Goal: Task Accomplishment & Management: Manage account settings

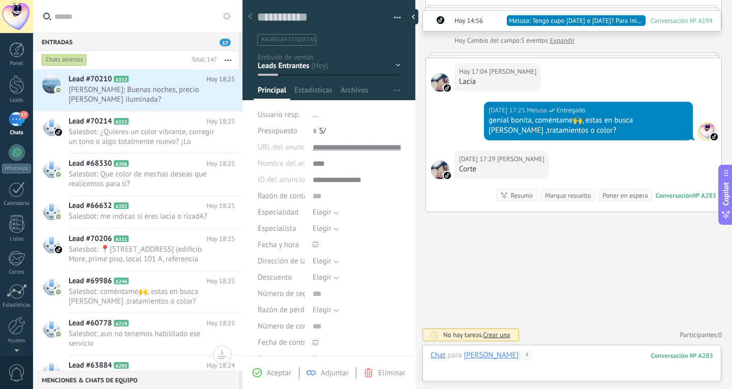
click at [578, 355] on div at bounding box center [572, 365] width 283 height 30
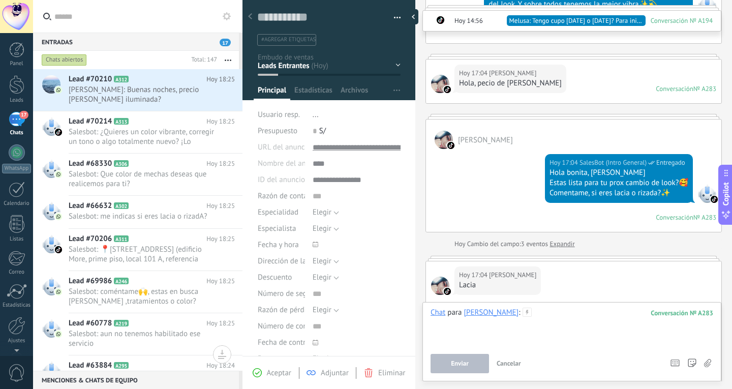
scroll to position [347, 0]
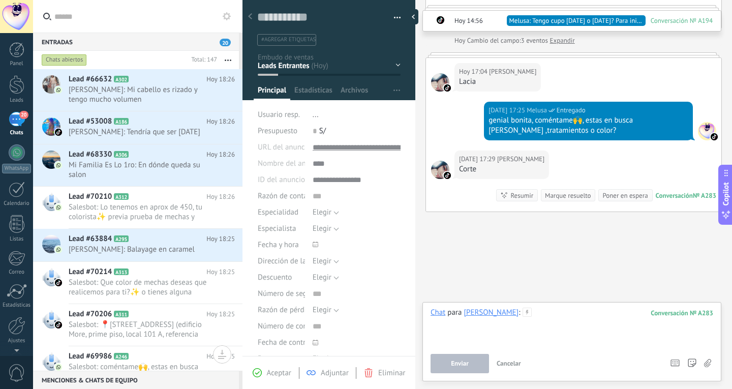
click at [563, 313] on div at bounding box center [572, 327] width 283 height 39
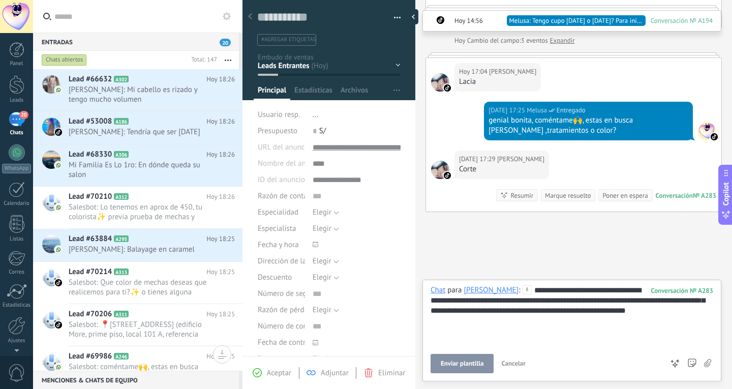
click at [563, 313] on div "**********" at bounding box center [572, 315] width 283 height 61
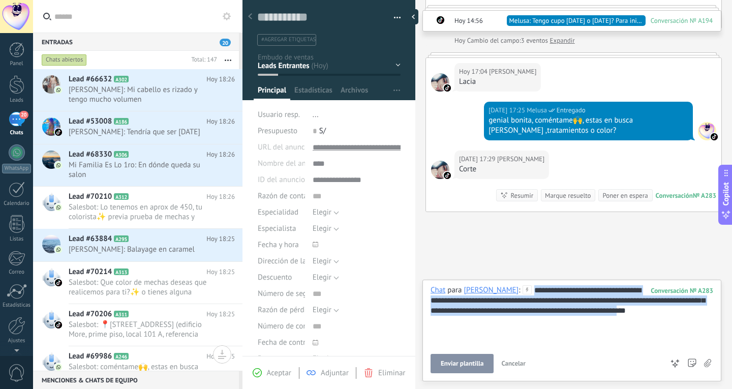
click at [563, 313] on div "**********" at bounding box center [572, 315] width 283 height 61
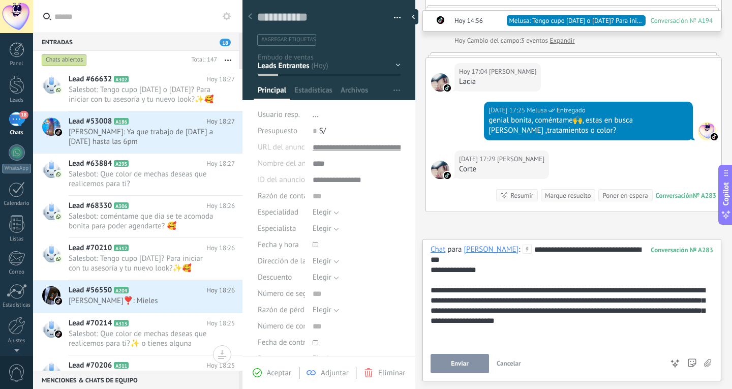
click at [480, 372] on button "Enviar" at bounding box center [460, 363] width 58 height 19
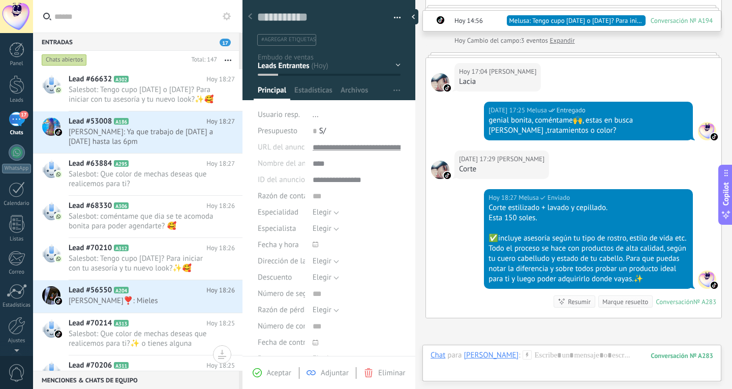
scroll to position [453, 0]
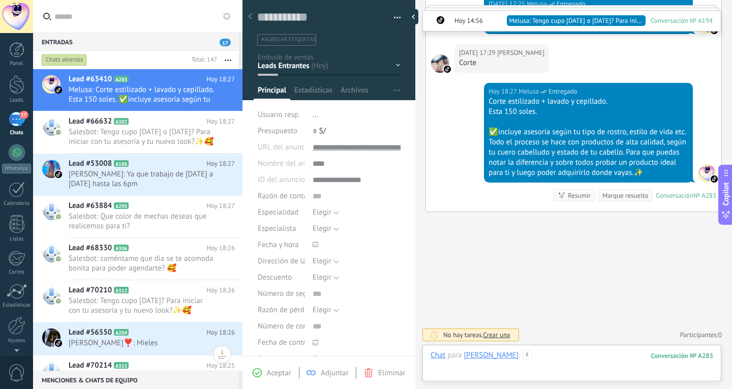
click at [556, 355] on div at bounding box center [572, 365] width 283 height 30
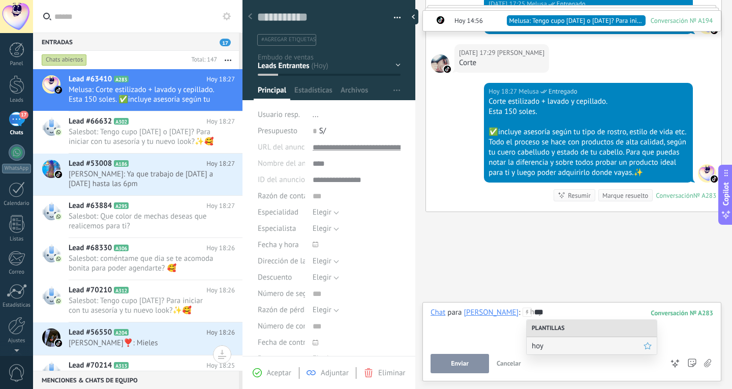
click at [590, 353] on div "hoy" at bounding box center [592, 345] width 130 height 17
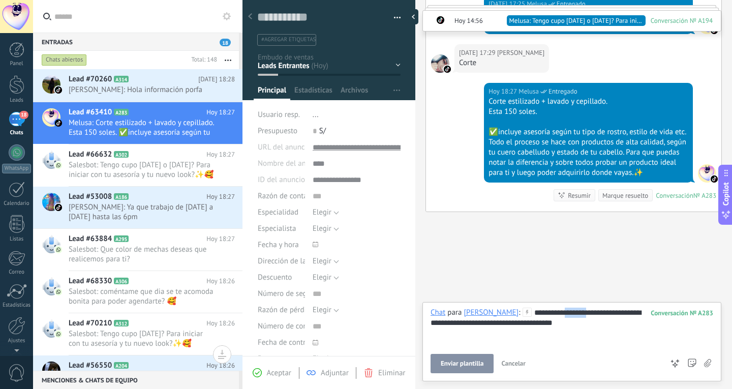
drag, startPoint x: 591, startPoint y: 313, endPoint x: 567, endPoint y: 315, distance: 23.4
click at [567, 315] on div "**********" at bounding box center [572, 327] width 283 height 39
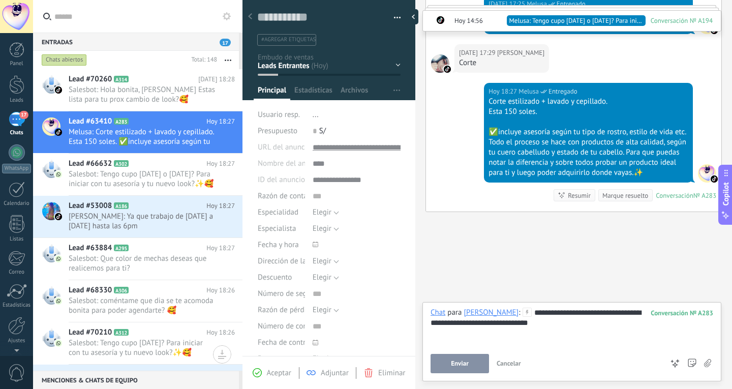
click at [478, 361] on button "Enviar" at bounding box center [460, 363] width 58 height 19
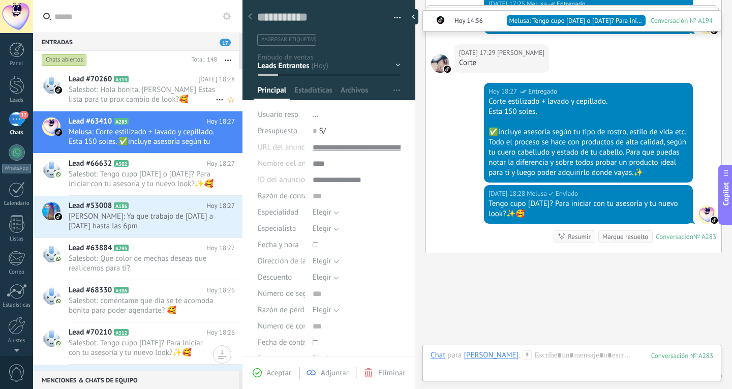
scroll to position [494, 0]
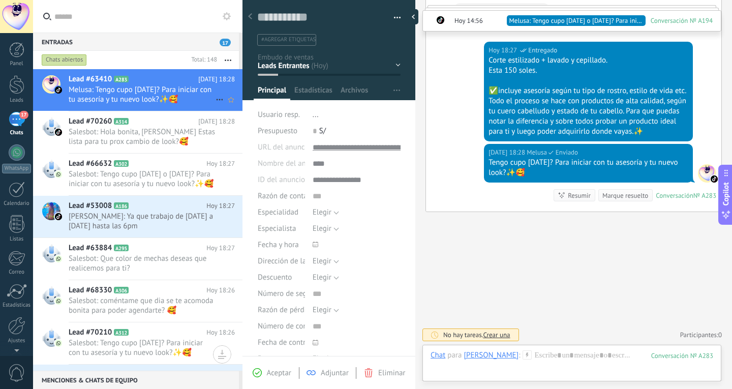
click at [144, 94] on span "Melusa: Tengo cupo [DATE]? Para iniciar con tu asesoría y tu nuevo look?✨🥰" at bounding box center [142, 94] width 147 height 19
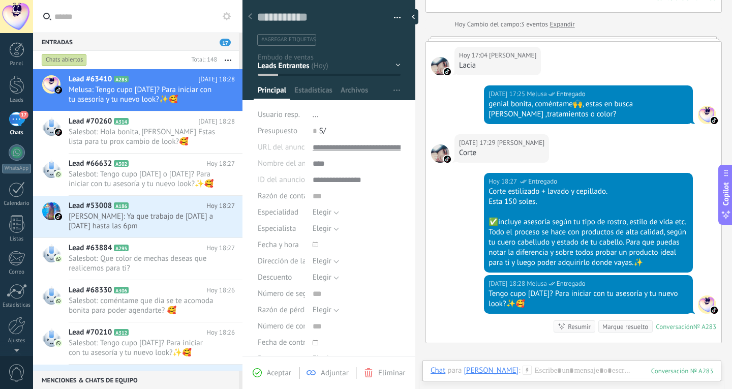
scroll to position [243, 0]
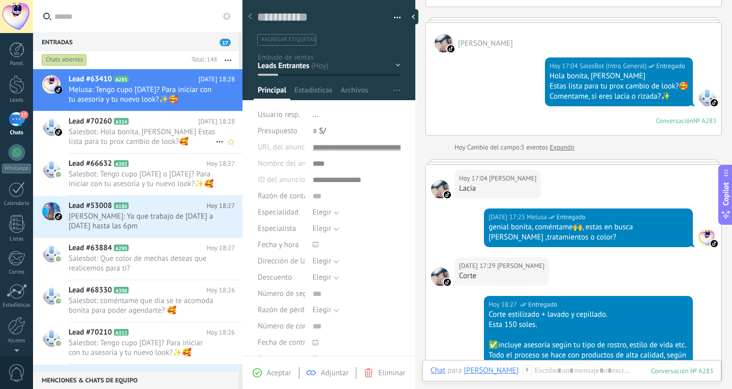
click at [134, 146] on div "Lead #70260 A314 Hoy 18:28 Salesbot: Hola bonita, bienvenida a Melu Estas lista…" at bounding box center [156, 132] width 174 height 42
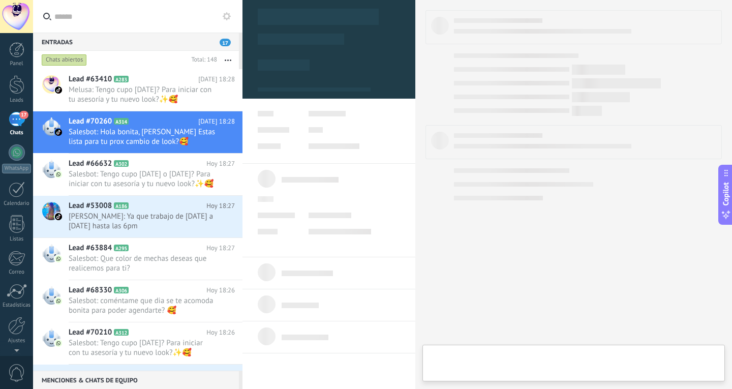
type textarea "**********"
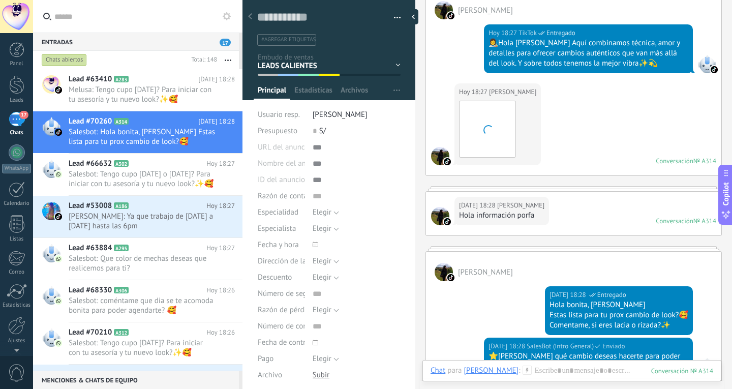
scroll to position [169, 0]
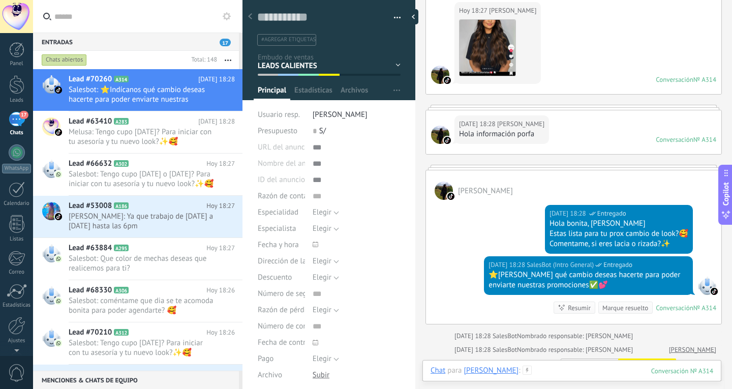
click at [572, 370] on div at bounding box center [572, 380] width 283 height 30
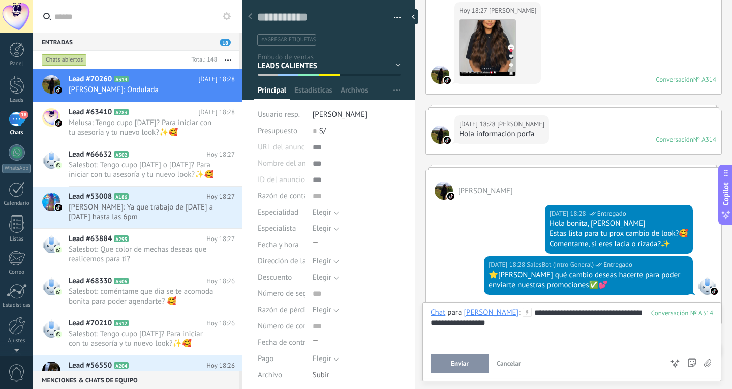
click at [469, 364] on button "Enviar" at bounding box center [460, 363] width 58 height 19
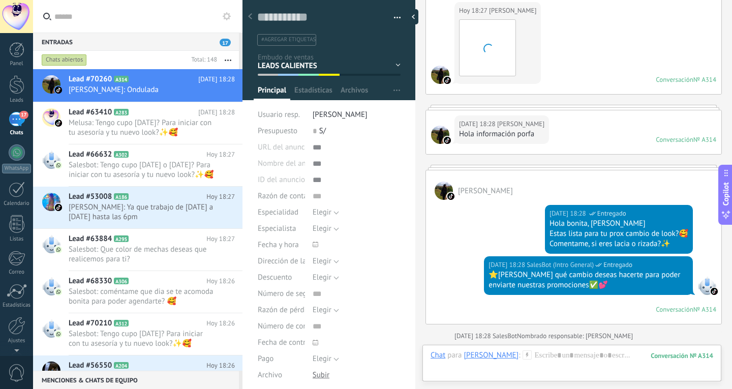
scroll to position [439, 0]
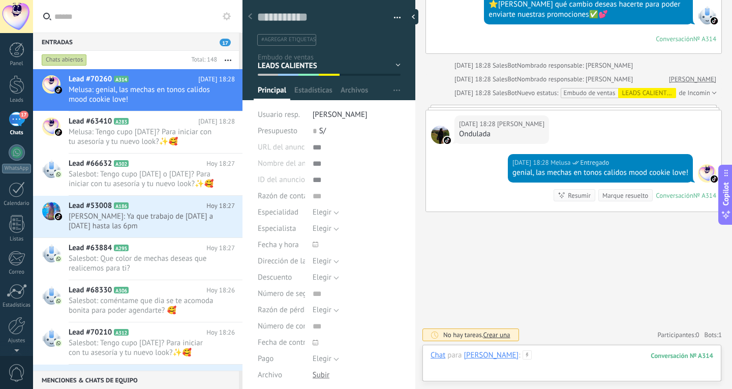
click at [587, 352] on div at bounding box center [572, 365] width 283 height 30
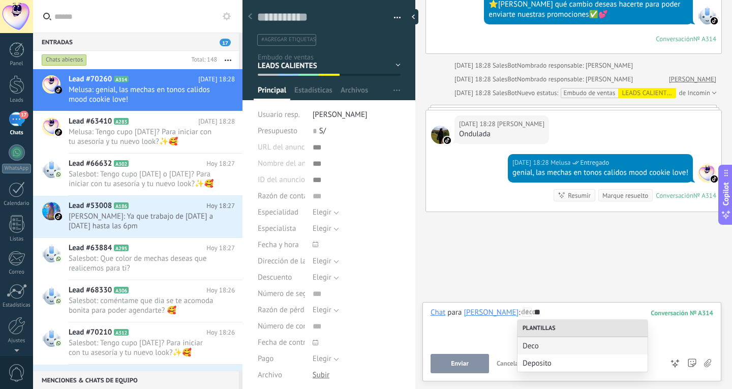
click at [587, 352] on div "Deco" at bounding box center [582, 345] width 130 height 17
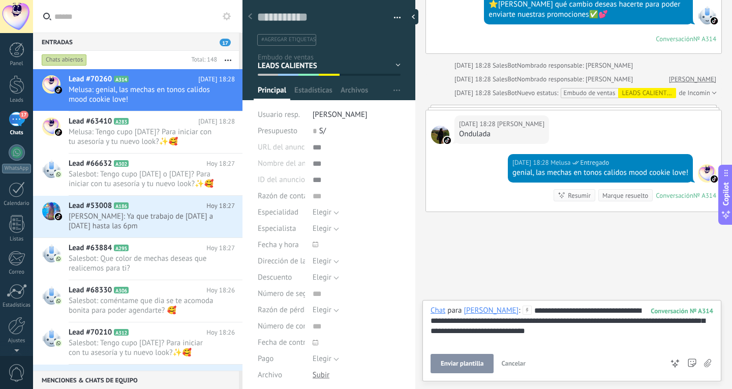
click at [475, 363] on span "Enviar plantilla" at bounding box center [462, 363] width 43 height 7
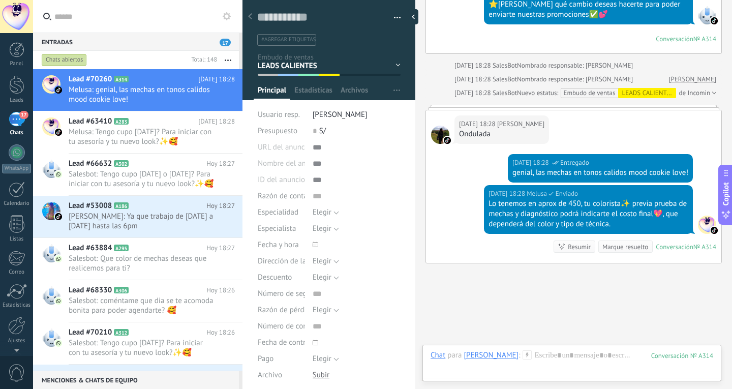
scroll to position [491, 0]
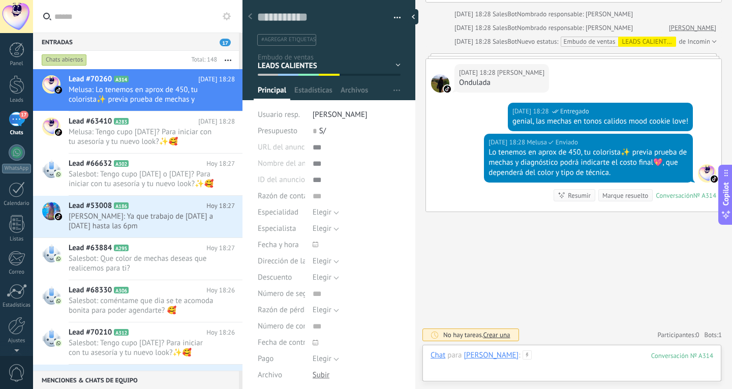
click at [574, 354] on div at bounding box center [572, 365] width 283 height 30
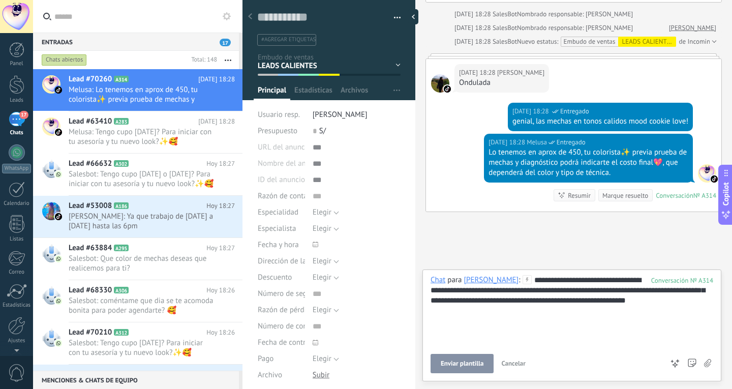
click at [473, 361] on span "Enviar plantilla" at bounding box center [462, 363] width 43 height 7
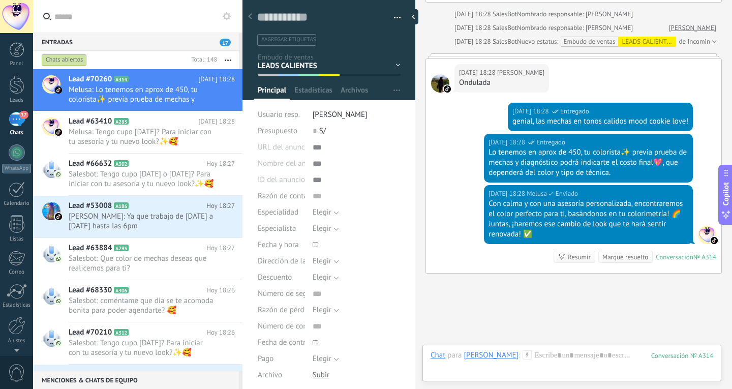
scroll to position [552, 0]
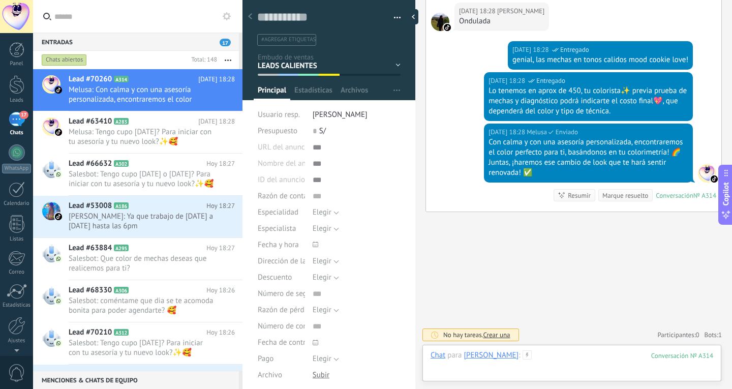
click at [473, 361] on div at bounding box center [572, 365] width 283 height 30
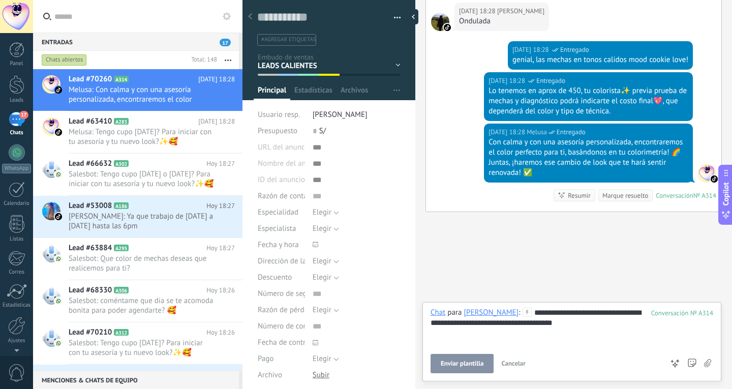
click at [464, 362] on span "Enviar plantilla" at bounding box center [462, 363] width 43 height 7
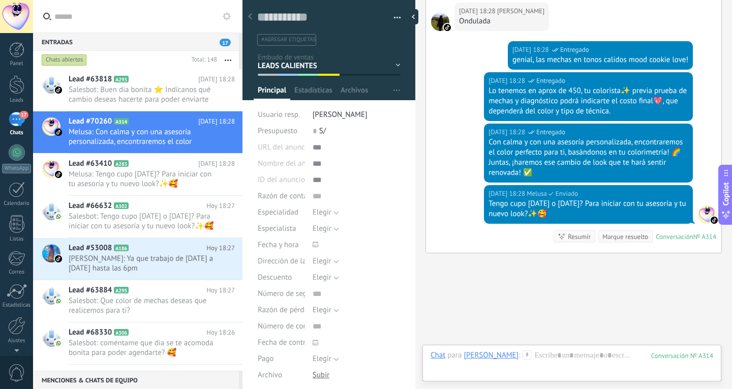
scroll to position [593, 0]
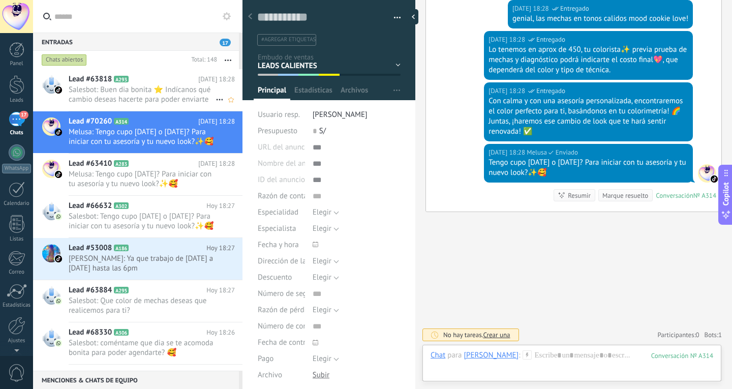
click at [158, 98] on span "Salesbot: Buen dia bonita ⭐ Indícanos qué cambio deseas hacerte para poder envi…" at bounding box center [142, 94] width 147 height 19
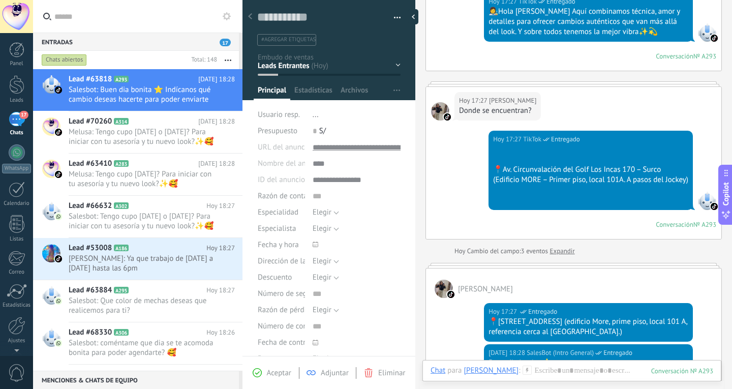
scroll to position [271, 0]
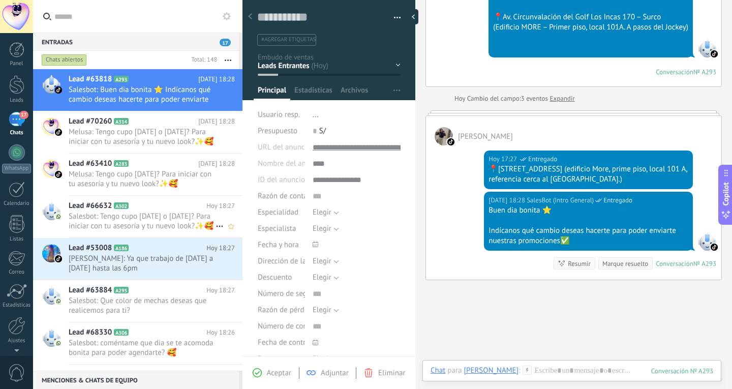
click at [177, 225] on span "Salesbot: Tengo cupo [DATE] o [DATE]? Para iniciar con tu asesoría y tu nuevo l…" at bounding box center [142, 220] width 147 height 19
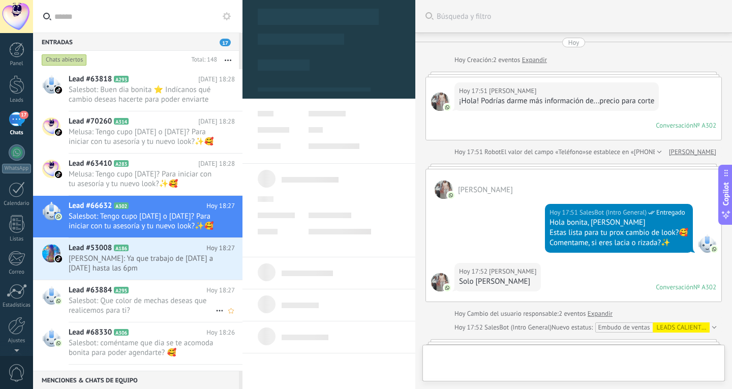
click at [175, 288] on h2 "Lead #63884 A295" at bounding box center [138, 290] width 138 height 10
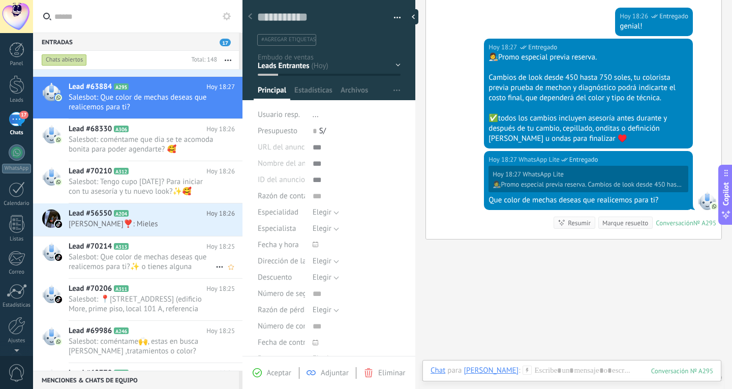
scroll to position [15, 0]
click at [161, 248] on h2 "Lead #70214 A313" at bounding box center [138, 246] width 138 height 10
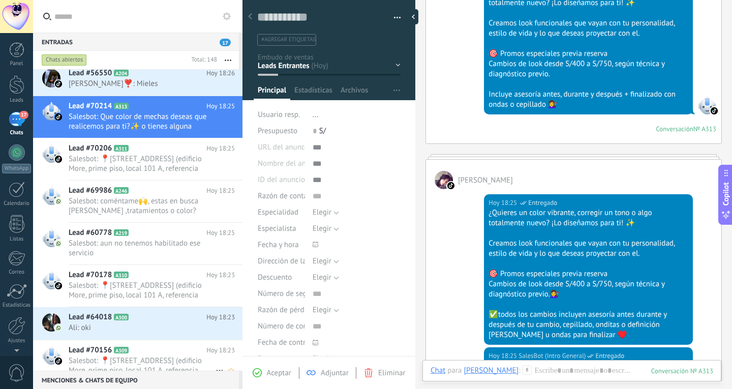
scroll to position [407, 0]
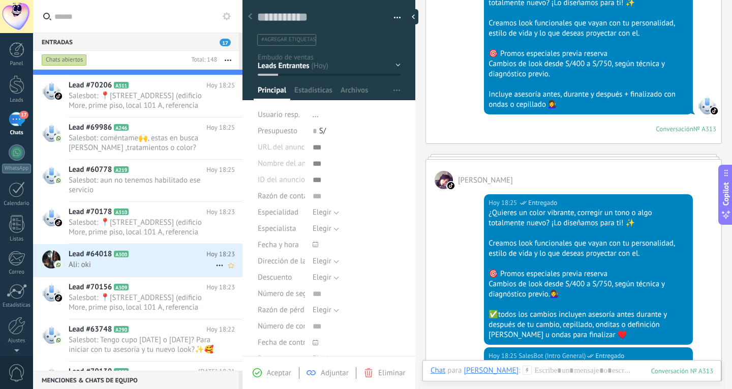
click at [148, 254] on h2 "Lead #64018 A300" at bounding box center [138, 254] width 138 height 10
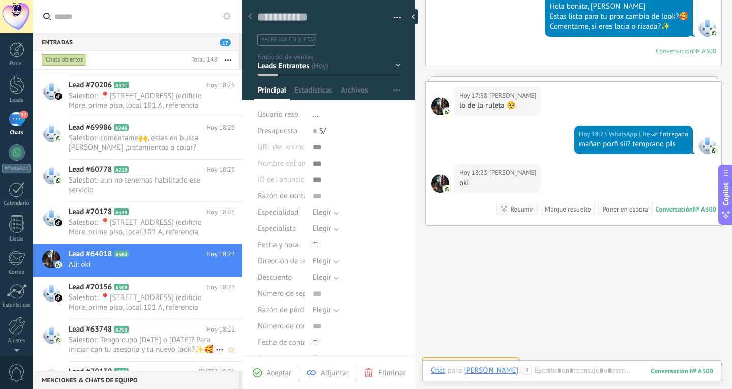
scroll to position [661, 0]
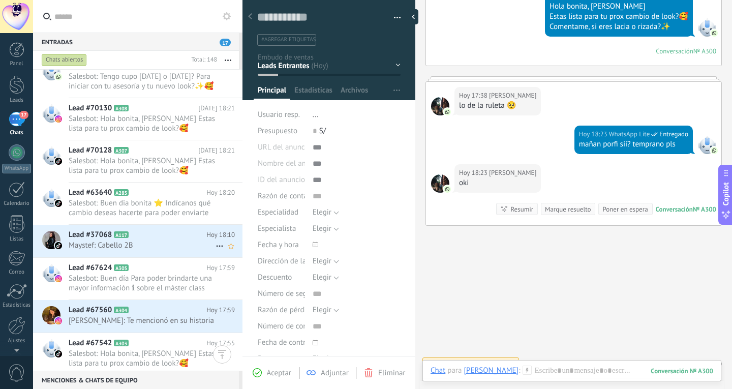
click at [172, 247] on span "Maystef: Cabello 2B" at bounding box center [142, 245] width 147 height 10
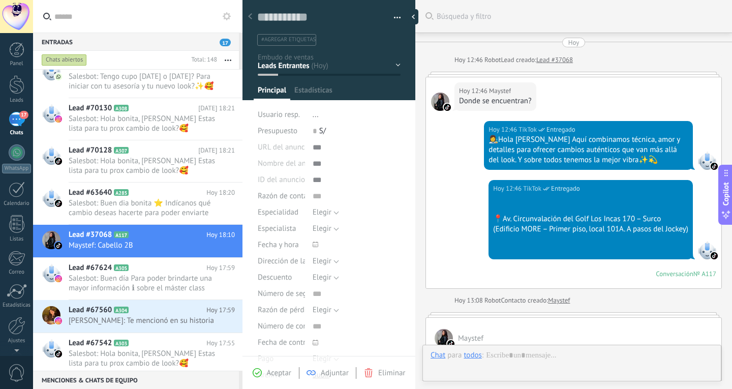
type textarea "**********"
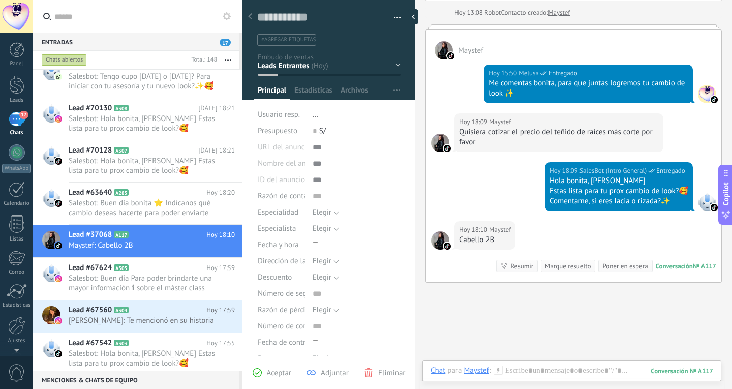
scroll to position [345, 0]
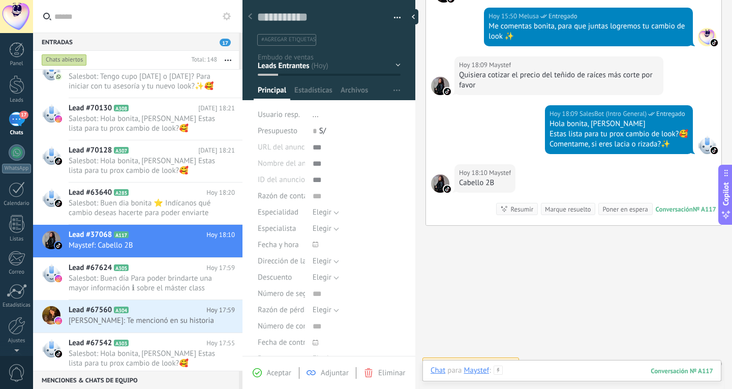
click at [586, 372] on div at bounding box center [572, 380] width 283 height 30
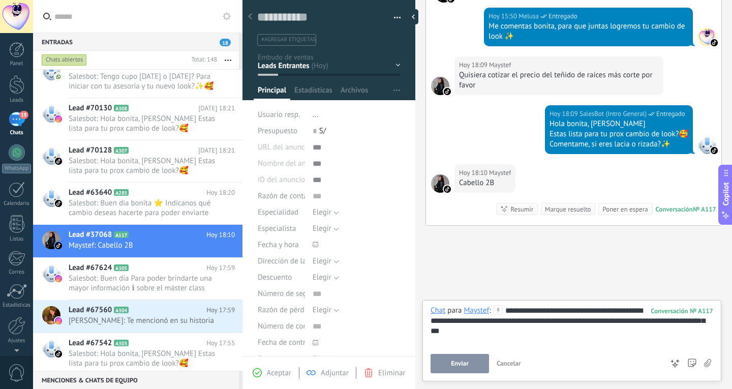
click at [464, 363] on span "Enviar" at bounding box center [460, 363] width 18 height 7
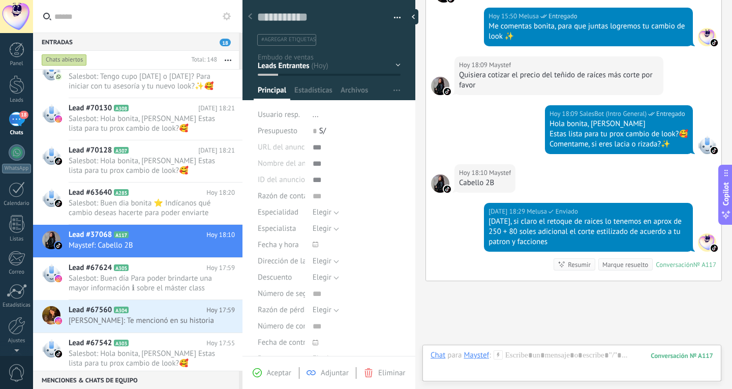
scroll to position [414, 0]
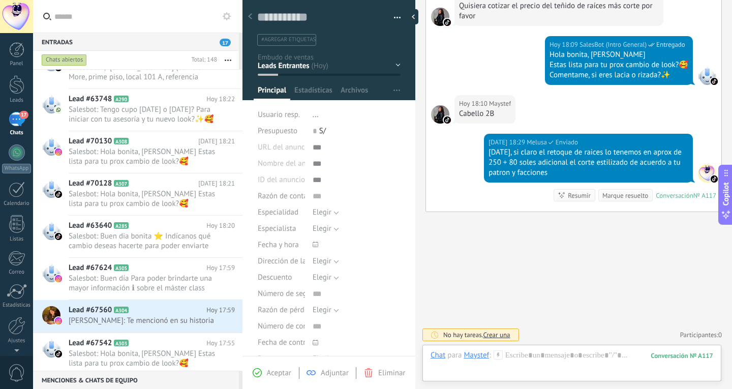
click at [561, 349] on div "Chat Correo Nota Tarea Chat para Maystef : 117 Enviar Cancelar Rastrear clics e…" at bounding box center [571, 363] width 299 height 37
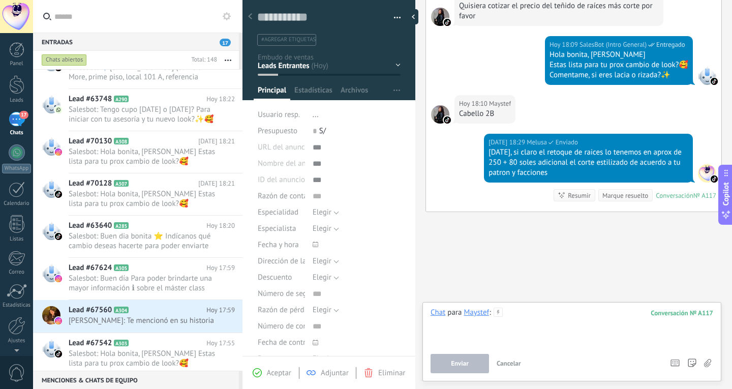
click at [561, 327] on div at bounding box center [572, 327] width 283 height 39
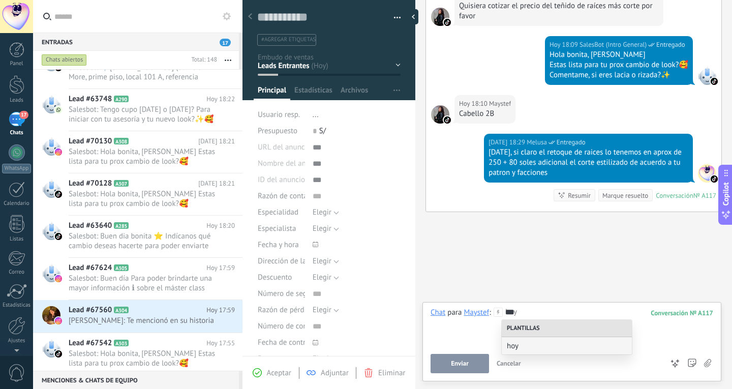
click at [561, 327] on div "Plantillas" at bounding box center [567, 328] width 130 height 17
click at [562, 346] on span "hoy" at bounding box center [563, 346] width 112 height 10
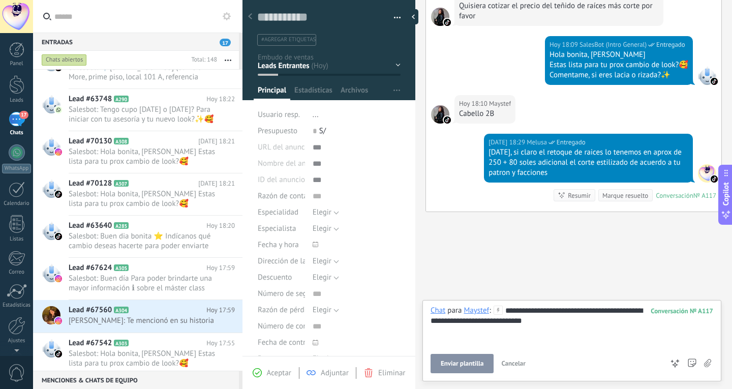
drag, startPoint x: 480, startPoint y: 352, endPoint x: 470, endPoint y: 363, distance: 14.8
click at [479, 355] on div "**********" at bounding box center [572, 340] width 283 height 68
click at [470, 363] on span "Enviar plantilla" at bounding box center [462, 363] width 43 height 7
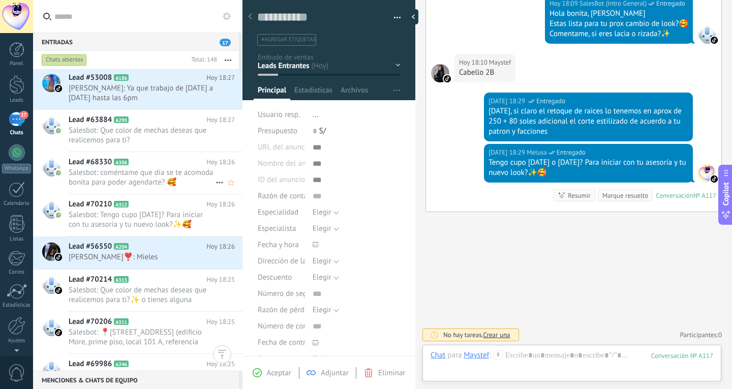
scroll to position [102, 0]
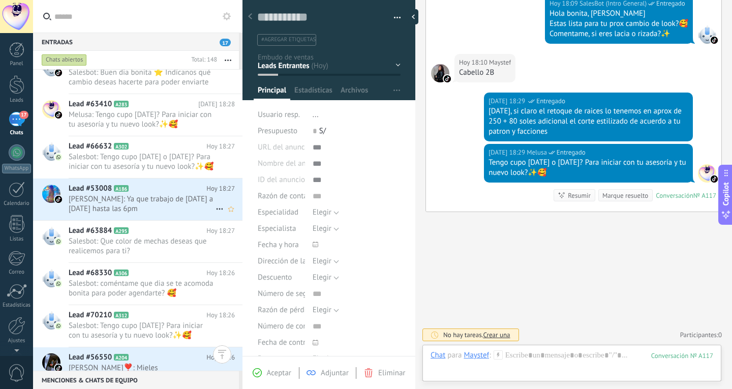
click at [171, 208] on span "Alexandra Ortiz: Ya que trabajo de lunes a viernes hasta las 6pm" at bounding box center [142, 203] width 147 height 19
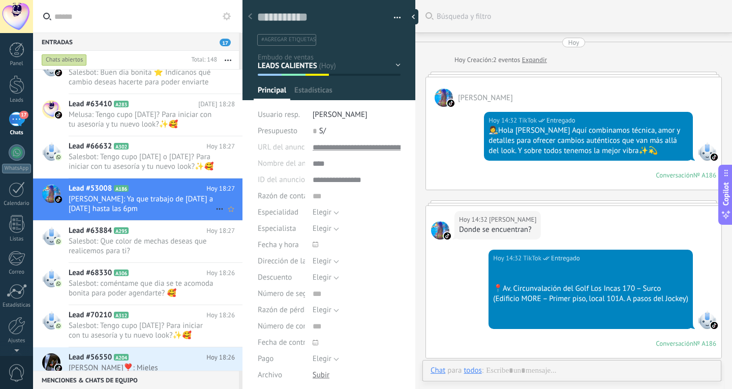
type textarea "**********"
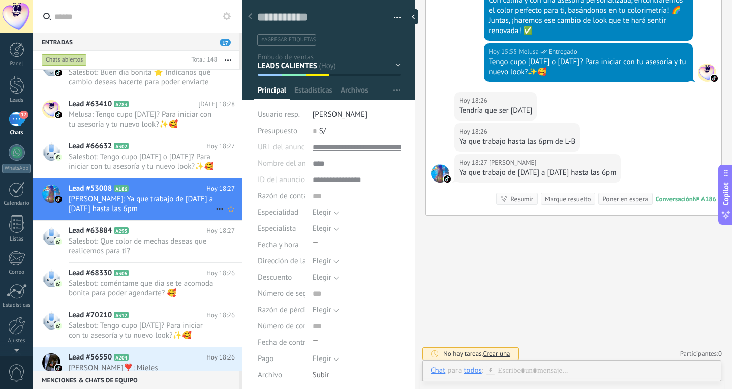
scroll to position [15, 0]
click at [581, 367] on div at bounding box center [572, 380] width 283 height 30
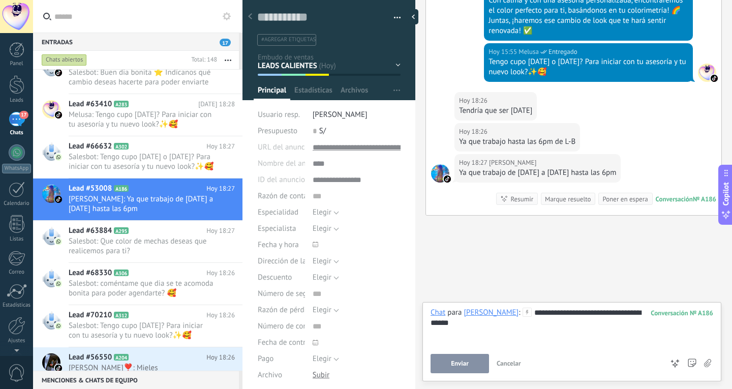
click at [466, 367] on span "Enviar" at bounding box center [460, 363] width 18 height 7
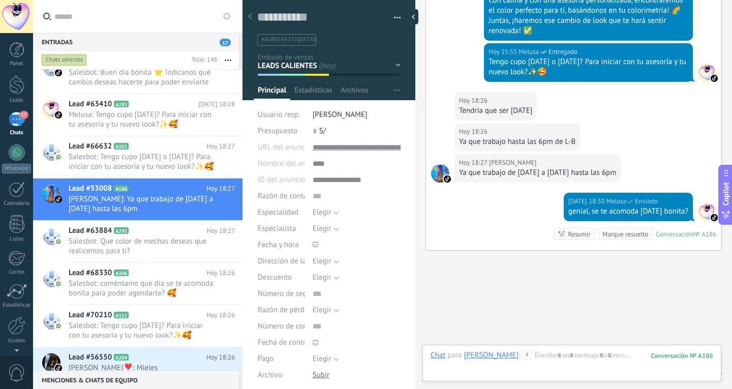
scroll to position [967, 0]
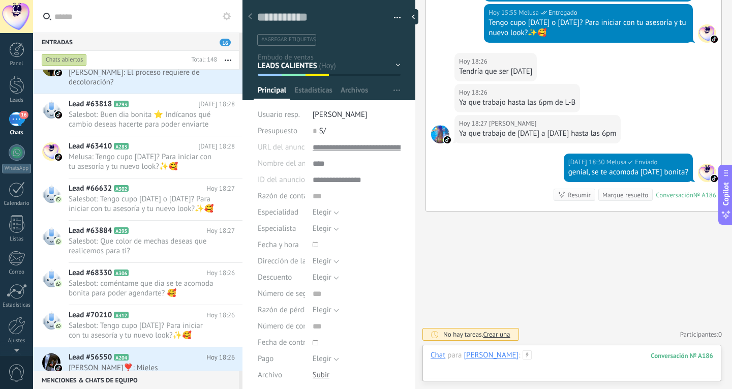
click at [563, 359] on div at bounding box center [572, 365] width 283 height 30
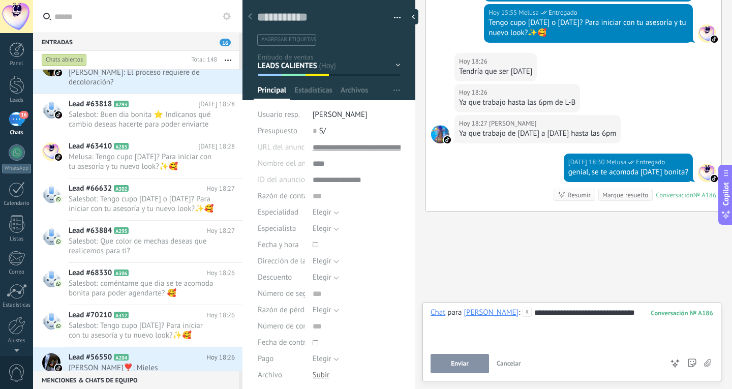
click at [466, 357] on button "Enviar" at bounding box center [460, 363] width 58 height 19
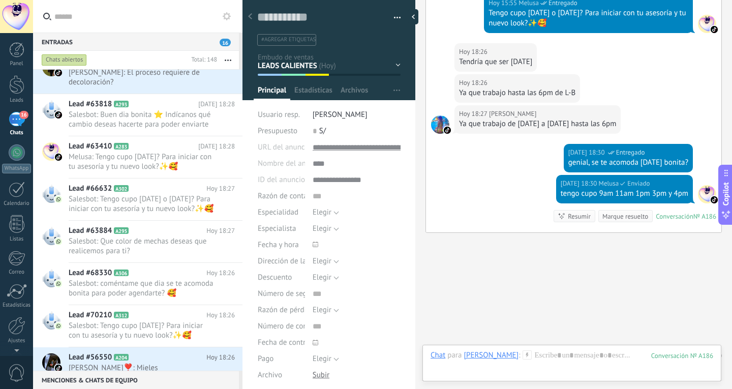
scroll to position [998, 0]
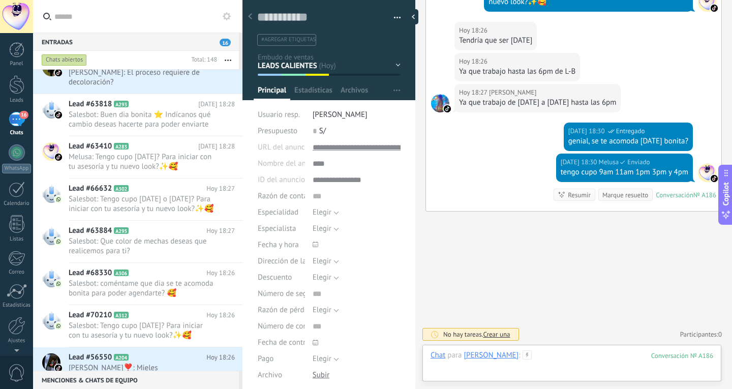
click at [567, 356] on div at bounding box center [572, 365] width 283 height 30
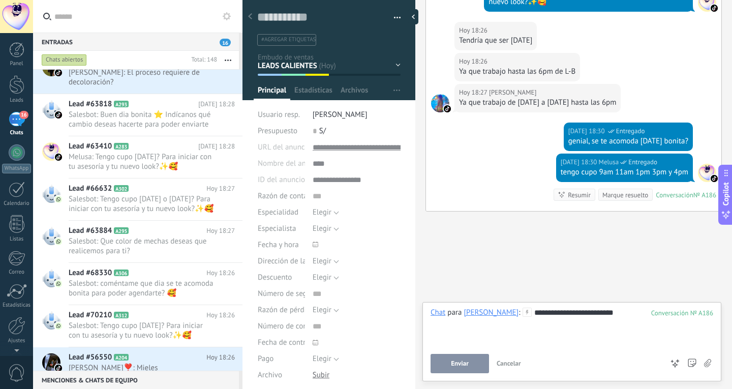
click at [461, 370] on button "Enviar" at bounding box center [460, 363] width 58 height 19
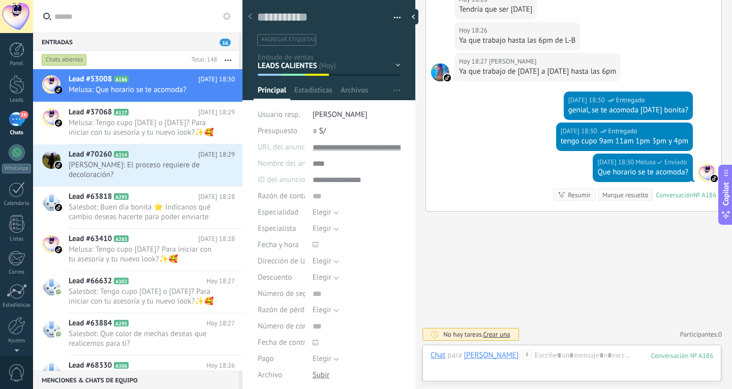
scroll to position [0, 0]
click at [159, 179] on div "Lead #70260 A314 Hoy 18:29 maria vargas: El proceso requiere de decoloración?" at bounding box center [156, 165] width 174 height 42
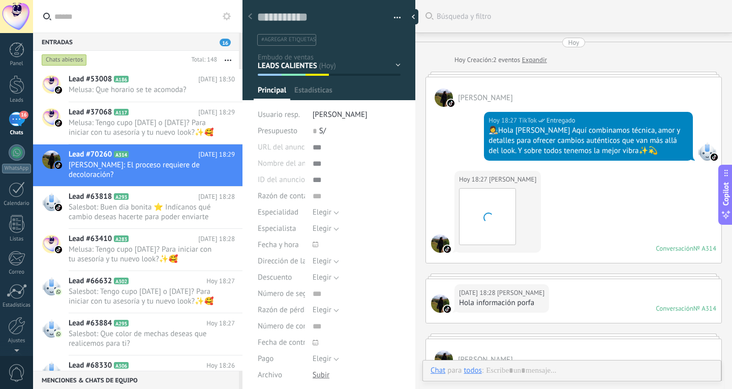
type textarea "**********"
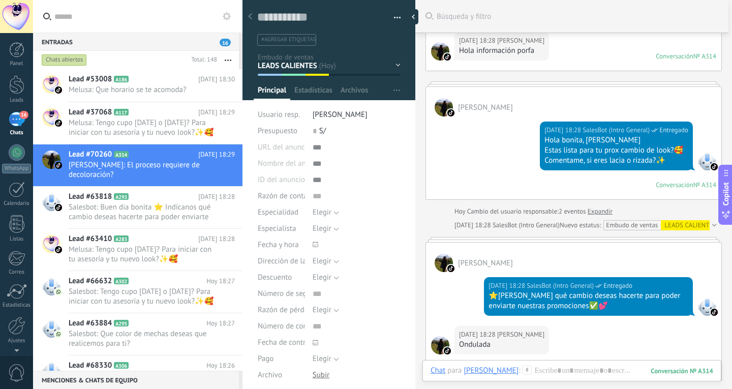
scroll to position [137, 0]
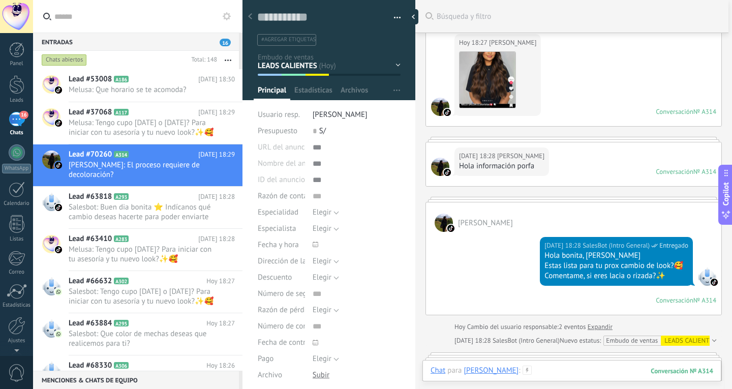
click at [595, 377] on div at bounding box center [572, 380] width 283 height 30
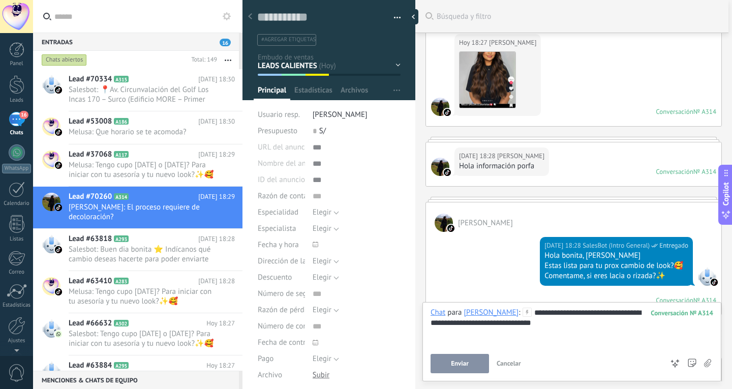
click at [471, 355] on button "Enviar" at bounding box center [460, 363] width 58 height 19
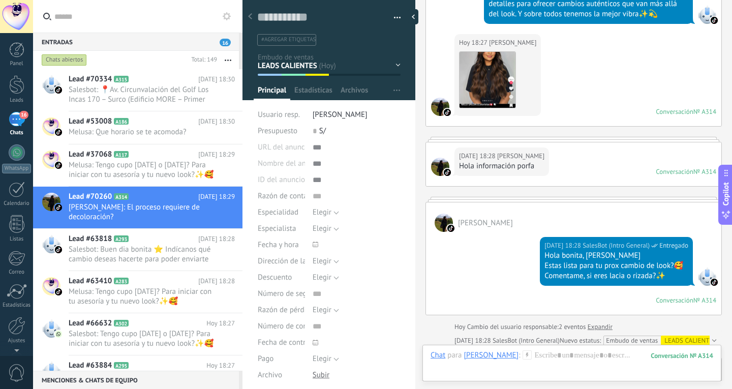
scroll to position [704, 0]
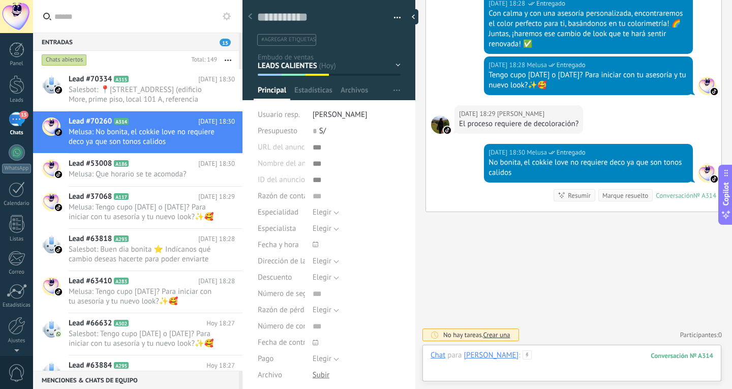
click at [572, 354] on div at bounding box center [572, 365] width 283 height 30
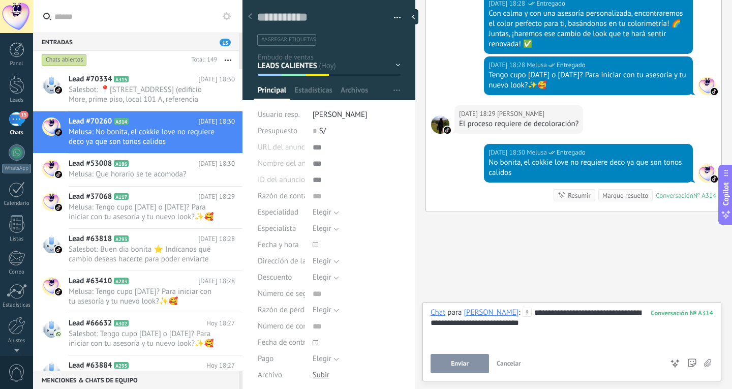
click at [472, 364] on button "Enviar" at bounding box center [460, 363] width 58 height 19
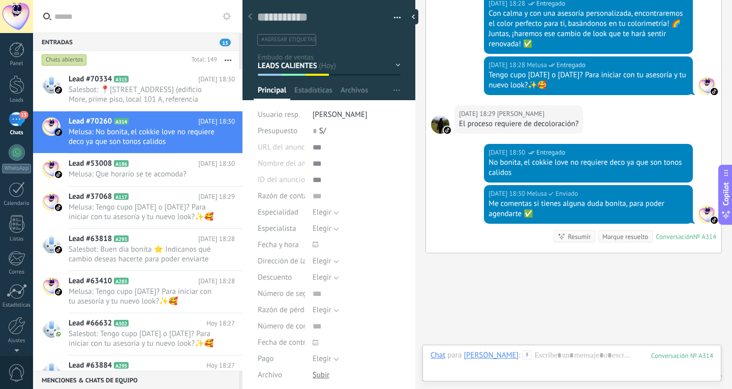
scroll to position [745, 0]
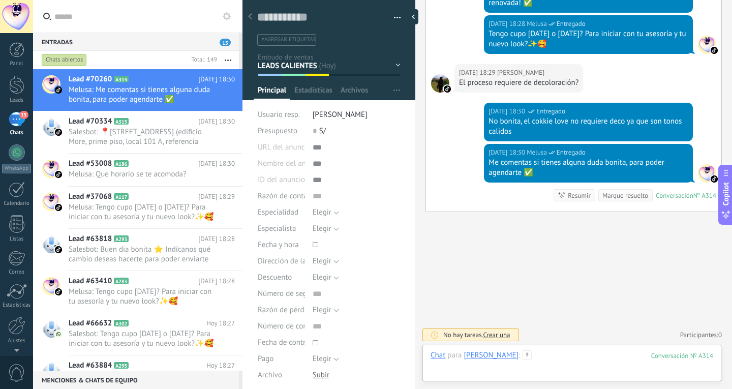
click at [548, 364] on div at bounding box center [572, 365] width 283 height 30
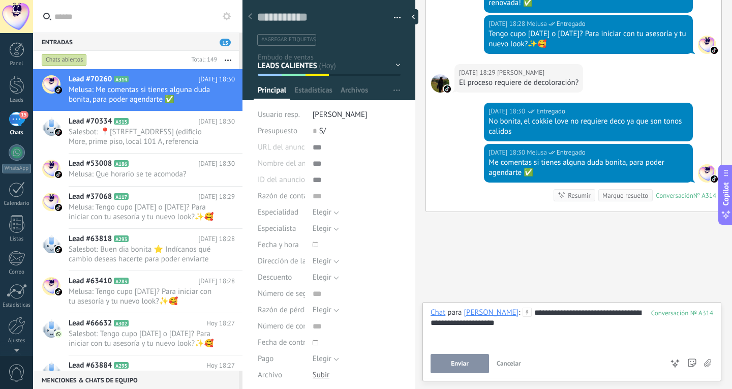
click at [449, 364] on button "Enviar" at bounding box center [460, 363] width 58 height 19
click at [156, 150] on div "Lead #70334 A315 Hoy 18:30 Salesbot: 📍Av circunvalación del Golf los Incas 170,…" at bounding box center [156, 132] width 174 height 42
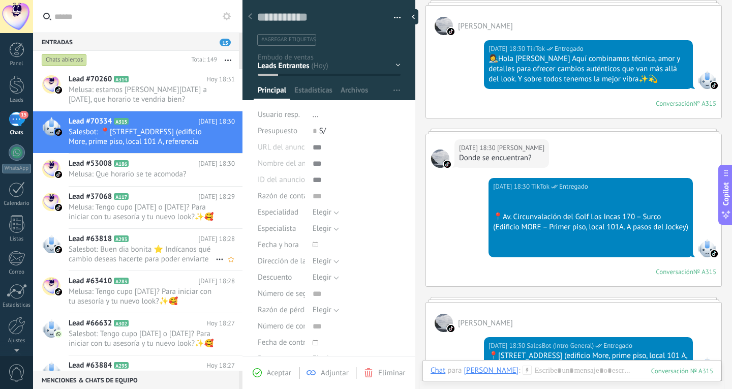
scroll to position [21, 0]
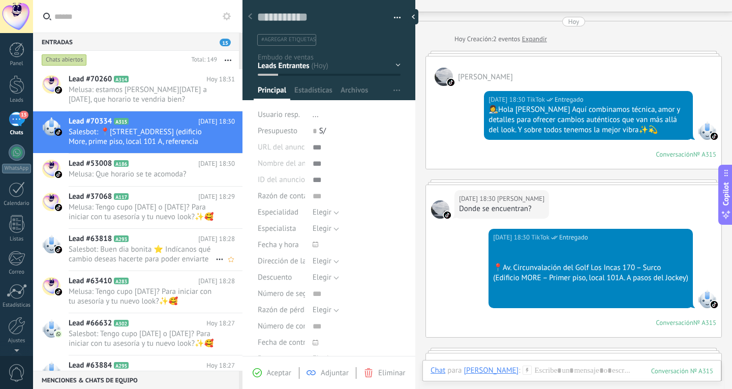
click at [93, 269] on div "Lead #63818 A293 Hoy 18:28 Salesbot: Buen dia bonita ⭐ Indícanos qué cambio des…" at bounding box center [156, 250] width 174 height 42
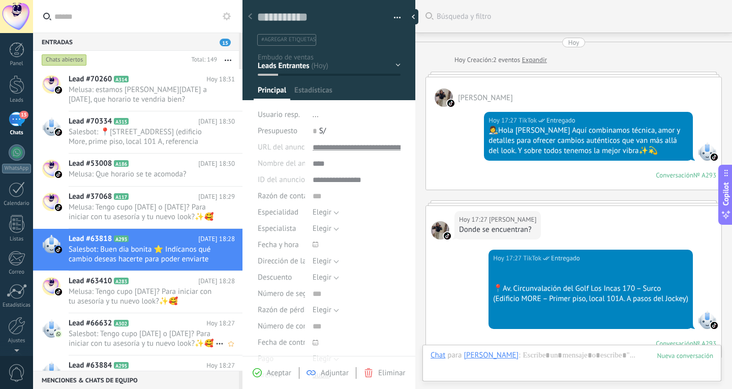
scroll to position [350, 0]
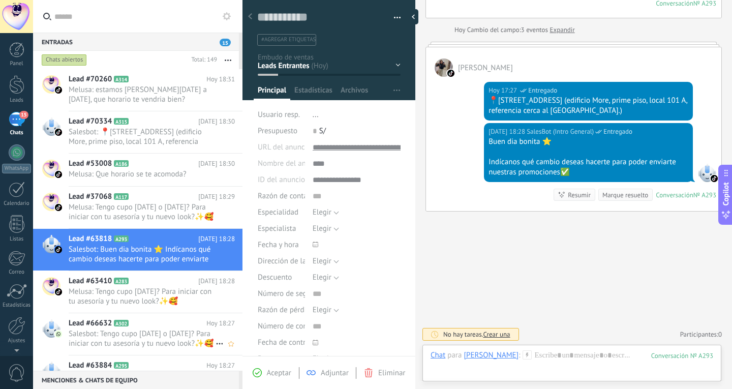
click at [152, 326] on h2 "Lead #66632 A302" at bounding box center [138, 323] width 138 height 10
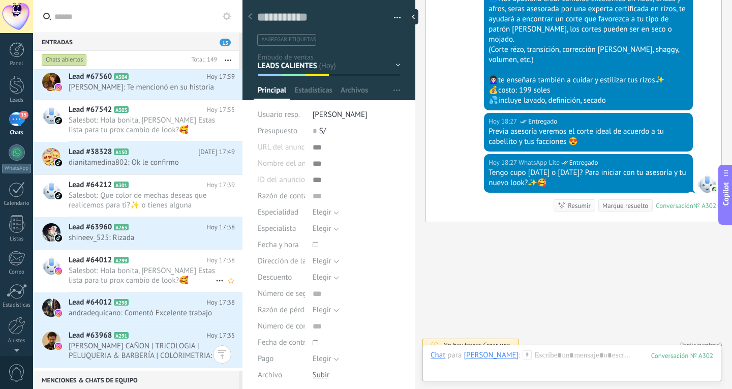
scroll to position [915, 0]
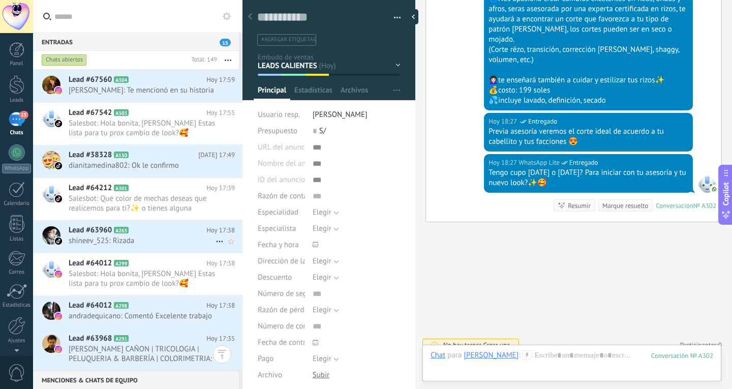
click at [157, 241] on span "shineev_525: Rizada" at bounding box center [142, 241] width 147 height 10
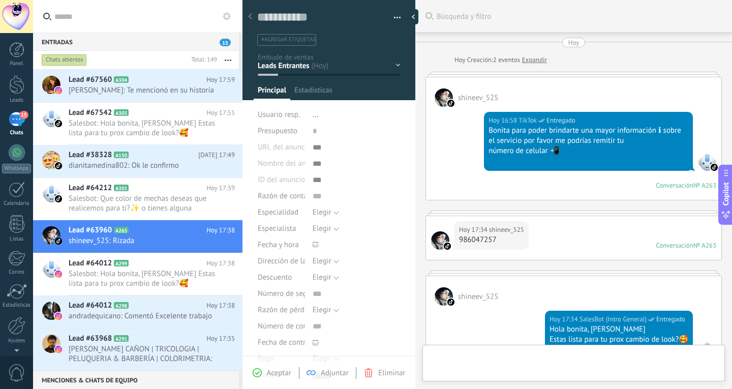
type textarea "**********"
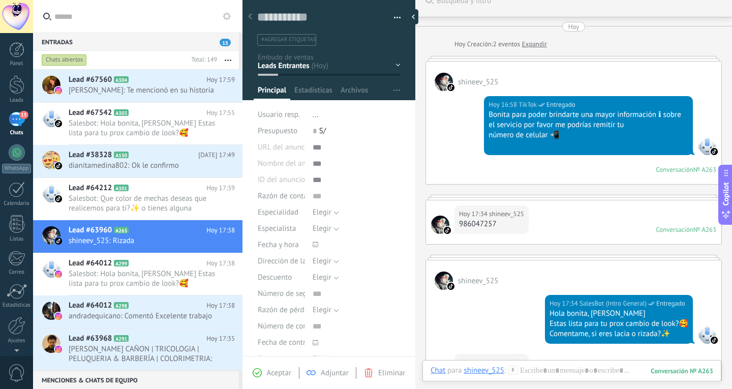
scroll to position [219, 0]
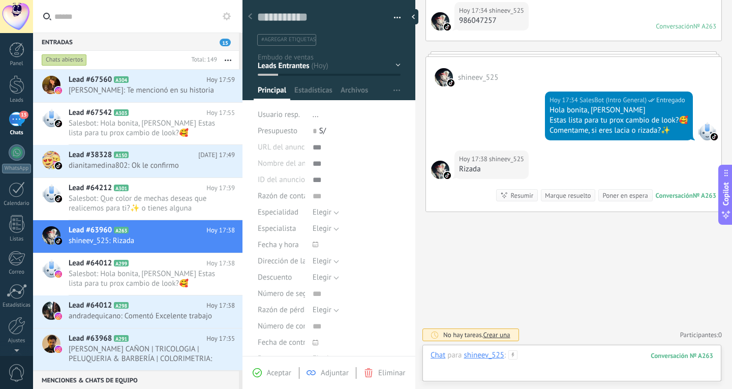
click at [557, 353] on div at bounding box center [572, 365] width 283 height 30
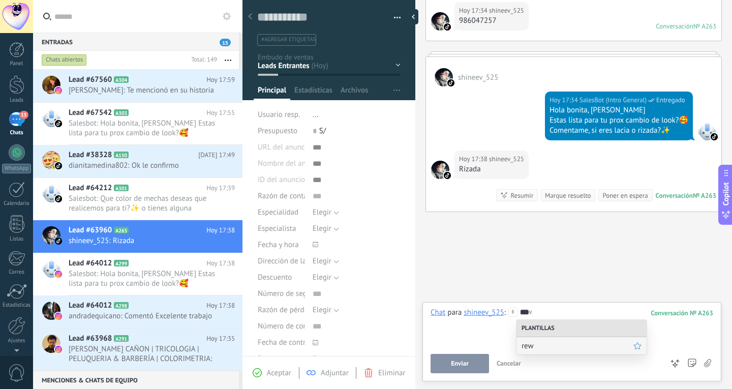
click at [557, 349] on span "rew" at bounding box center [578, 346] width 112 height 10
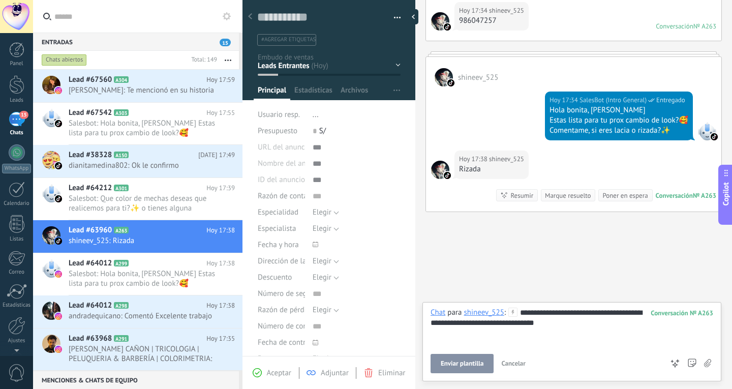
click at [458, 369] on button "Enviar plantilla" at bounding box center [462, 363] width 63 height 19
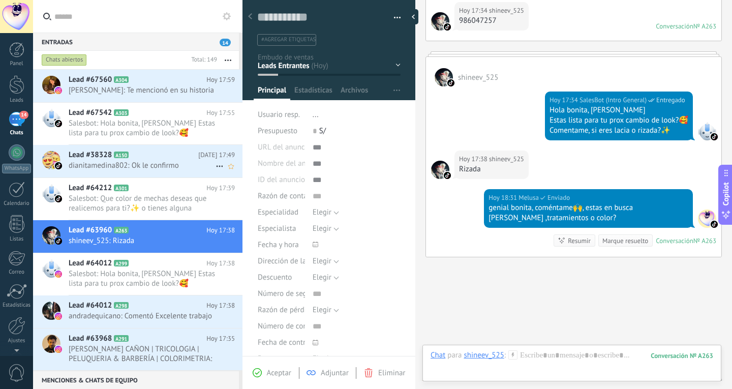
scroll to position [264, 0]
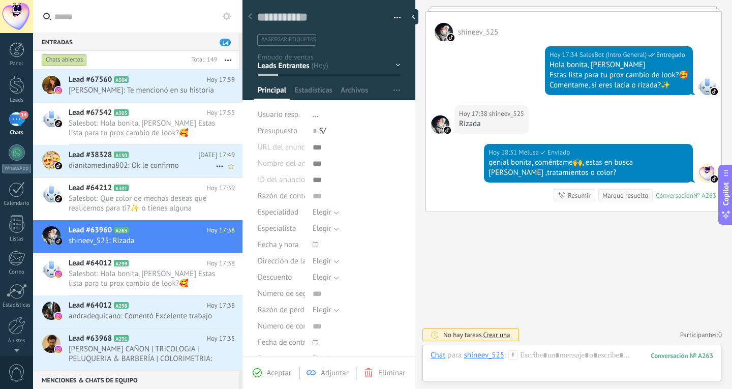
click at [91, 161] on span "dianitamedina802: Ok le confirmo" at bounding box center [142, 166] width 147 height 10
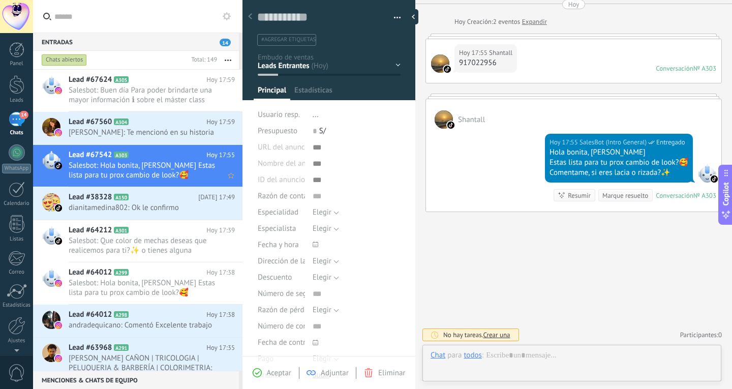
scroll to position [15, 0]
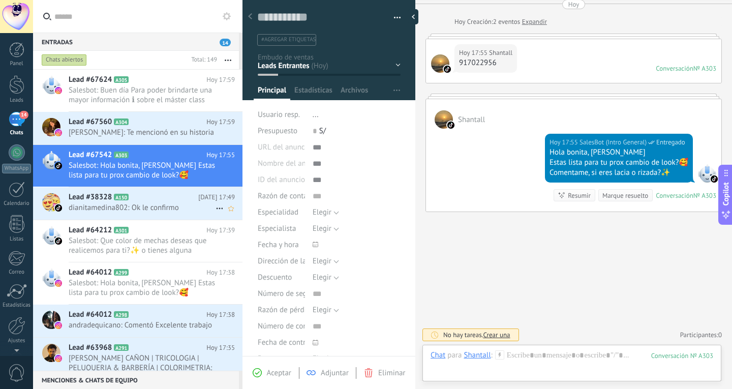
click at [115, 203] on span "dianitamedina802: Ok le confirmo" at bounding box center [142, 208] width 147 height 10
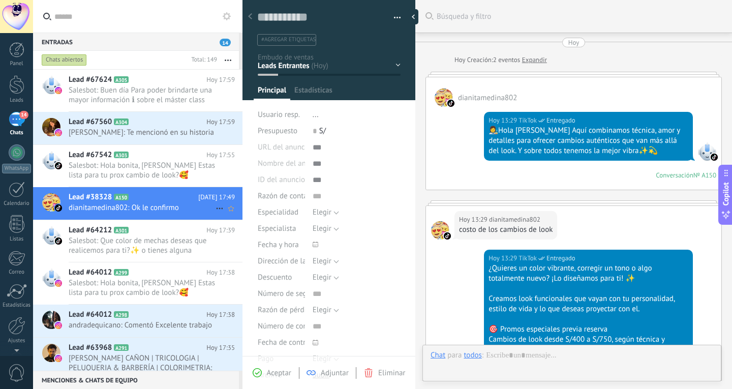
type textarea "**********"
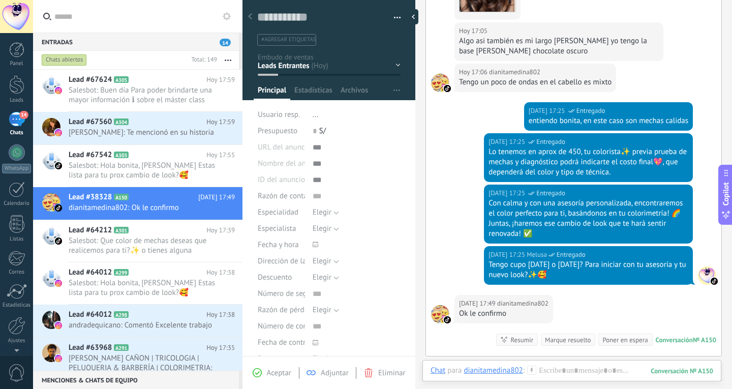
scroll to position [774, 0]
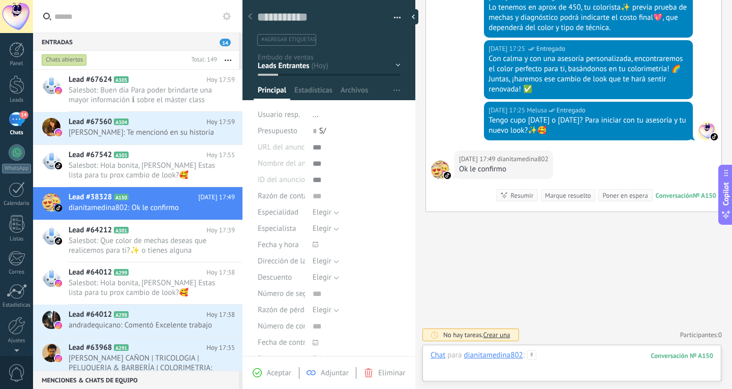
click at [553, 371] on div at bounding box center [572, 365] width 283 height 30
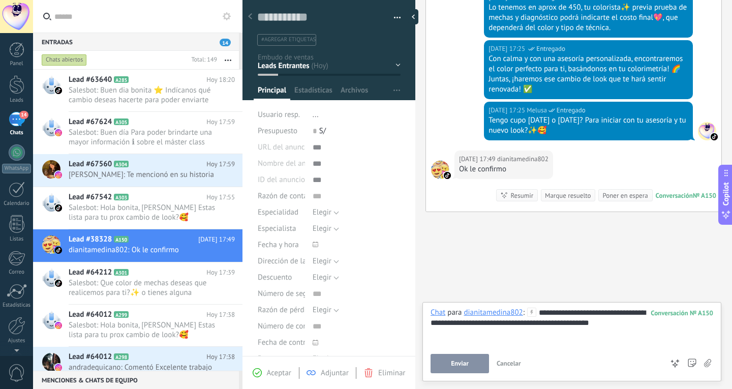
click at [464, 369] on button "Enviar" at bounding box center [460, 363] width 58 height 19
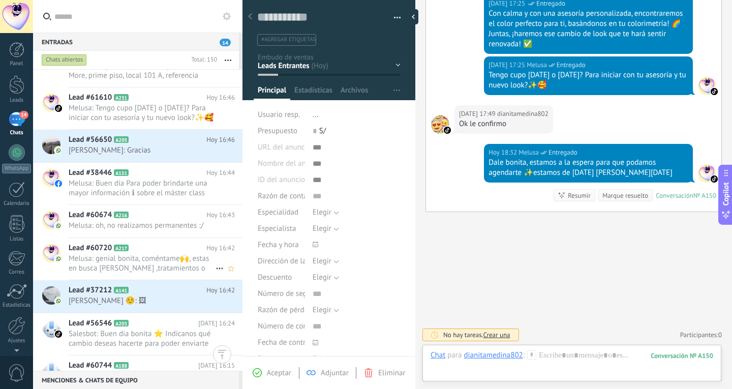
scroll to position [2339, 0]
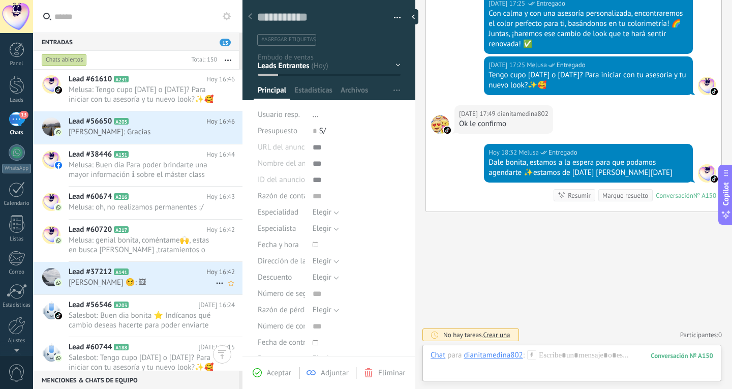
click at [181, 275] on h2 "Lead #37212 A141" at bounding box center [138, 272] width 138 height 10
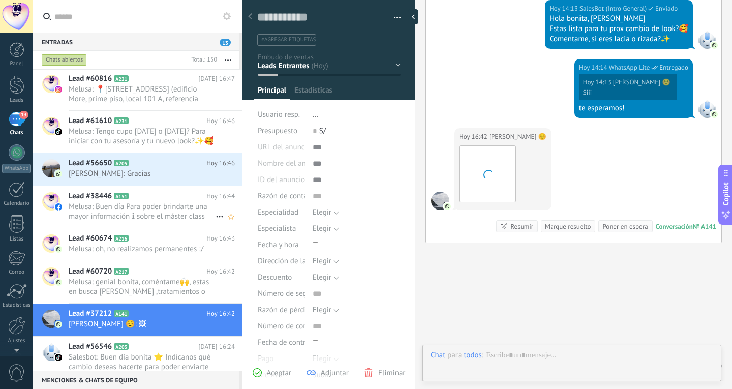
scroll to position [15, 0]
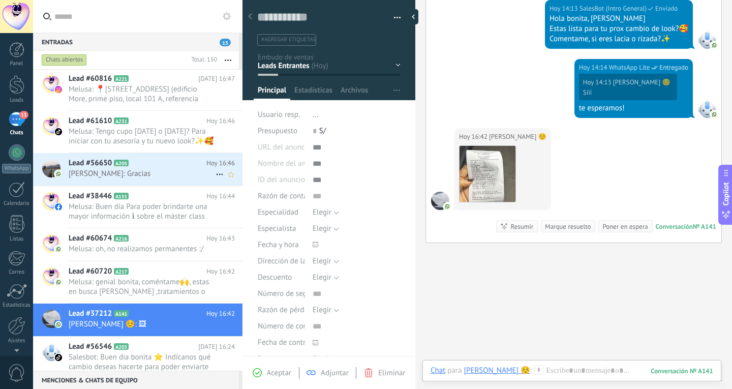
click at [165, 176] on span "[PERSON_NAME]: Gracias" at bounding box center [142, 174] width 147 height 10
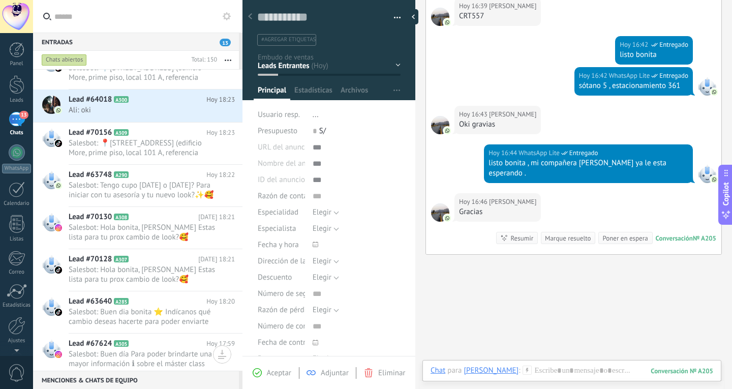
scroll to position [814, 0]
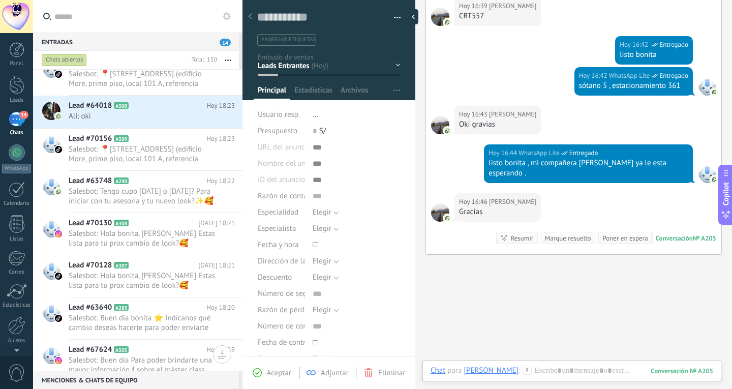
click at [587, 249] on div "Buscar Búsqueda y filtro Carga más Hoy Hoy Creación: 2 eventos Expandir Hoy 15:…" at bounding box center [573, 35] width 317 height 796
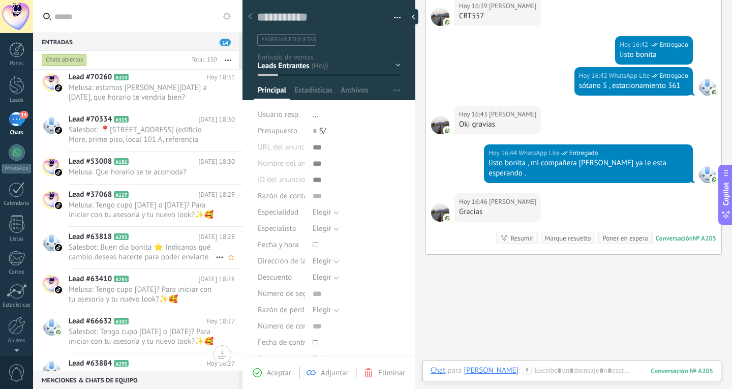
scroll to position [0, 0]
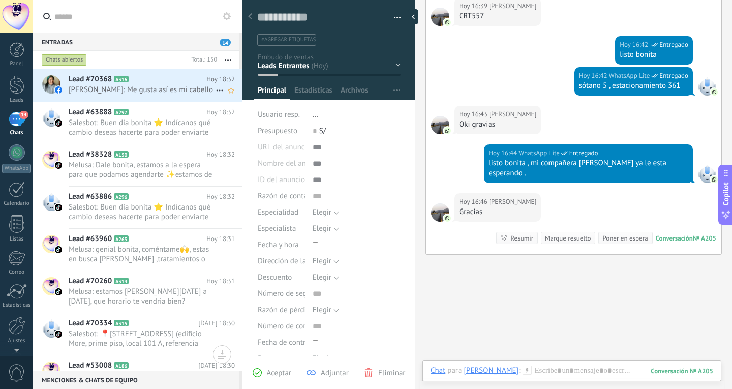
click at [181, 101] on div "Lead #70368 A316 Hoy 18:32 Magda Velasquez: Me gusta así es mi cabello" at bounding box center [156, 85] width 174 height 32
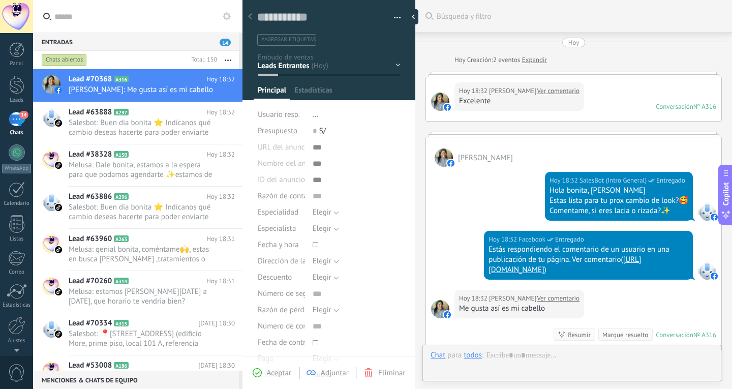
type textarea "**********"
click at [593, 274] on link "[URL][DOMAIN_NAME]" at bounding box center [565, 265] width 152 height 20
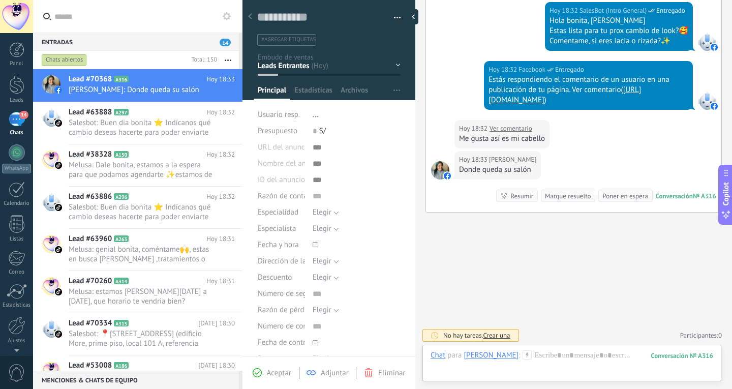
scroll to position [180, 0]
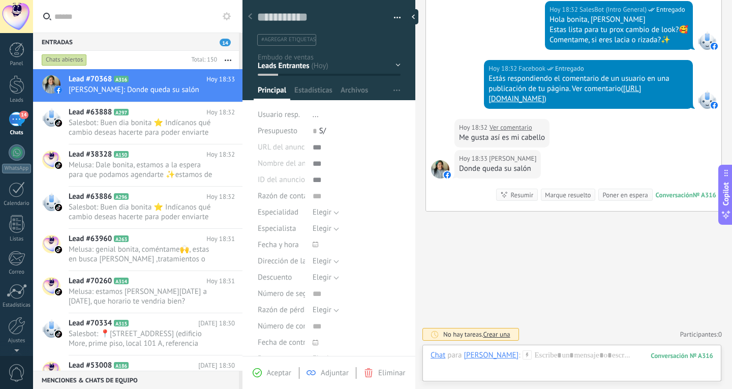
click at [567, 282] on div "Buscar Búsqueda y filtro Carga más Hoy Hoy Creación: 2 eventos Expandir Hoy 18:…" at bounding box center [573, 109] width 317 height 560
click at [580, 354] on div at bounding box center [572, 365] width 283 height 30
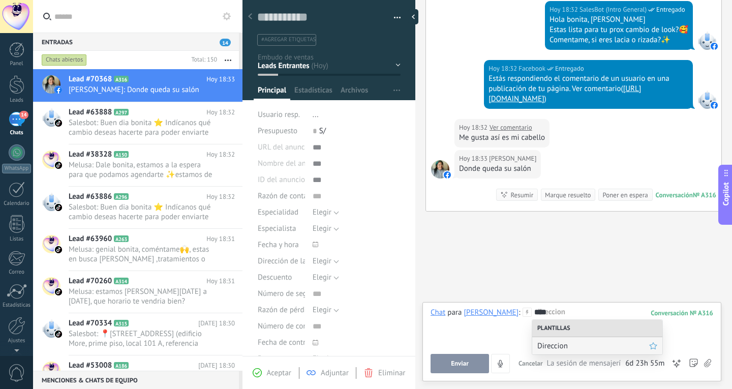
click at [585, 343] on span "Direccion" at bounding box center [593, 346] width 112 height 10
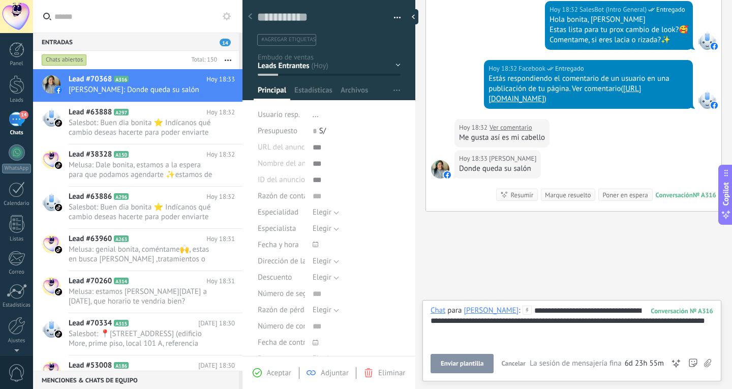
click at [475, 369] on button "Enviar plantilla" at bounding box center [462, 363] width 63 height 19
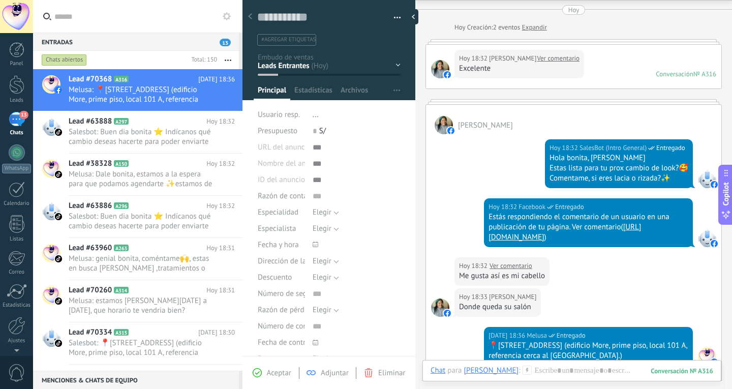
scroll to position [0, 0]
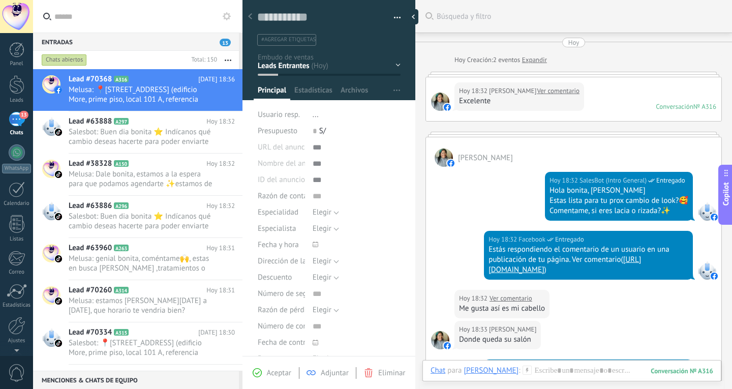
click at [578, 264] on div "Estás respondiendo el comentario de un usuario en una publicación de tu página.…" at bounding box center [589, 260] width 200 height 30
click at [580, 270] on link "[URL][DOMAIN_NAME]" at bounding box center [565, 265] width 152 height 20
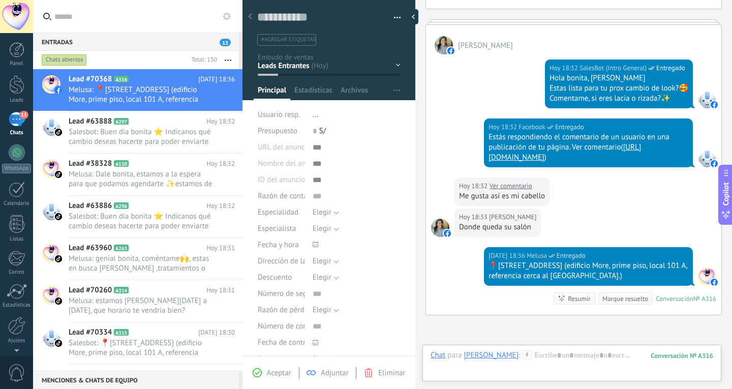
scroll to position [236, 0]
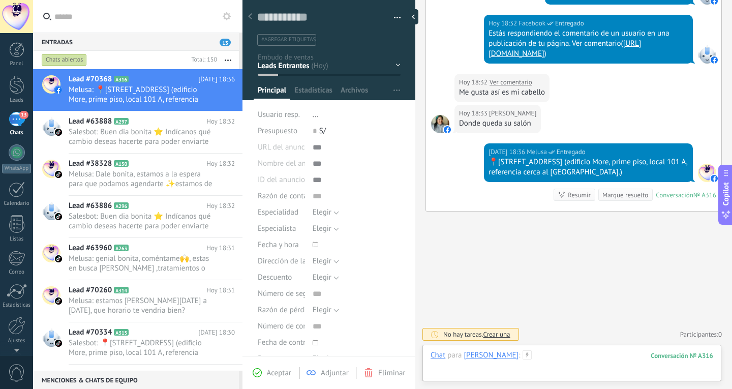
click at [585, 357] on div at bounding box center [572, 365] width 283 height 30
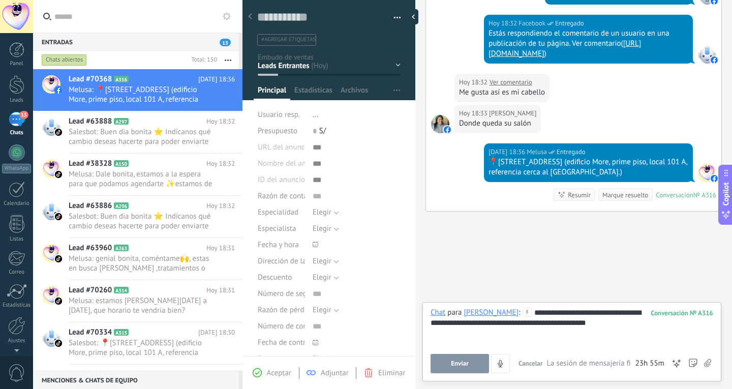
click at [478, 363] on button "Enviar" at bounding box center [460, 363] width 58 height 19
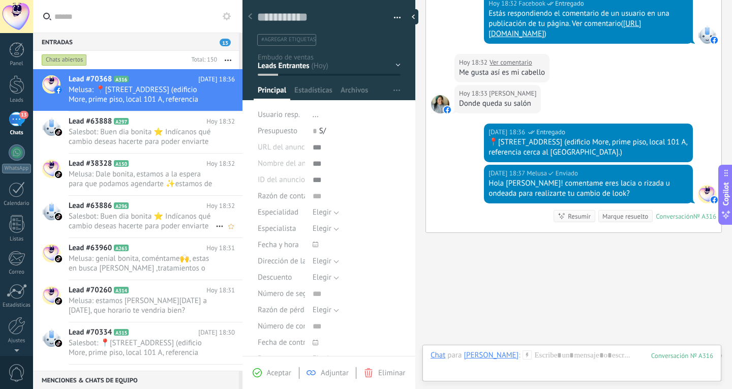
scroll to position [277, 0]
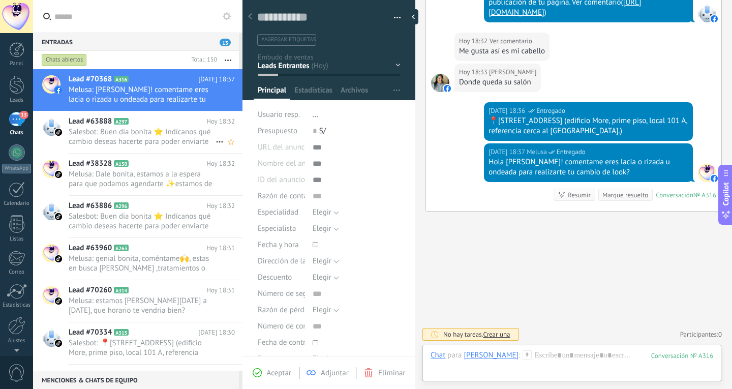
click at [131, 130] on span "Salesbot: Buen dia bonita ⭐ Indícanos qué cambio deseas hacerte para poder envi…" at bounding box center [142, 136] width 147 height 19
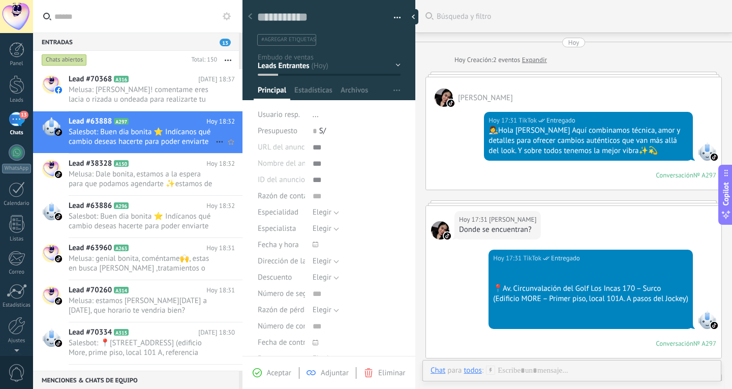
scroll to position [309, 0]
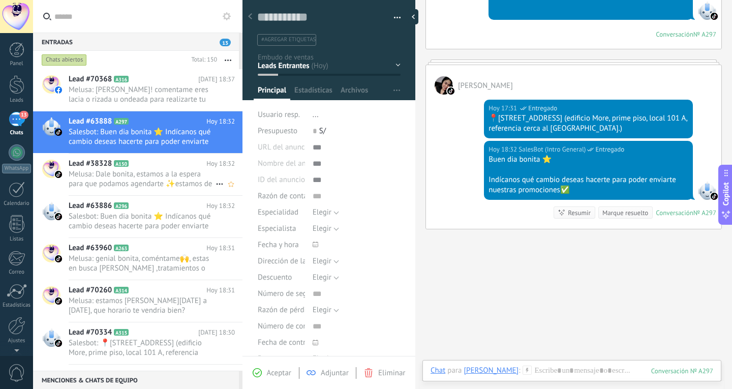
click at [165, 174] on span "Melusa: Dale bonita, estamos a la espera para que podamos agendarte ✨estamos de…" at bounding box center [142, 178] width 147 height 19
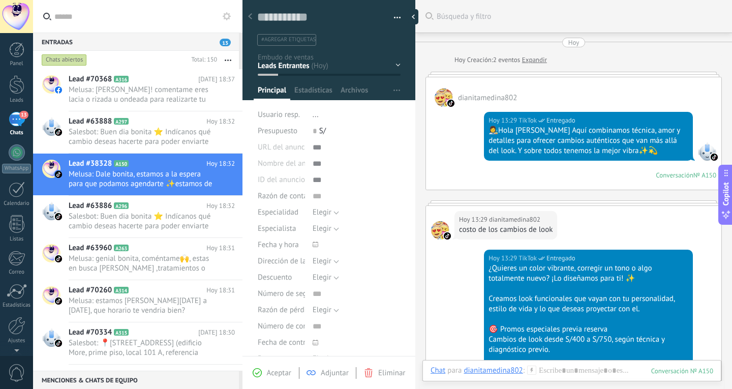
scroll to position [743, 0]
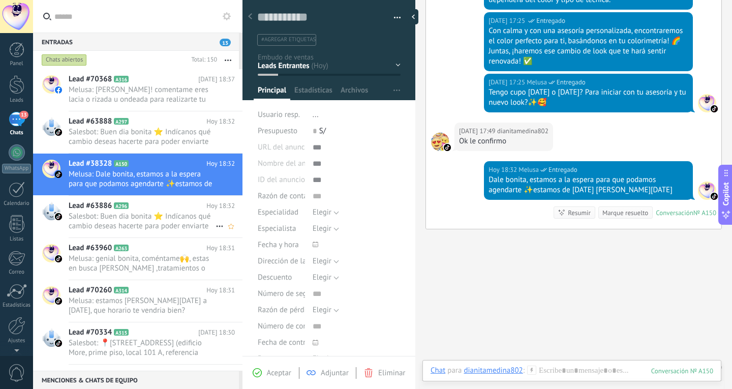
click at [162, 221] on span "Salesbot: Buen dia bonita ⭐ Indícanos qué cambio deseas hacerte para poder envi…" at bounding box center [142, 220] width 147 height 19
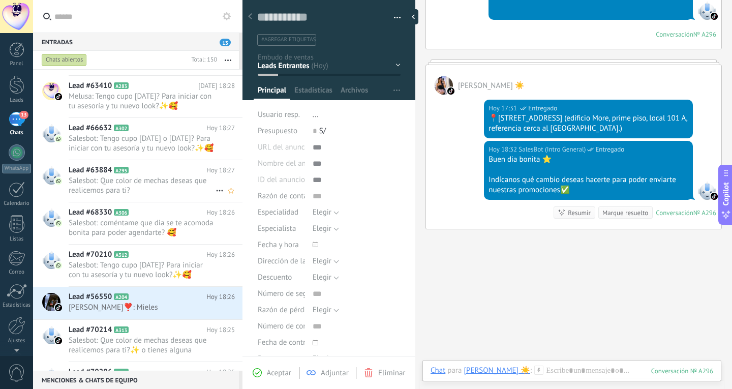
scroll to position [407, 0]
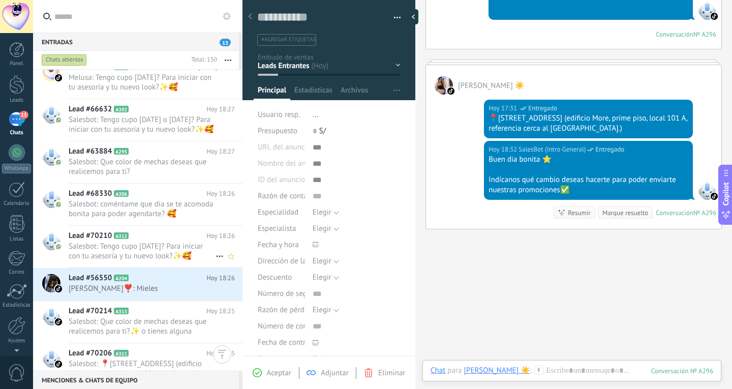
click at [174, 249] on span "Salesbot: Tengo cupo [DATE]? Para iniciar con tu asesoría y tu nuevo look?✨🥰" at bounding box center [142, 250] width 147 height 19
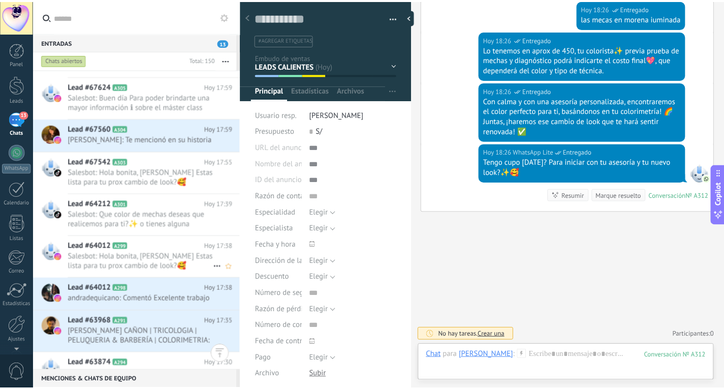
scroll to position [1017, 0]
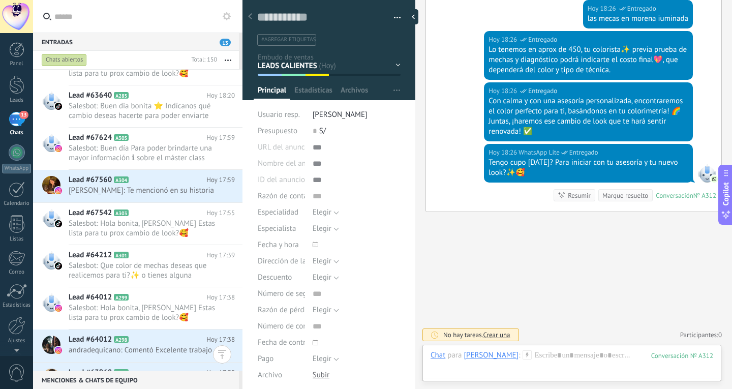
click at [21, 100] on div "Leads" at bounding box center [16, 100] width 29 height 7
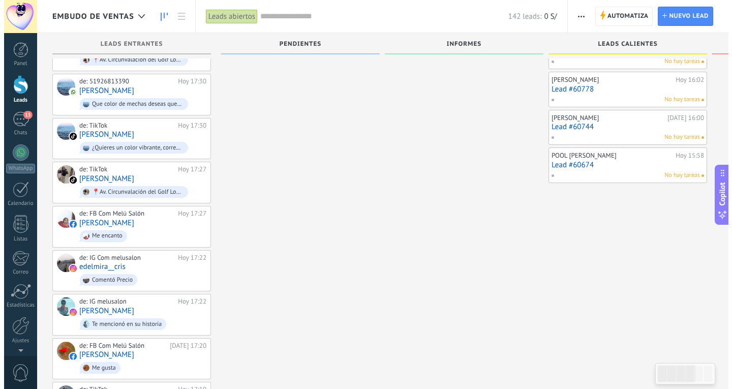
scroll to position [716, 0]
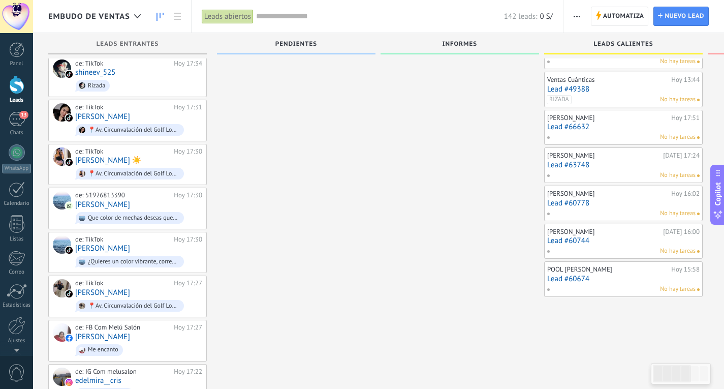
click at [625, 280] on link "Lead #60674" at bounding box center [623, 278] width 152 height 9
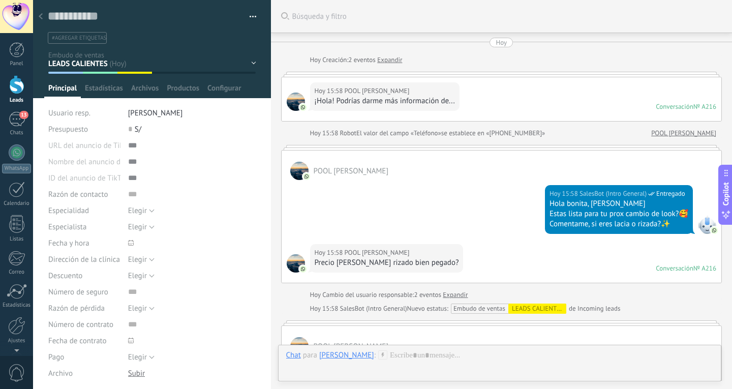
scroll to position [376, 0]
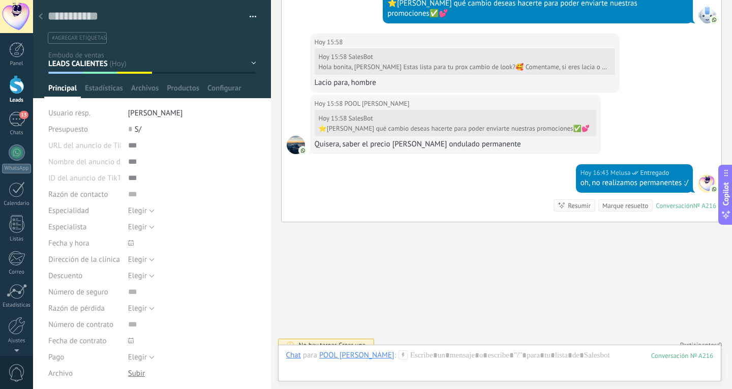
click at [39, 14] on icon at bounding box center [41, 16] width 4 height 6
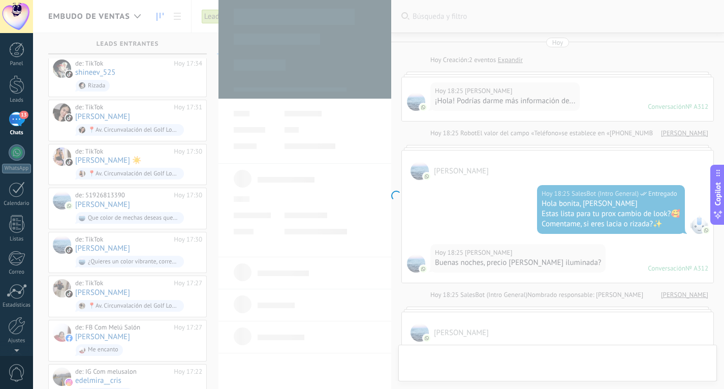
scroll to position [543, 0]
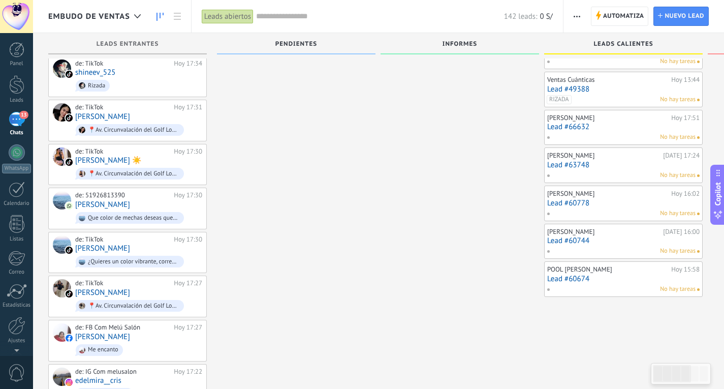
click at [605, 246] on div "Luz Jackeline Hoy 16:00 Lead #60744 No hay tareas" at bounding box center [623, 241] width 152 height 29
click at [572, 243] on link "Lead #60744" at bounding box center [623, 240] width 152 height 9
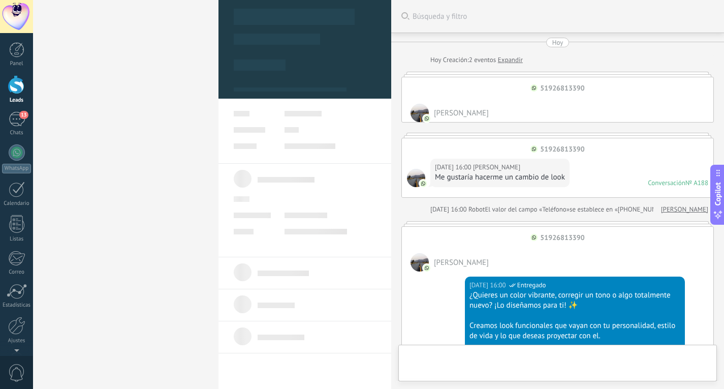
type textarea "**********"
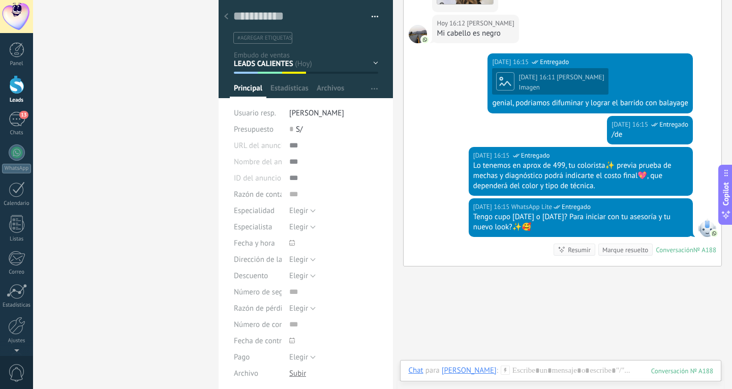
scroll to position [733, 0]
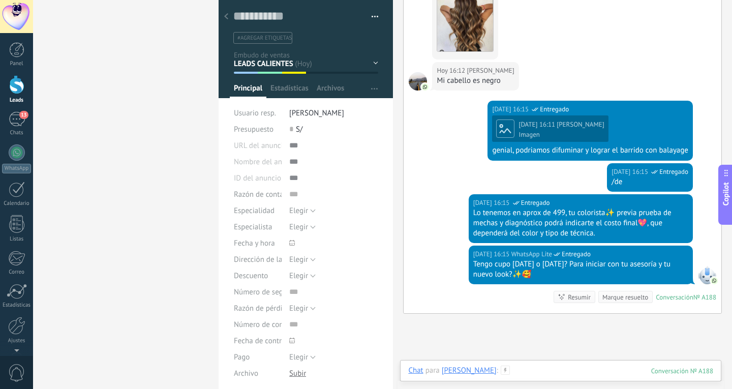
click at [565, 368] on div at bounding box center [560, 380] width 305 height 30
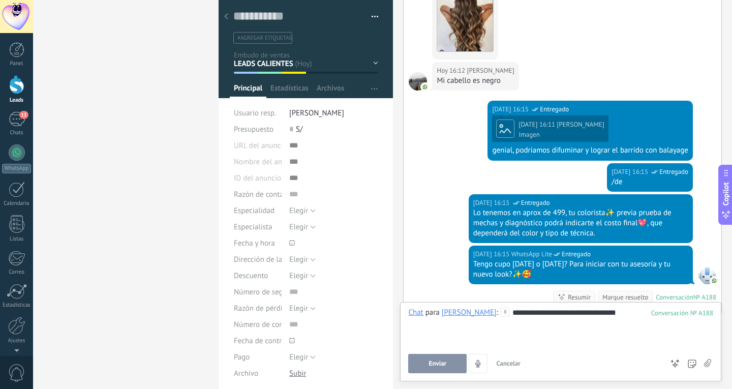
click at [638, 319] on div "**********" at bounding box center [560, 327] width 305 height 39
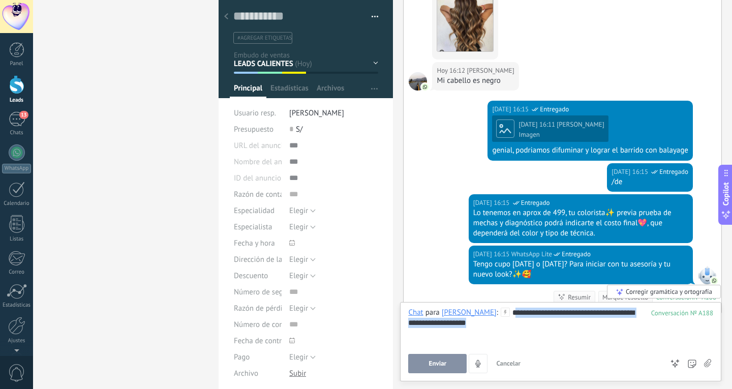
drag, startPoint x: 506, startPoint y: 317, endPoint x: 513, endPoint y: 329, distance: 14.3
click at [513, 329] on div "**********" at bounding box center [560, 327] width 305 height 39
drag, startPoint x: 502, startPoint y: 314, endPoint x: 710, endPoint y: 368, distance: 214.4
click at [509, 329] on div "**********" at bounding box center [560, 327] width 305 height 39
click at [678, 363] on icon at bounding box center [675, 363] width 10 height 10
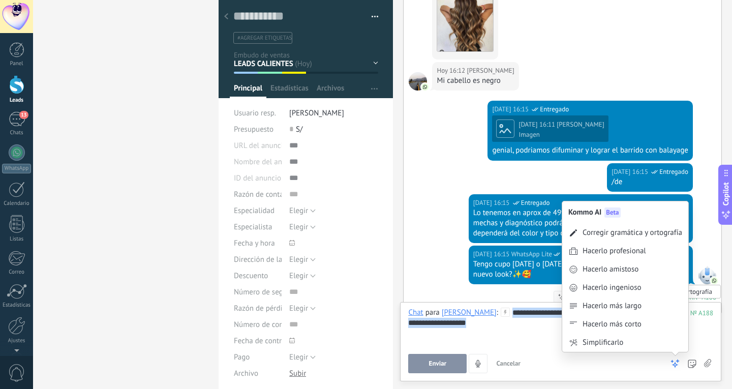
click at [678, 363] on icon at bounding box center [675, 363] width 10 height 10
click at [636, 276] on div "Hacerlo amistoso" at bounding box center [625, 269] width 126 height 18
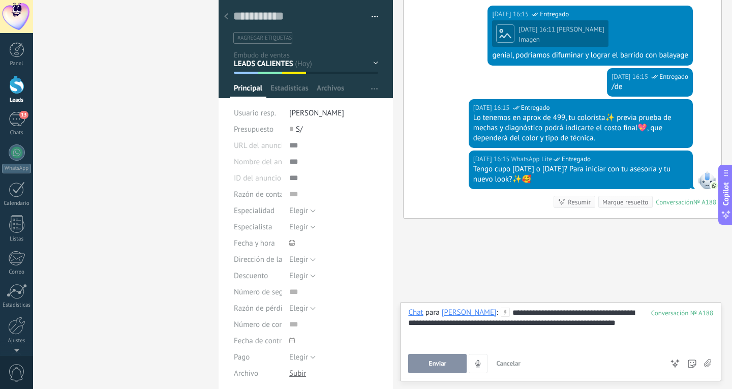
scroll to position [835, 0]
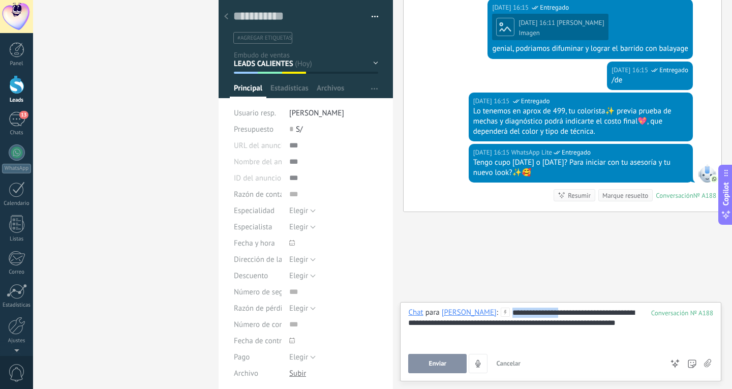
drag, startPoint x: 544, startPoint y: 309, endPoint x: 499, endPoint y: 314, distance: 45.0
click at [499, 314] on div "**********" at bounding box center [560, 327] width 305 height 39
click at [593, 323] on div "**********" at bounding box center [560, 327] width 305 height 39
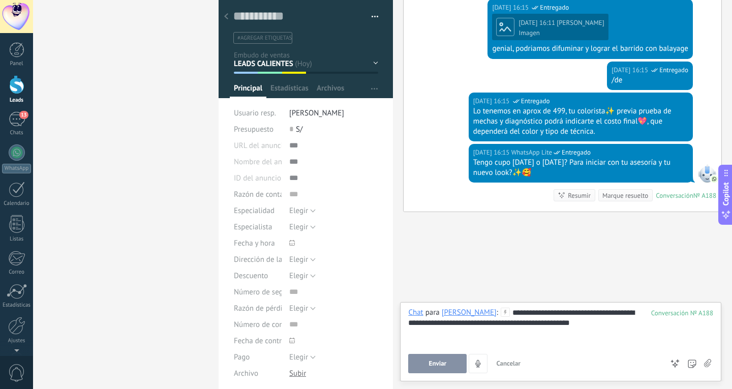
click at [593, 323] on div "**********" at bounding box center [560, 327] width 305 height 39
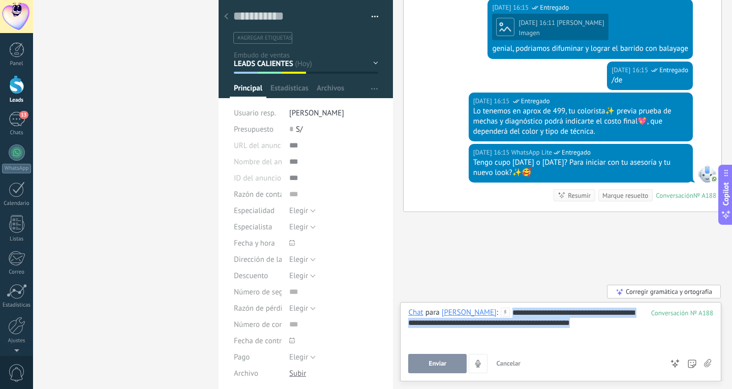
copy div "**********"
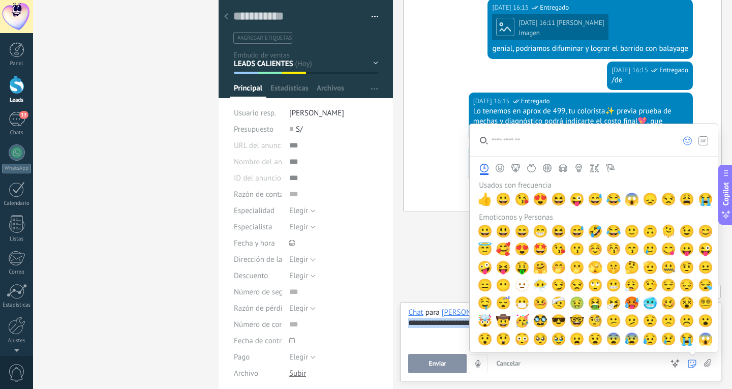
click at [561, 367] on div "Enviar Cancelar Rastrear clics en links ? Reducir links largos y rastrear clics…" at bounding box center [535, 363] width 255 height 19
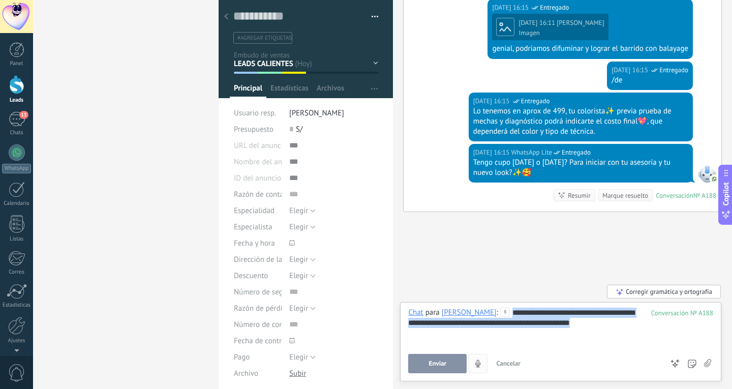
click at [480, 370] on button "4" at bounding box center [478, 363] width 19 height 19
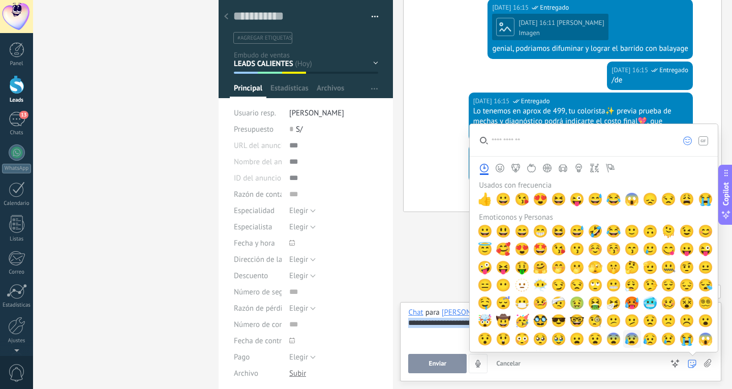
click at [449, 369] on button "Enviar" at bounding box center [437, 363] width 58 height 19
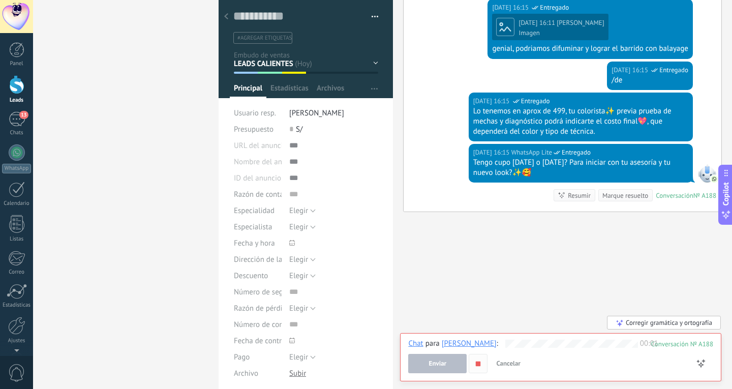
click at [477, 363] on use "button" at bounding box center [478, 363] width 5 height 5
click at [505, 367] on span "Cancelar" at bounding box center [508, 363] width 24 height 9
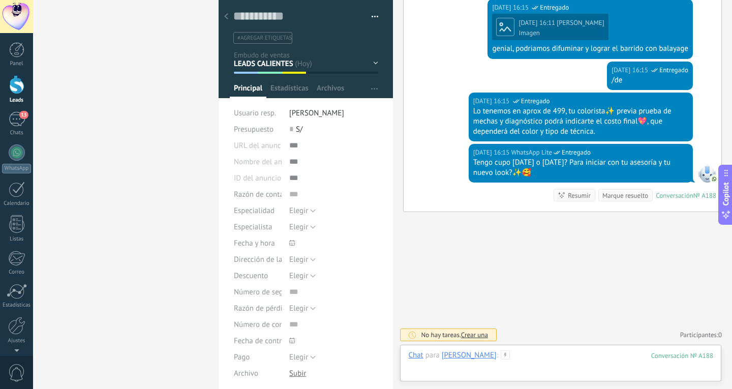
click at [532, 357] on div at bounding box center [560, 365] width 305 height 30
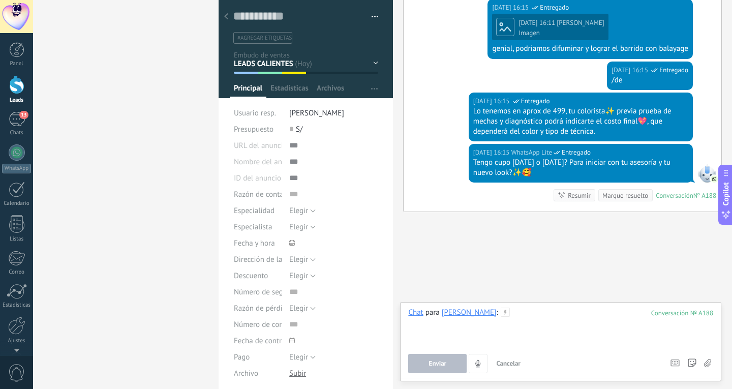
paste div
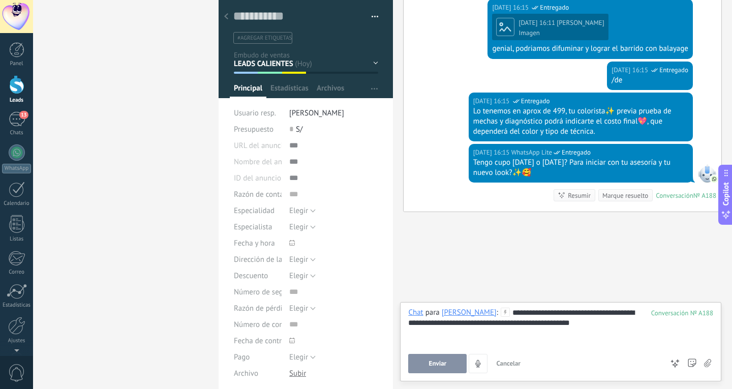
click at [439, 361] on span "Enviar" at bounding box center [438, 363] width 18 height 7
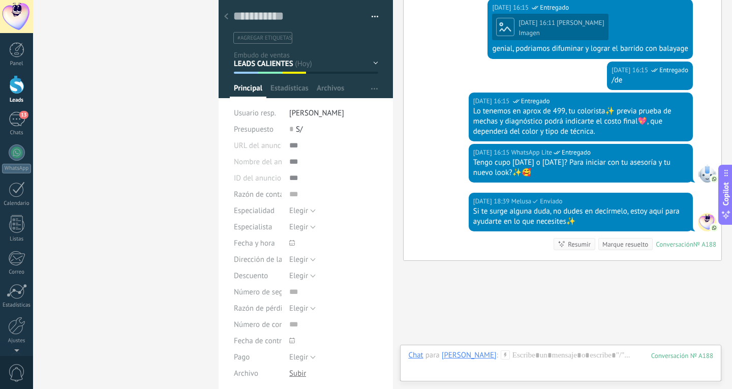
scroll to position [883, 0]
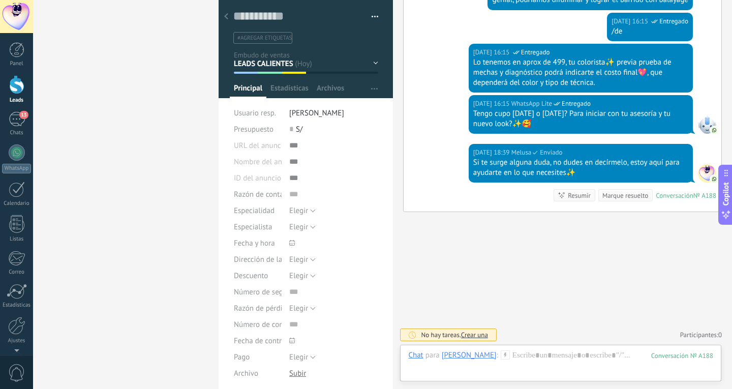
click at [227, 19] on use at bounding box center [226, 16] width 4 height 6
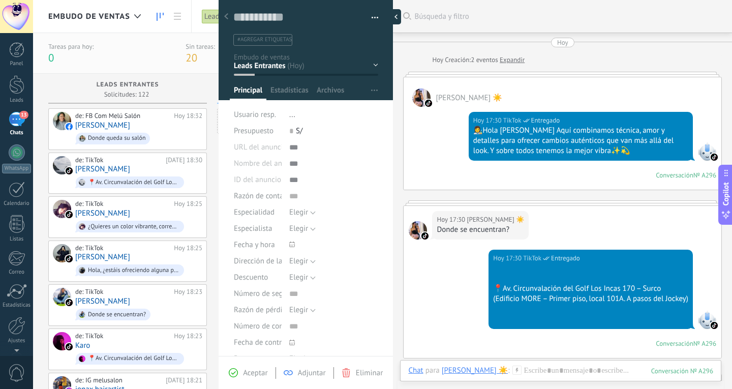
click at [394, 11] on div at bounding box center [393, 16] width 15 height 15
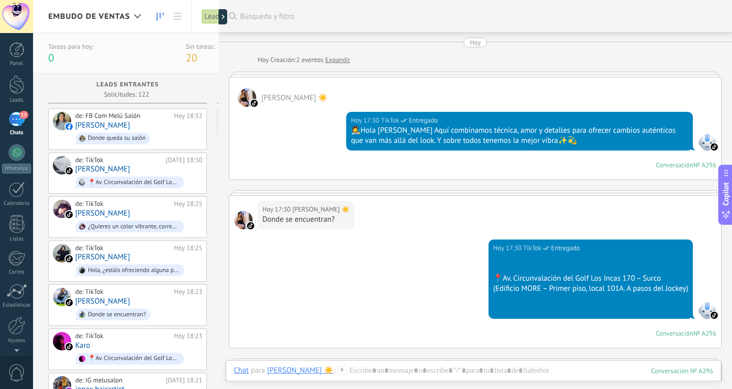
scroll to position [30, 0]
click at [181, 51] on div "Tareas para hoy: 0 Sin tareas: 20 Caducadas: 0 Nuevos Hoy / Ayer: 20 / 0" at bounding box center [265, 53] width 435 height 22
click at [189, 54] on span "20" at bounding box center [192, 58] width 12 height 14
click at [79, 49] on div "Tareas para hoy:" at bounding box center [70, 46] width 45 height 9
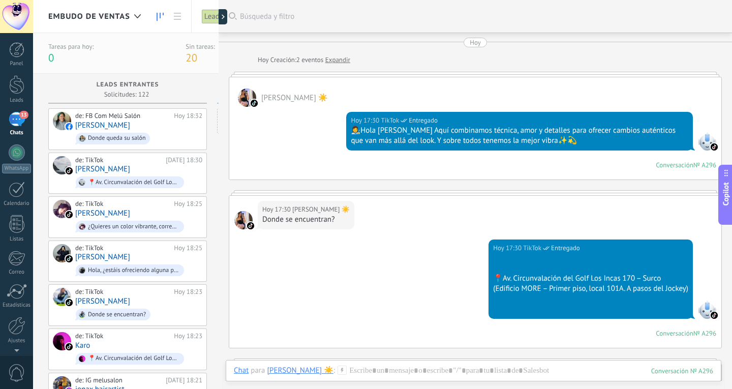
click at [193, 54] on span "20" at bounding box center [192, 58] width 12 height 14
click at [227, 13] on div at bounding box center [224, 16] width 15 height 15
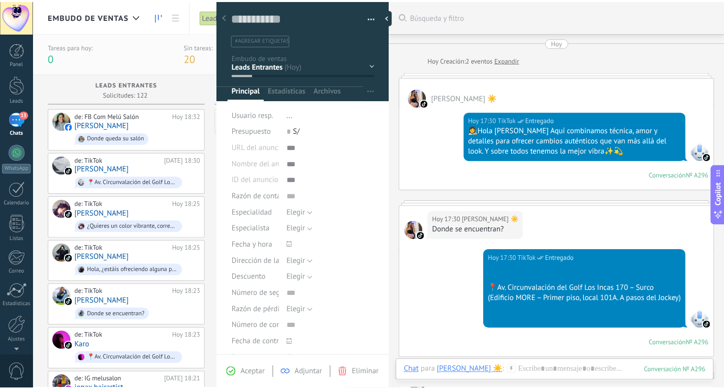
scroll to position [15, 0]
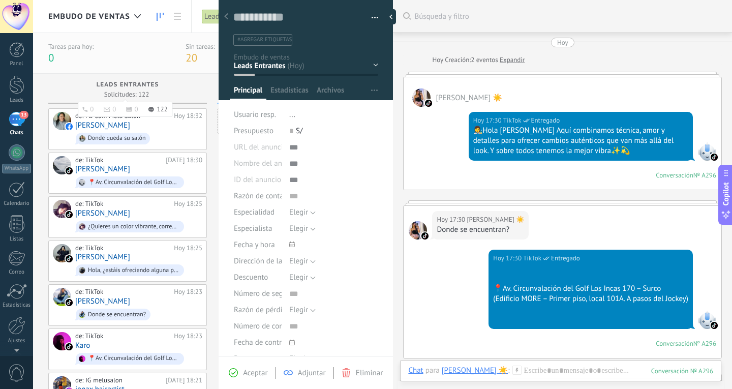
click at [132, 85] on span "Leads Entrantes" at bounding box center [128, 84] width 63 height 7
click at [10, 96] on link "Leads" at bounding box center [16, 89] width 33 height 28
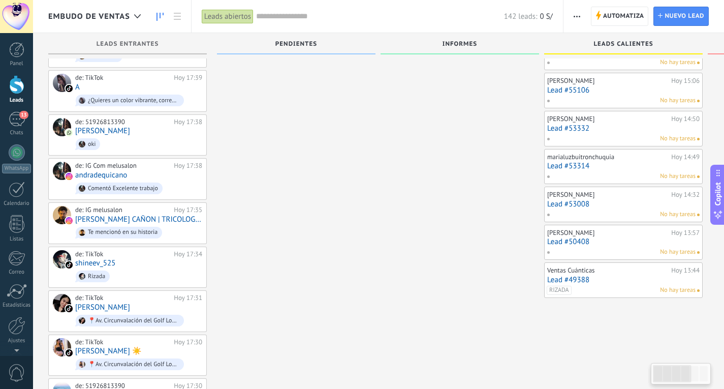
scroll to position [508, 0]
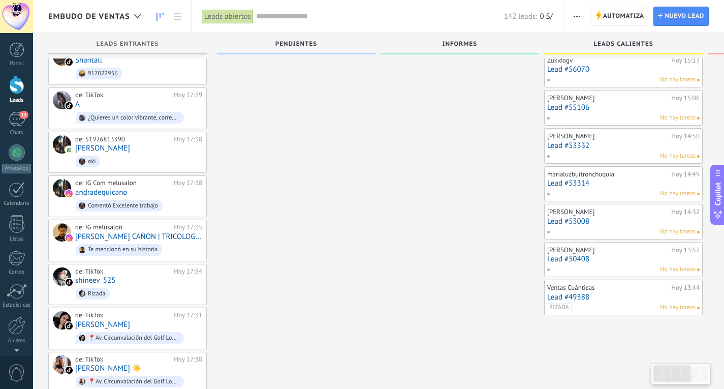
click at [579, 219] on link "Lead #53008" at bounding box center [623, 221] width 152 height 9
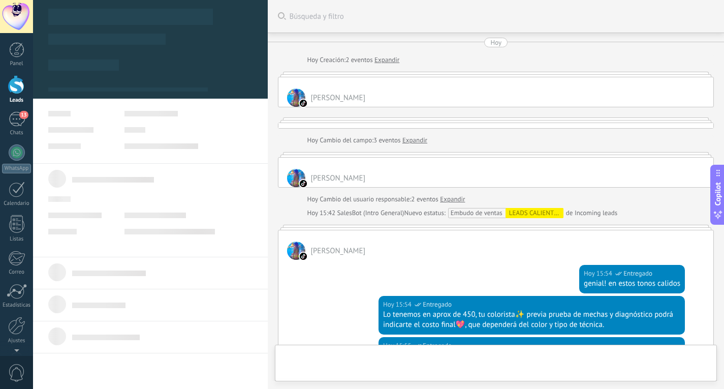
type textarea "**********"
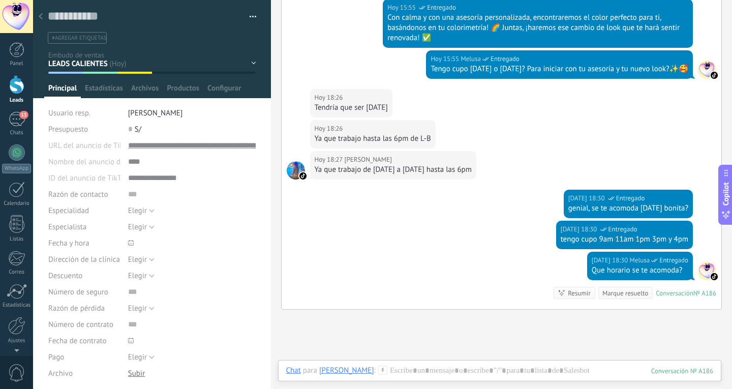
scroll to position [805, 0]
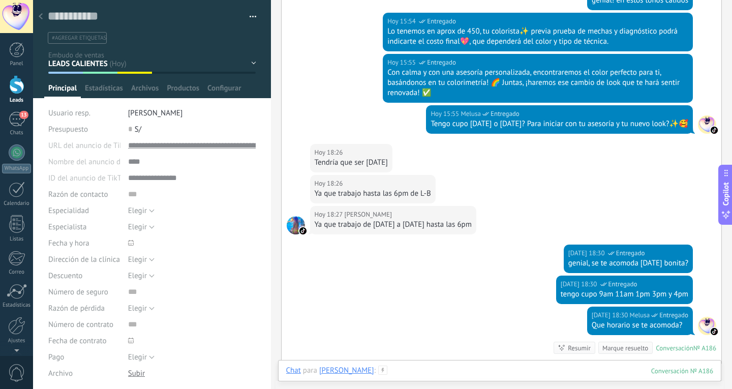
click at [426, 374] on div at bounding box center [500, 380] width 428 height 30
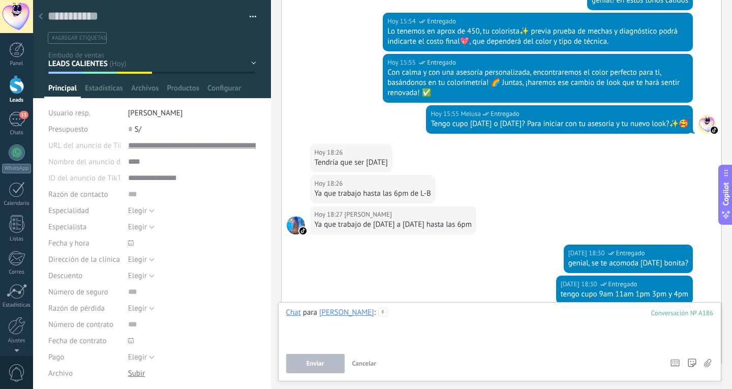
paste div
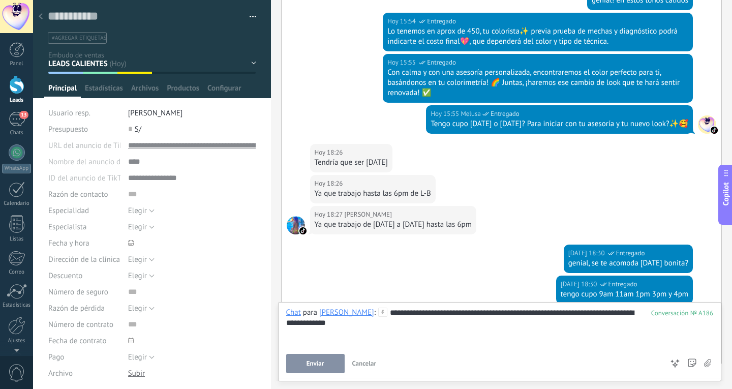
scroll to position [958, 0]
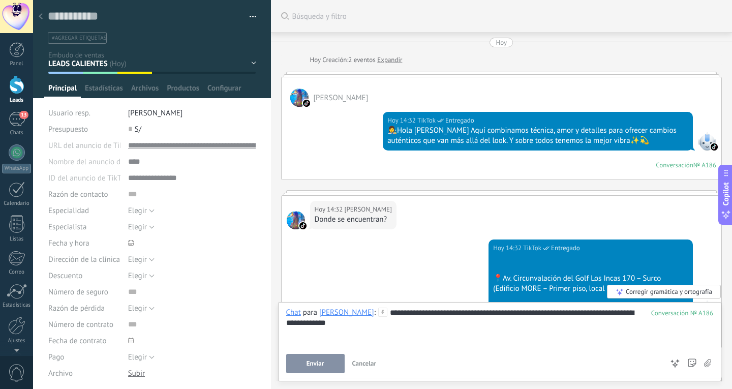
click at [520, 312] on div "**********" at bounding box center [500, 327] width 428 height 39
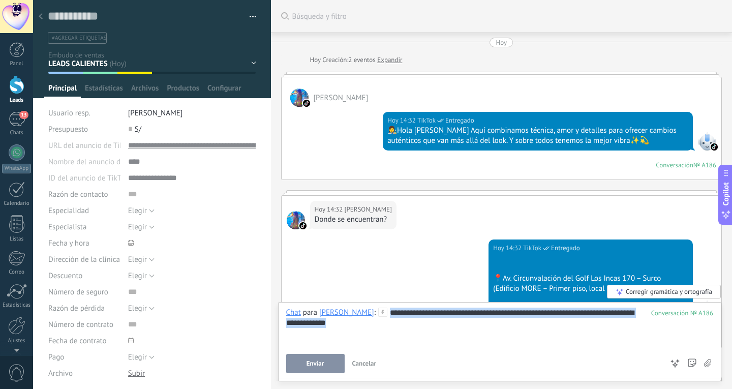
click at [520, 312] on div "**********" at bounding box center [500, 327] width 428 height 39
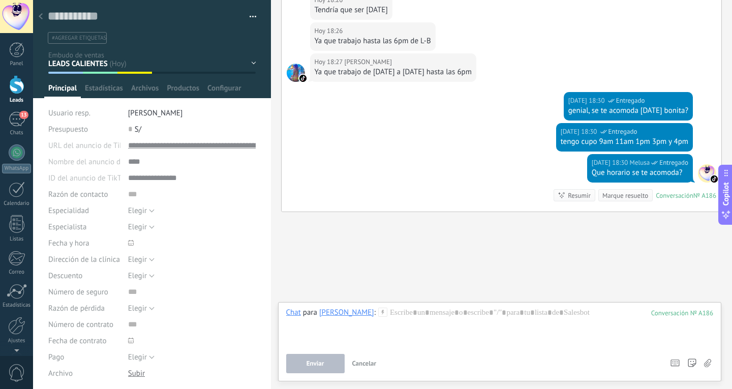
click at [24, 89] on div at bounding box center [16, 84] width 15 height 19
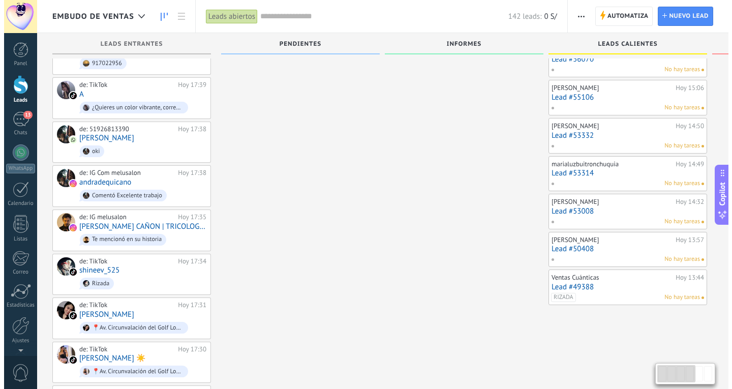
scroll to position [518, 0]
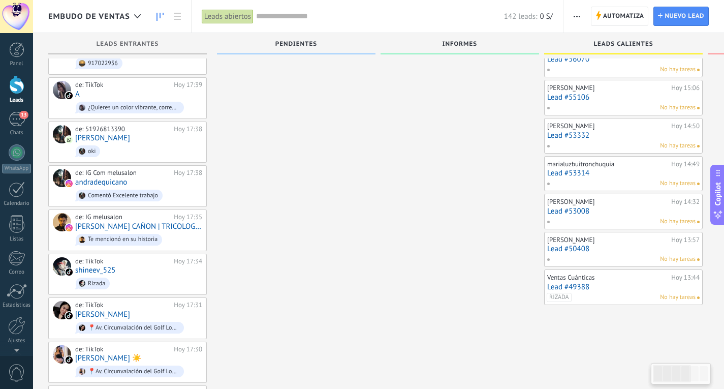
click at [582, 208] on link "Lead #53008" at bounding box center [623, 211] width 152 height 9
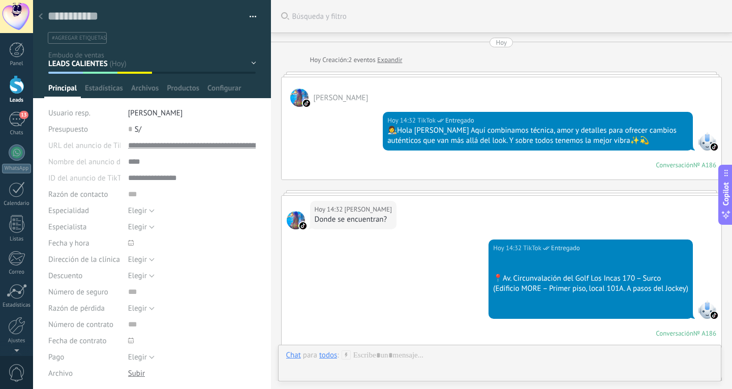
scroll to position [958, 0]
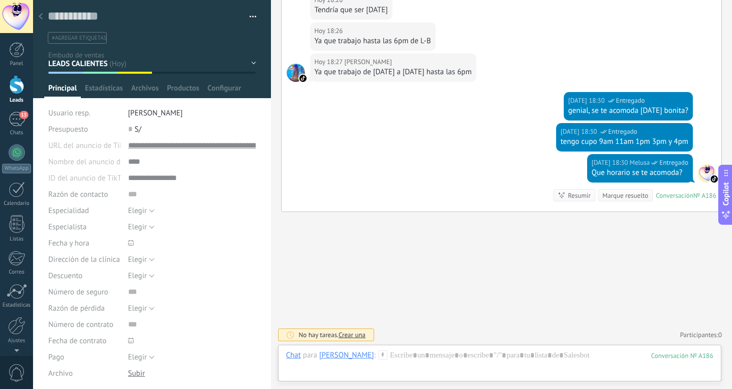
click at [43, 13] on div at bounding box center [41, 17] width 14 height 20
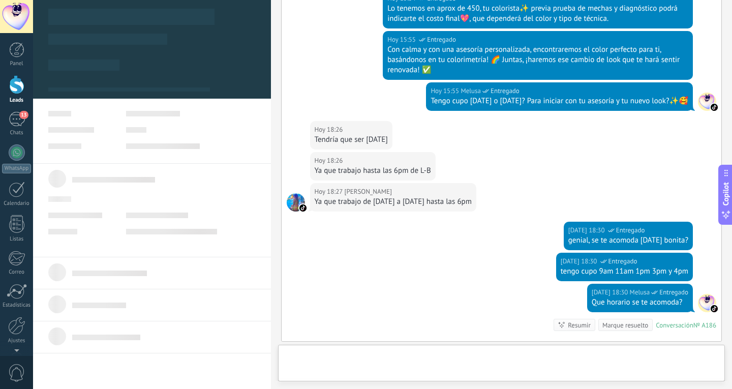
scroll to position [958, 0]
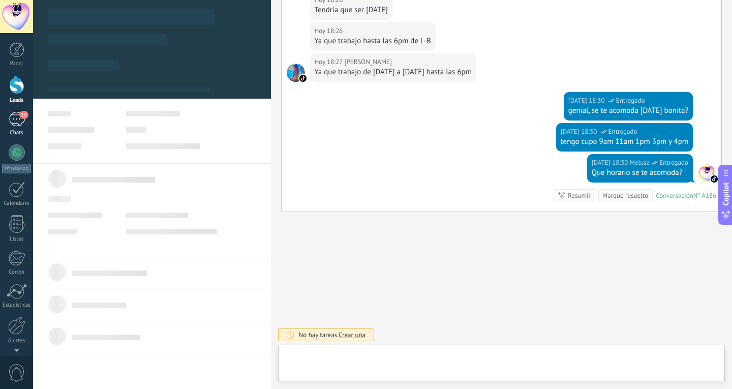
click at [22, 121] on div "13" at bounding box center [17, 119] width 16 height 15
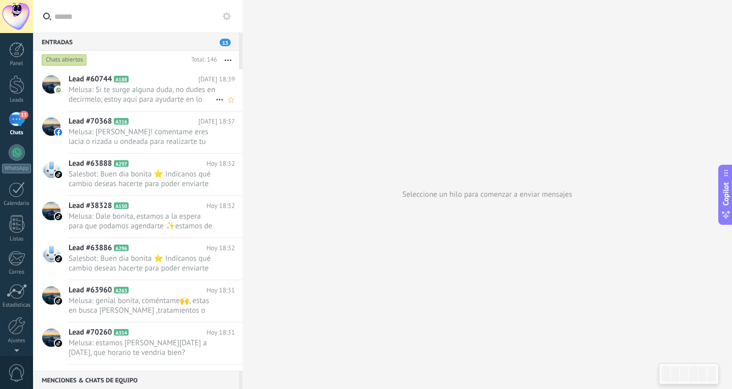
click at [125, 94] on span "Melusa: Si te surge alguna duda, no dudes en decírmelo, estoy aquí para ayudart…" at bounding box center [142, 94] width 147 height 19
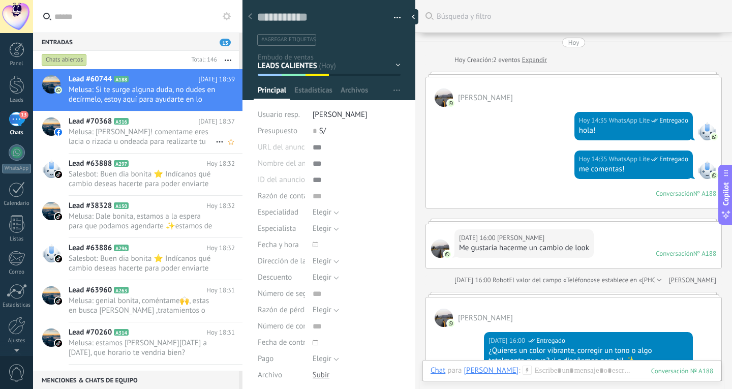
scroll to position [805, 0]
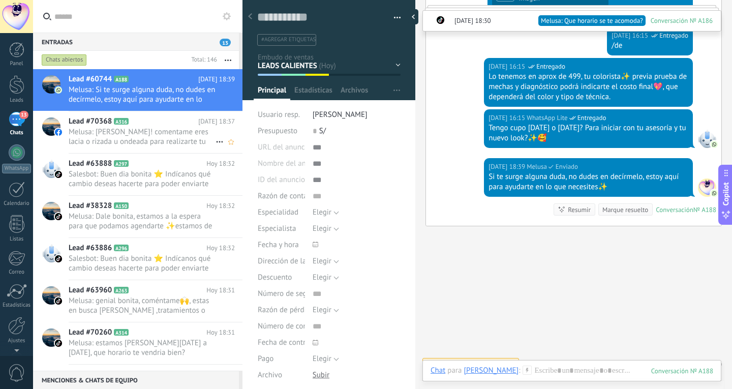
click at [142, 126] on h2 "Lead #70368 A316" at bounding box center [134, 121] width 130 height 10
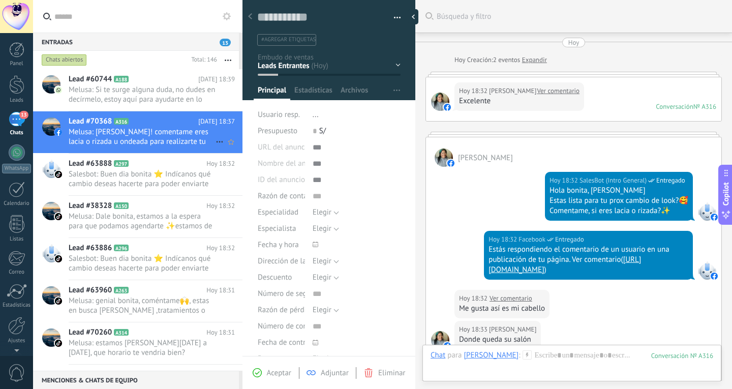
scroll to position [277, 0]
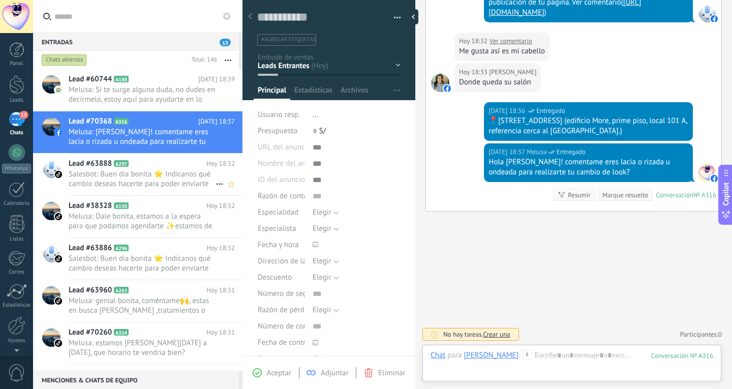
click at [171, 191] on div "Lead #63888 A297 [DATE] 18:32 Salesbot: Buen dia bonita ⭐ Indícanos qué cambio …" at bounding box center [156, 175] width 174 height 42
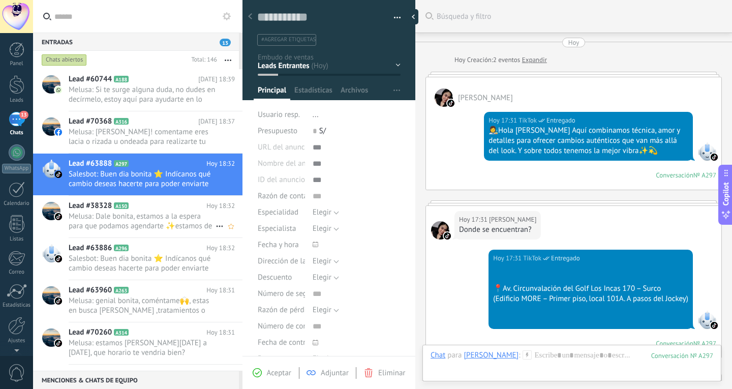
scroll to position [15, 0]
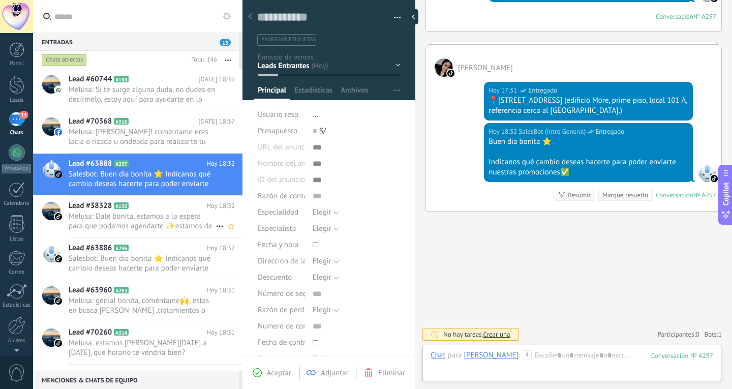
click at [175, 230] on span "Melusa: Dale bonita, estamos a la espera para que podamos agendarte ✨estamos de…" at bounding box center [142, 220] width 147 height 19
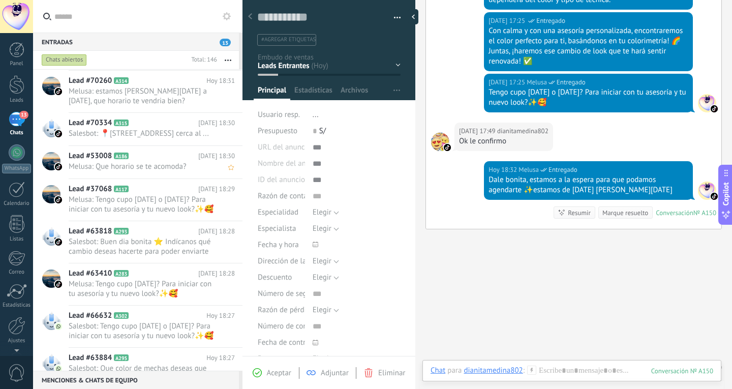
scroll to position [306, 0]
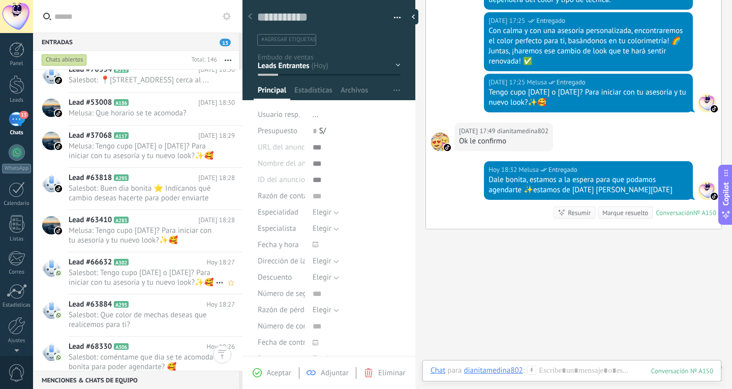
click at [163, 267] on h2 "Lead #66632 A302" at bounding box center [138, 262] width 138 height 10
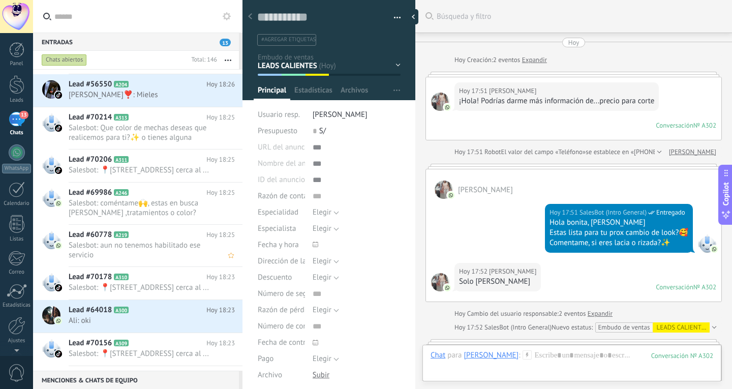
scroll to position [626, 0]
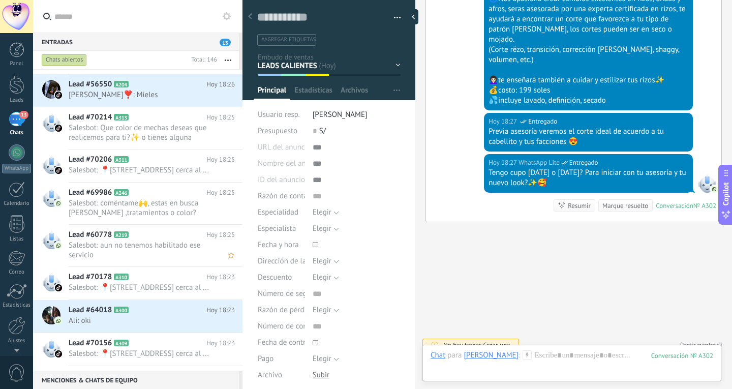
click at [163, 276] on div "Lead #70178 A310 [DATE] 18:23 Salesbot: 📍[STREET_ADDRESS] cerca al ..." at bounding box center [156, 283] width 174 height 32
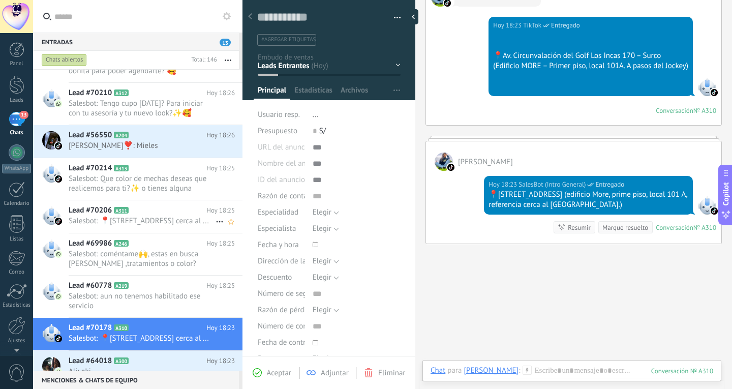
click at [154, 223] on span "Salesbot: 📍[STREET_ADDRESS] cerca al ..." at bounding box center [142, 221] width 147 height 10
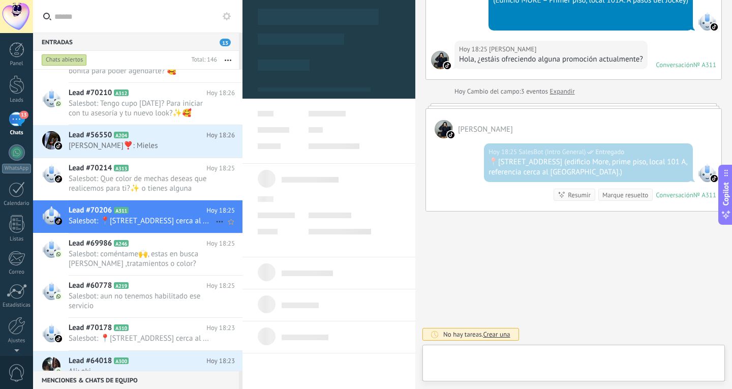
type textarea "**********"
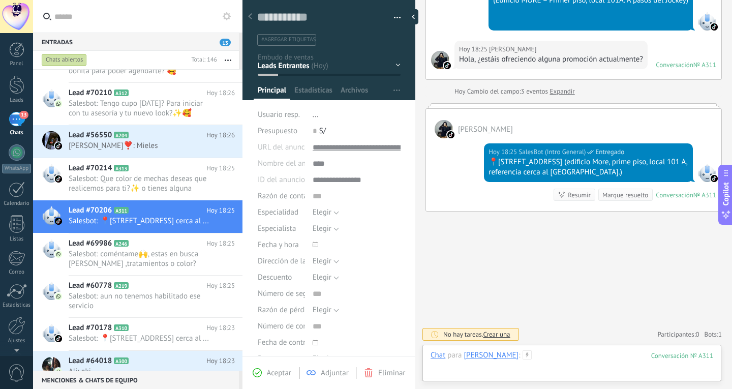
click at [600, 358] on div at bounding box center [572, 365] width 283 height 30
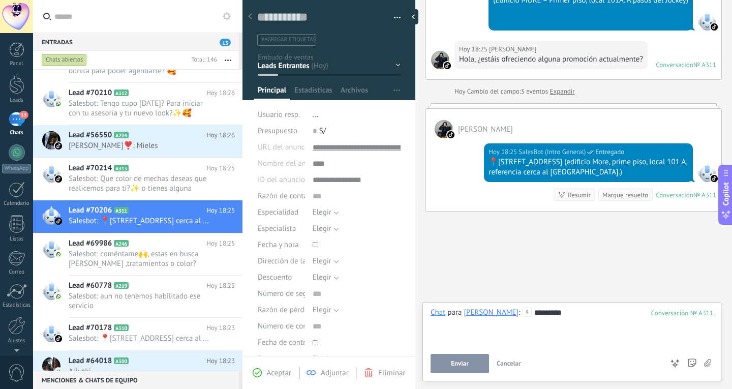
click at [466, 363] on span "Enviar" at bounding box center [460, 363] width 18 height 7
click at [550, 334] on div "*********" at bounding box center [572, 327] width 283 height 39
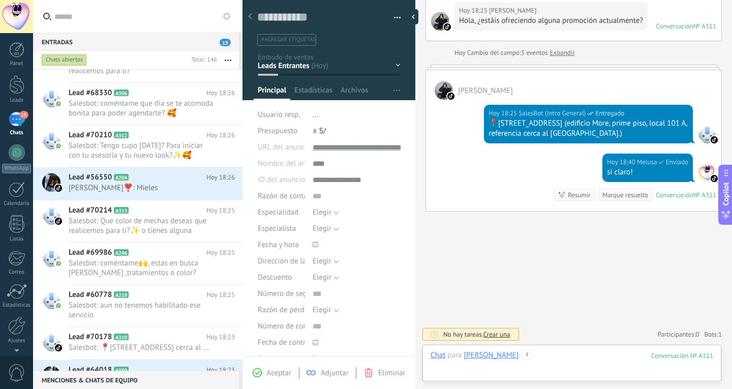
click at [555, 359] on div at bounding box center [572, 365] width 283 height 30
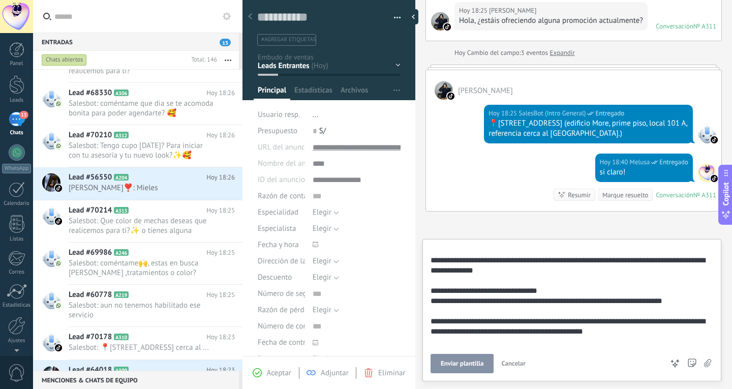
click at [465, 352] on div "**********" at bounding box center [572, 309] width 283 height 129
click at [464, 352] on div "**********" at bounding box center [572, 309] width 283 height 129
click at [464, 357] on button "Enviar plantilla" at bounding box center [462, 363] width 63 height 19
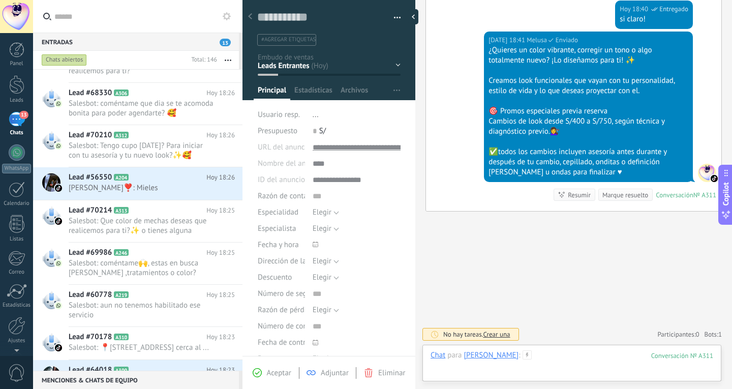
click at [547, 359] on div at bounding box center [572, 365] width 283 height 30
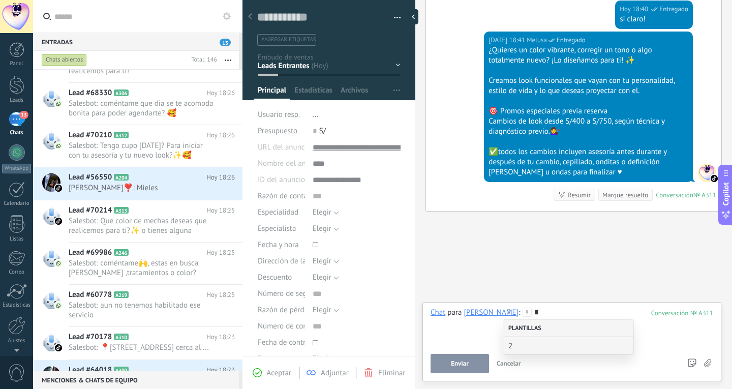
click at [550, 337] on div "Plantillas" at bounding box center [568, 328] width 130 height 17
click at [548, 345] on span "2" at bounding box center [564, 346] width 112 height 10
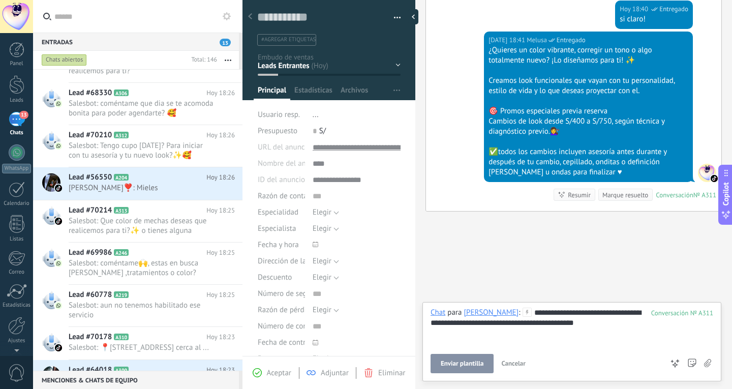
click at [466, 367] on span "Enviar plantilla" at bounding box center [462, 363] width 43 height 7
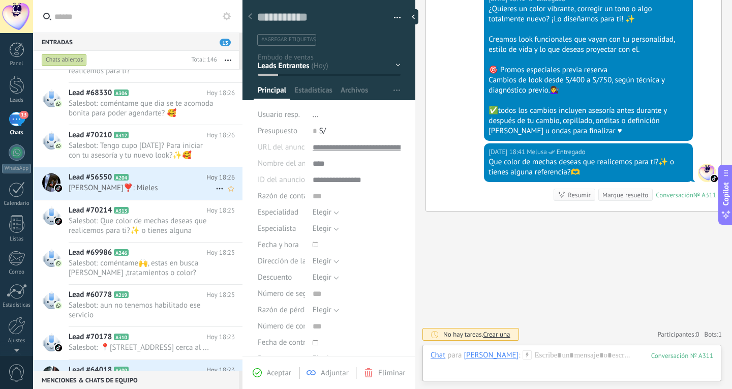
click at [168, 169] on div "Lead #56550 A204 [DATE] 18:26 [PERSON_NAME]❣️: Mieles" at bounding box center [156, 183] width 174 height 32
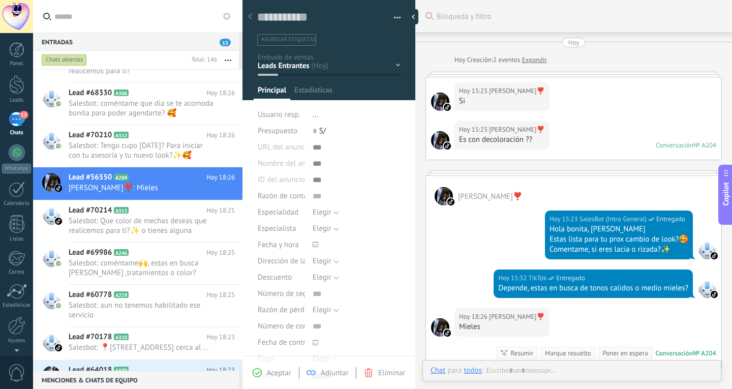
type textarea "**********"
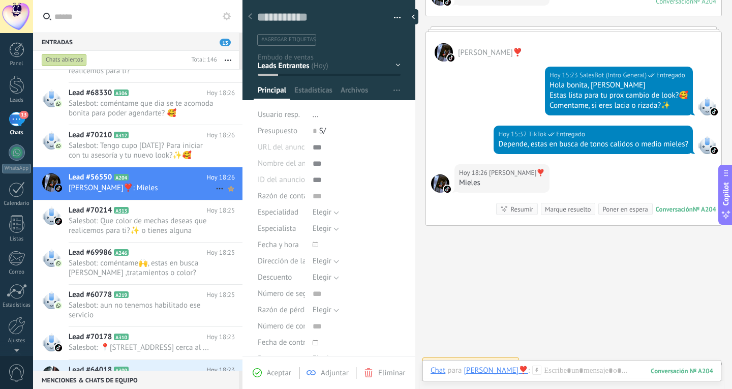
click at [228, 189] on use at bounding box center [231, 188] width 6 height 5
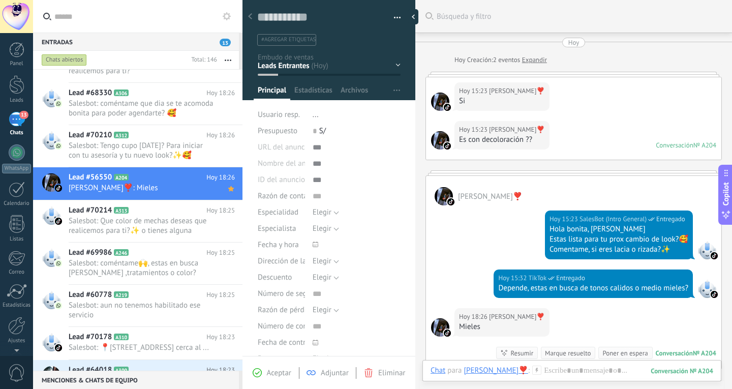
click at [534, 58] on link "Expandir" at bounding box center [534, 60] width 25 height 10
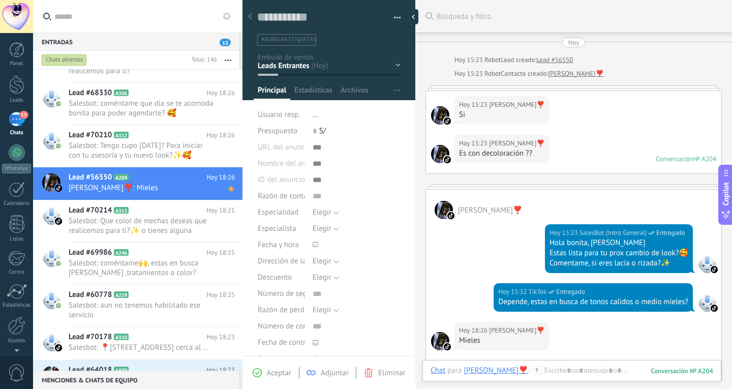
click at [554, 187] on div at bounding box center [573, 186] width 296 height 5
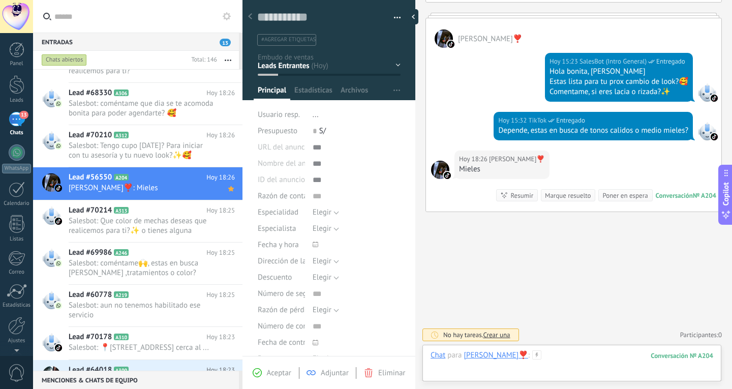
click at [560, 359] on div at bounding box center [572, 365] width 283 height 30
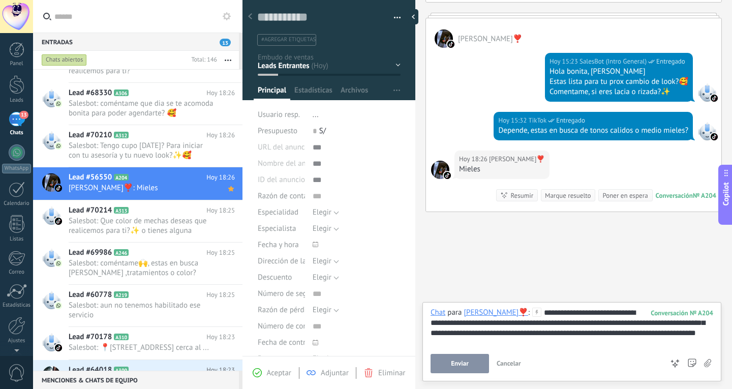
click at [457, 358] on button "Enviar" at bounding box center [460, 363] width 58 height 19
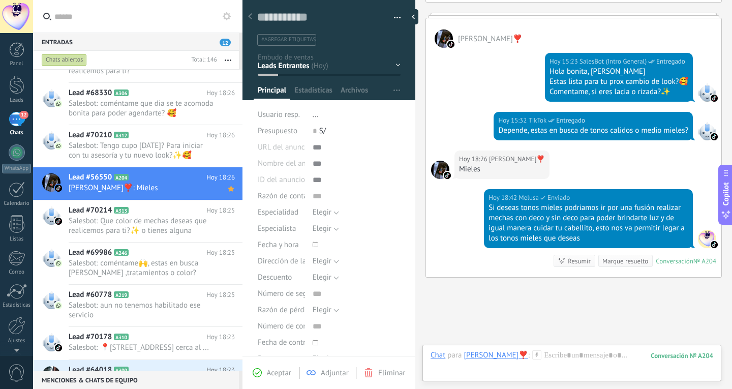
scroll to position [237, 0]
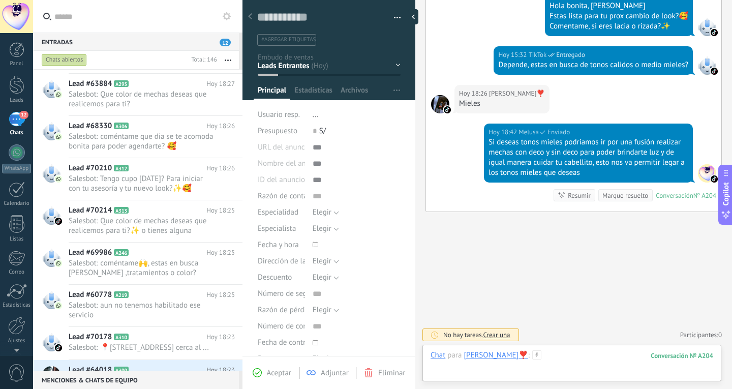
click at [539, 355] on div at bounding box center [572, 365] width 283 height 30
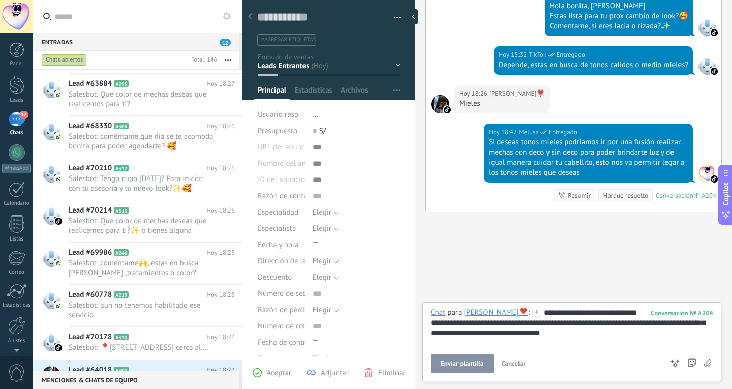
click at [593, 311] on div "**********" at bounding box center [572, 327] width 283 height 39
click at [479, 363] on button "Enviar" at bounding box center [460, 363] width 58 height 19
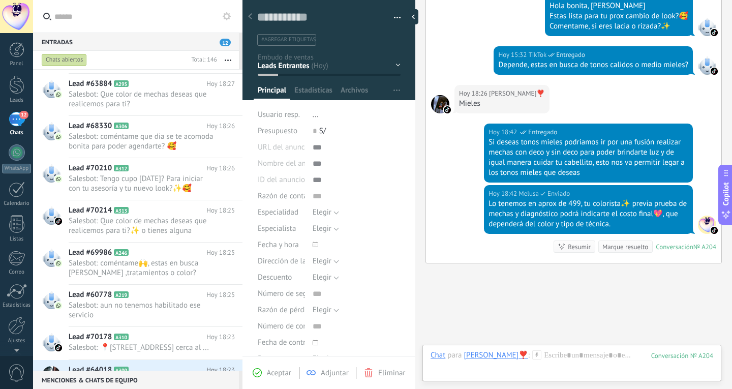
scroll to position [288, 0]
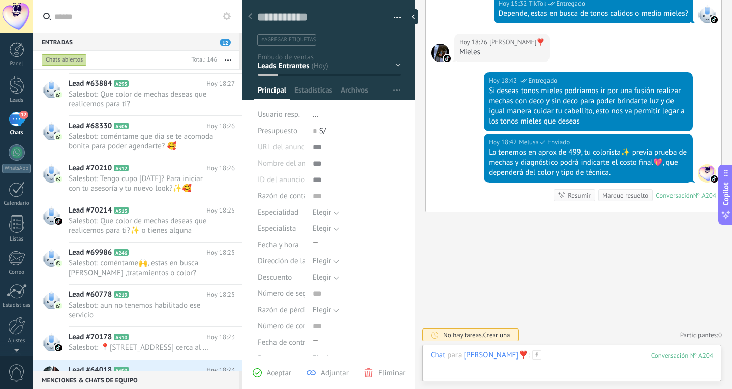
click at [560, 354] on div at bounding box center [572, 365] width 283 height 30
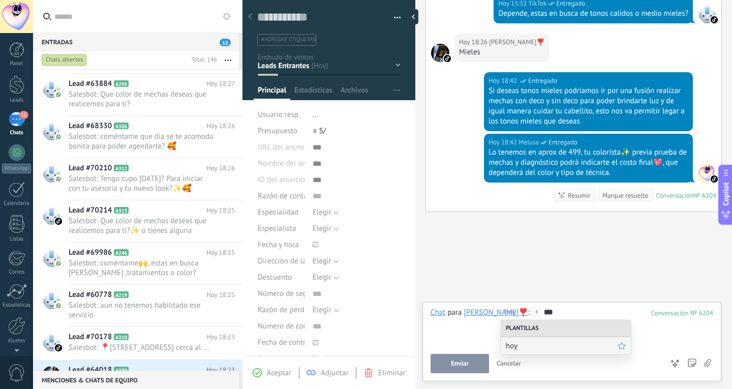
click at [568, 344] on span "hoy" at bounding box center [562, 346] width 112 height 10
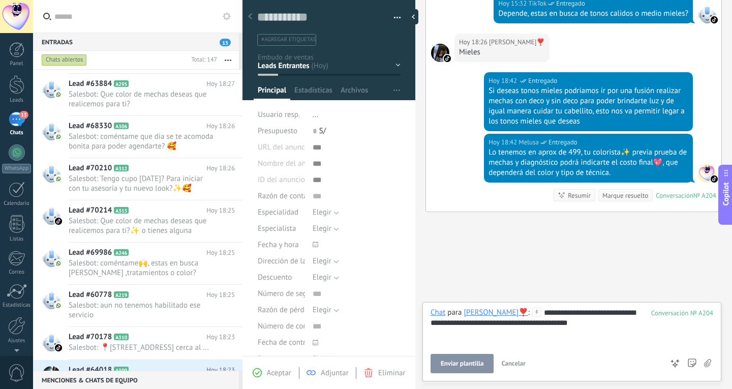
click at [478, 363] on span "Enviar plantilla" at bounding box center [462, 363] width 43 height 7
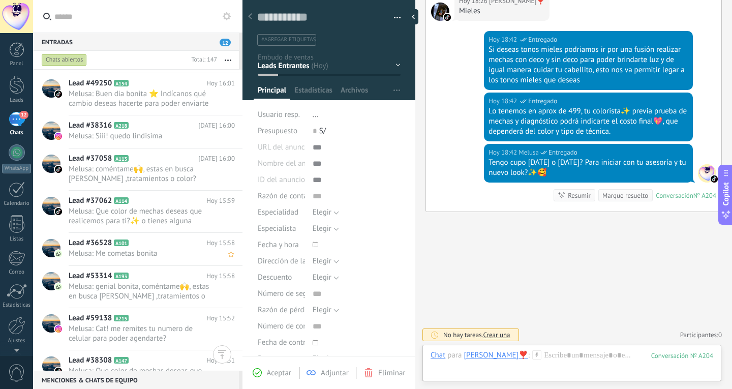
scroll to position [2847, 0]
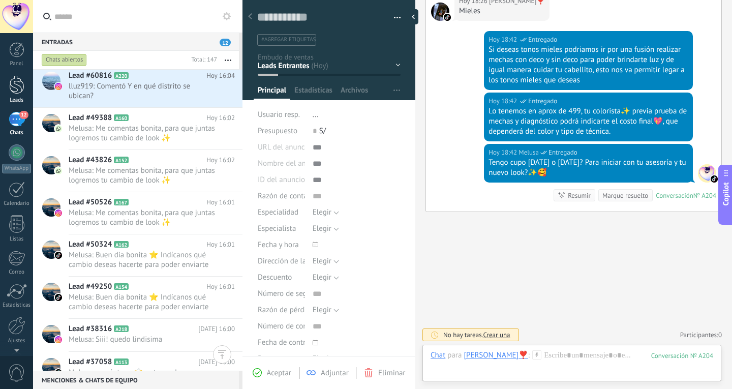
drag, startPoint x: 19, startPoint y: 71, endPoint x: 19, endPoint y: 85, distance: 13.7
click at [19, 71] on div "Panel Leads 12 Chats WhatsApp Clientes" at bounding box center [16, 216] width 33 height 348
click at [19, 85] on div at bounding box center [16, 84] width 15 height 19
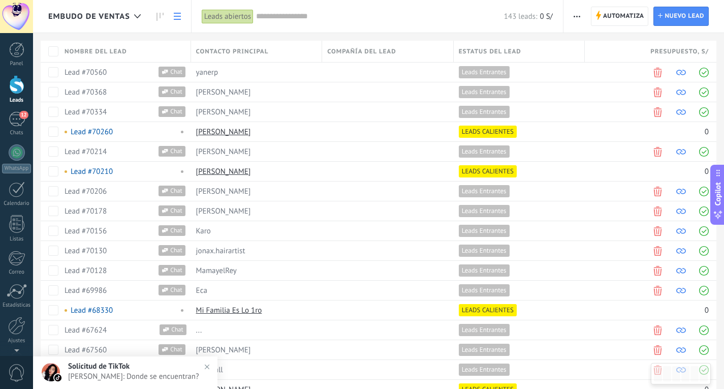
click at [284, 16] on input "text" at bounding box center [380, 16] width 248 height 11
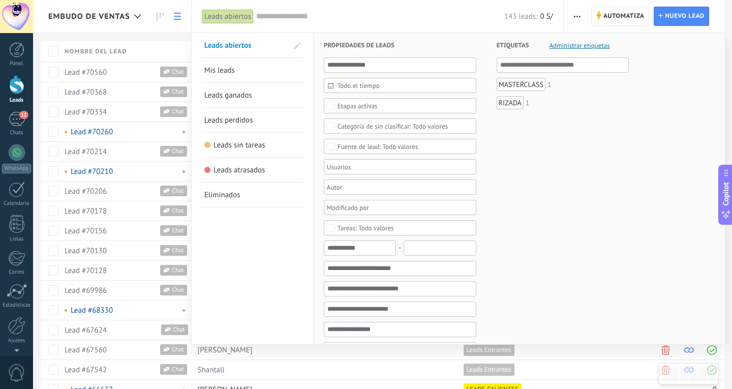
click at [91, 77] on div at bounding box center [366, 194] width 732 height 389
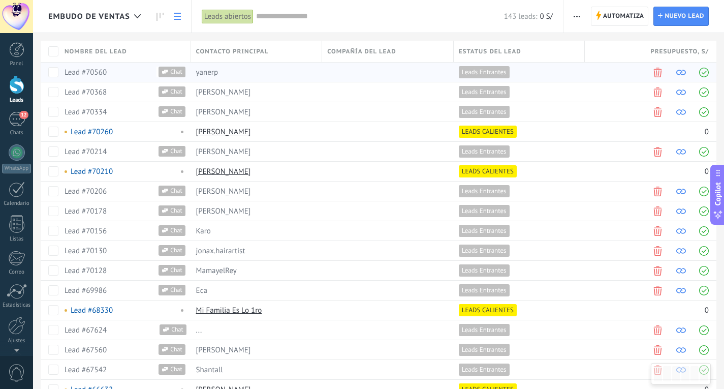
click at [93, 75] on link "Lead #70560" at bounding box center [86, 73] width 42 height 10
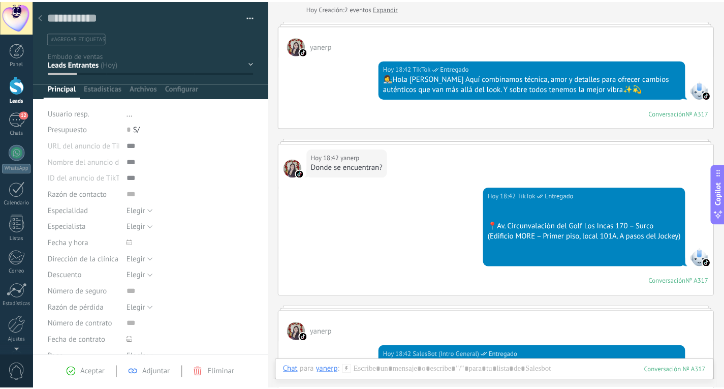
scroll to position [51, 0]
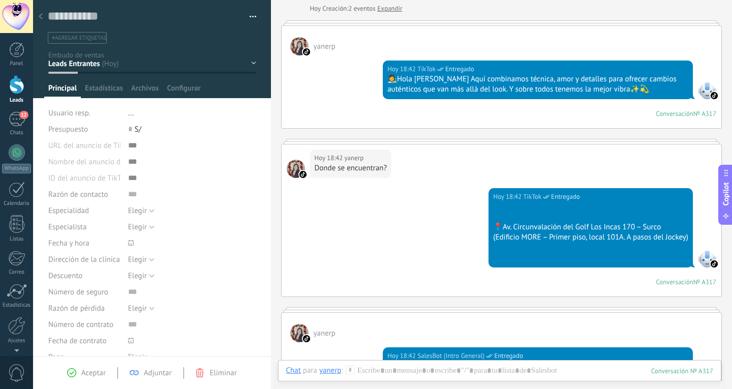
click at [41, 19] on icon at bounding box center [41, 16] width 4 height 6
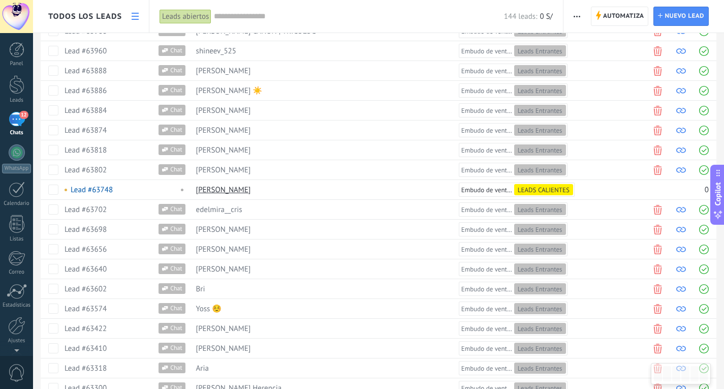
scroll to position [697, 0]
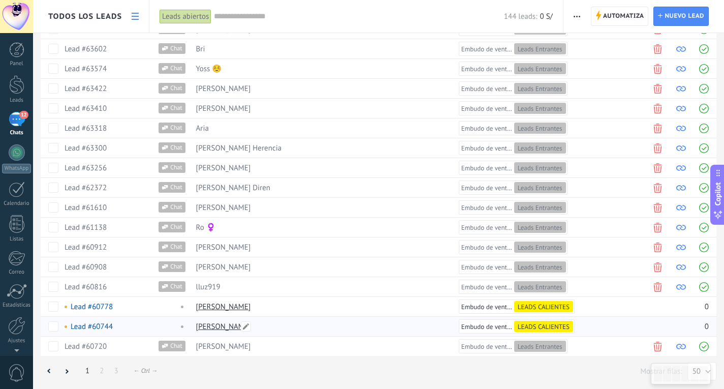
click at [208, 329] on link "[PERSON_NAME]" at bounding box center [223, 327] width 55 height 10
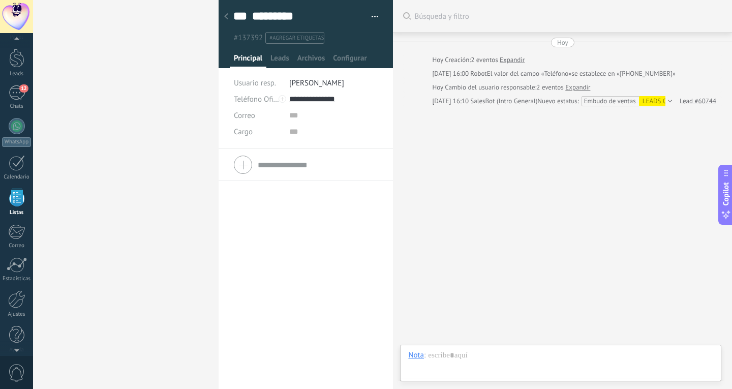
click at [652, 98] on div "LEADS CALIENTES" at bounding box center [668, 101] width 58 height 10
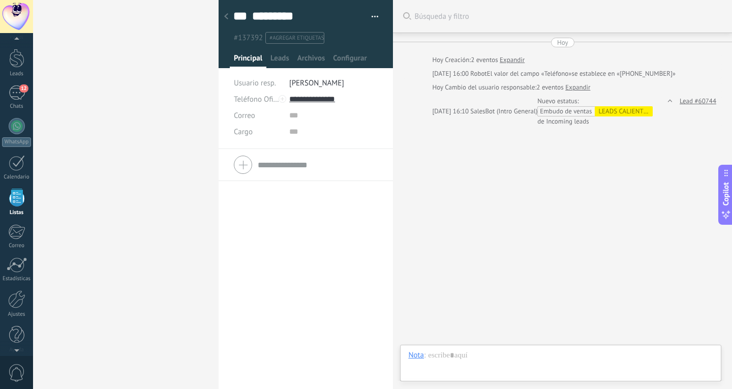
click at [506, 58] on link "Expandir" at bounding box center [512, 60] width 25 height 10
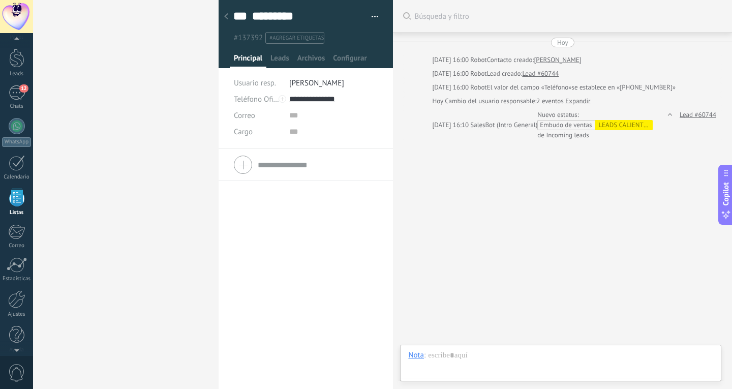
click at [536, 70] on link "Lead #60744" at bounding box center [540, 74] width 37 height 10
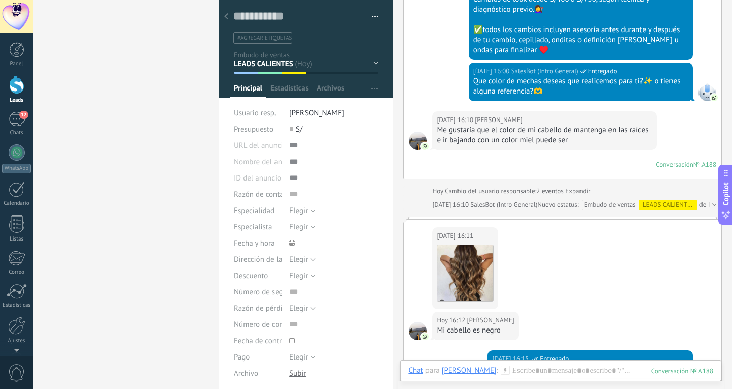
scroll to position [416, 0]
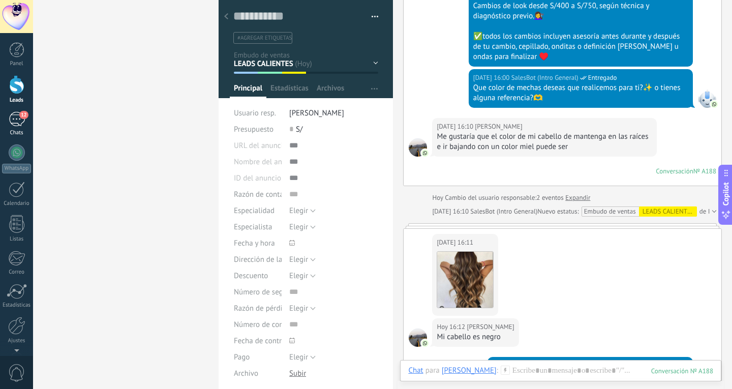
click at [16, 121] on div "12" at bounding box center [17, 119] width 16 height 15
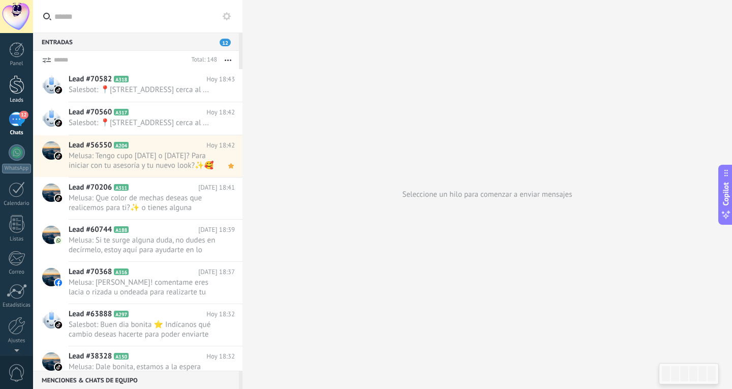
click at [15, 98] on div "Leads" at bounding box center [16, 100] width 29 height 7
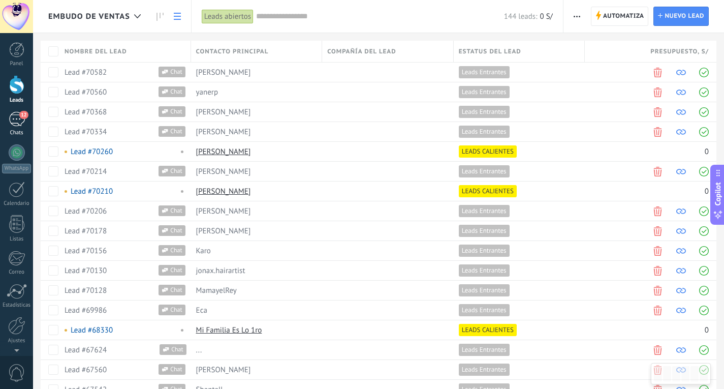
click at [19, 115] on div "12" at bounding box center [17, 119] width 16 height 15
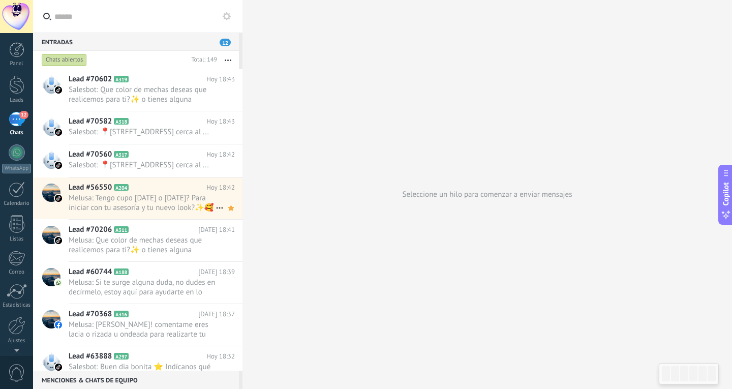
click at [135, 219] on div "Lead #56550 A204 [DATE] 18:42 Melusa: Tengo cupo [DATE] o [DATE]? Para iniciar …" at bounding box center [156, 198] width 174 height 42
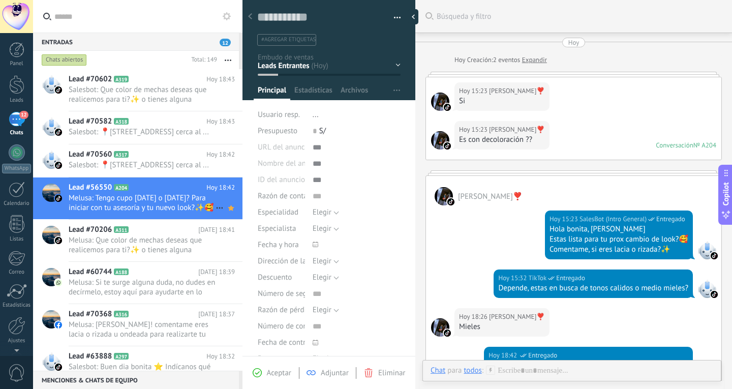
scroll to position [298, 0]
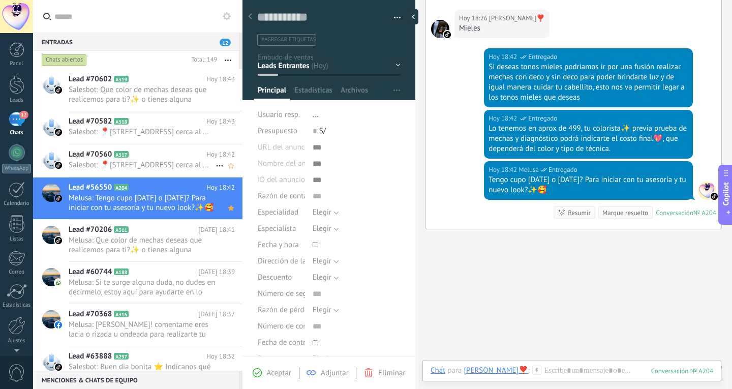
click at [139, 176] on div "Lead #70560 A317 [DATE] 18:42 Salesbot: 📍[STREET_ADDRESS] cerca al ..." at bounding box center [156, 160] width 174 height 32
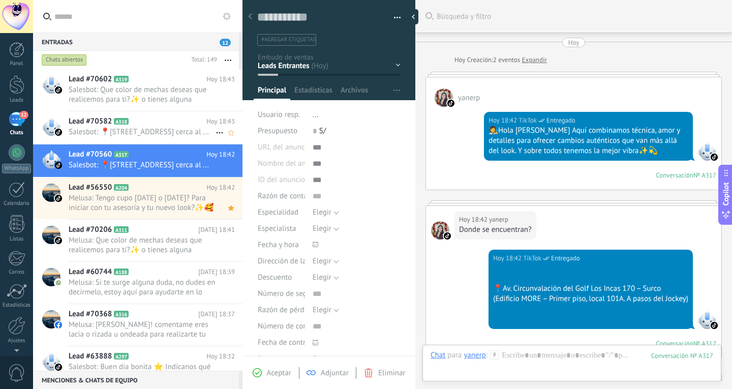
scroll to position [275, 0]
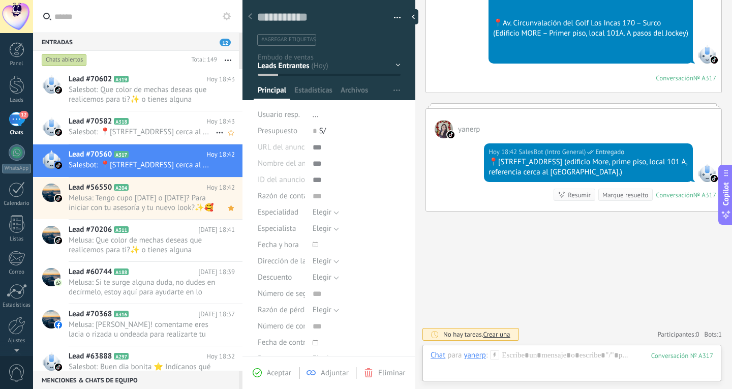
click at [169, 137] on span "Salesbot: 📍[STREET_ADDRESS] cerca al ..." at bounding box center [142, 132] width 147 height 10
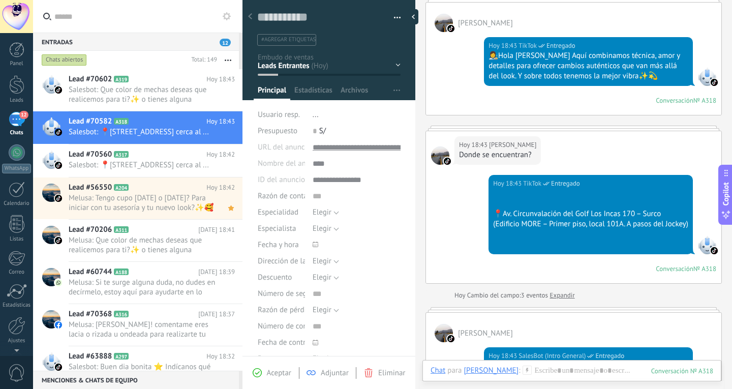
scroll to position [34, 0]
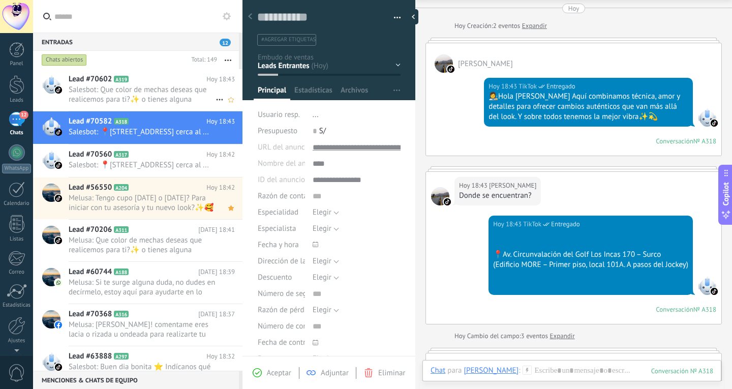
click at [138, 102] on span "Salesbot: Que color de mechas deseas que realicemos para ti?✨ o tienes alguna r…" at bounding box center [142, 94] width 147 height 19
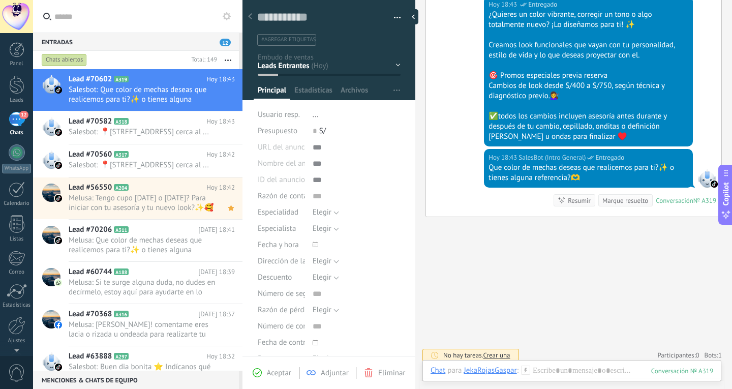
scroll to position [439, 0]
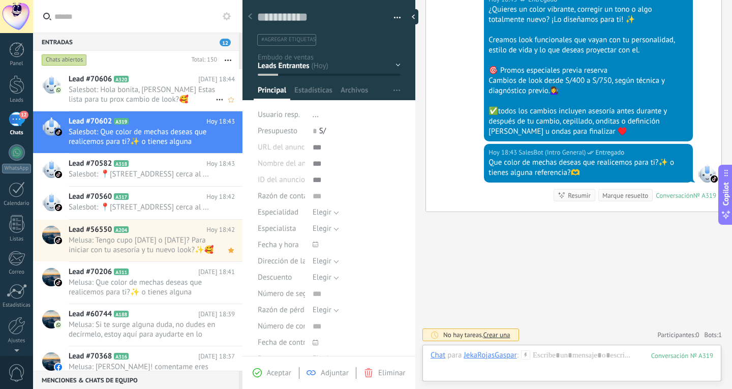
click at [143, 100] on span "Salesbot: Hola bonita, [PERSON_NAME] Estas lista para tu prox cambio de look?🥰 …" at bounding box center [142, 94] width 147 height 19
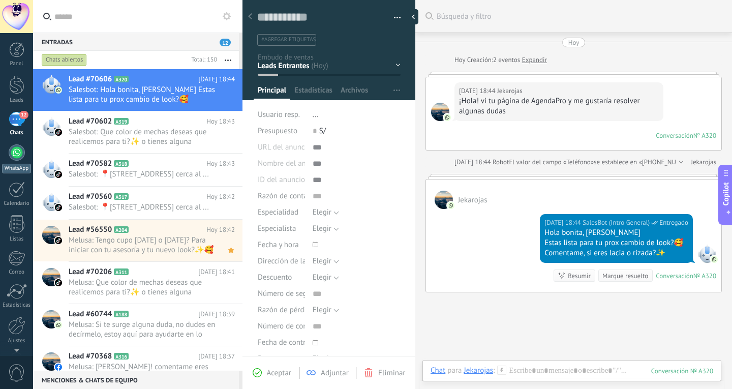
click at [21, 163] on link "WhatsApp" at bounding box center [16, 158] width 33 height 29
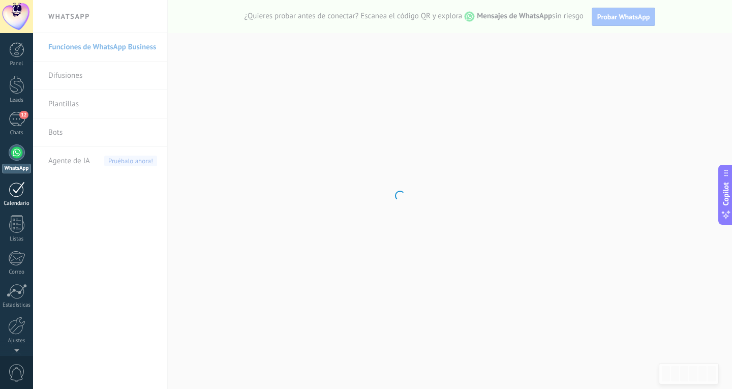
click at [10, 197] on link "Calendario" at bounding box center [16, 193] width 33 height 25
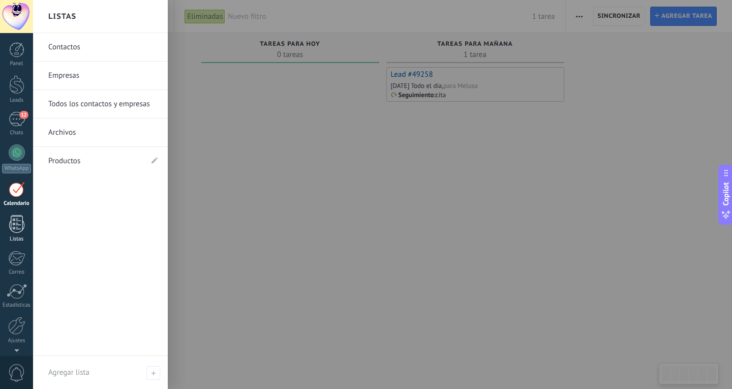
click at [20, 233] on link "Listas" at bounding box center [16, 228] width 33 height 27
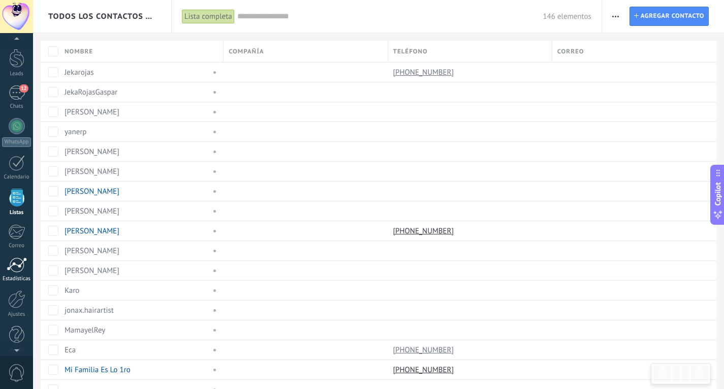
click at [17, 264] on div at bounding box center [17, 264] width 20 height 15
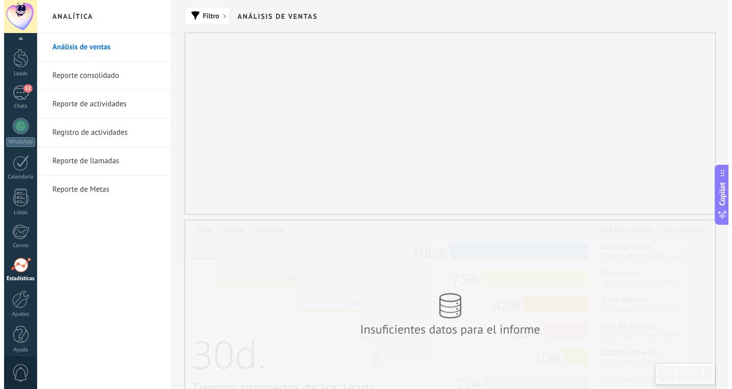
scroll to position [34, 0]
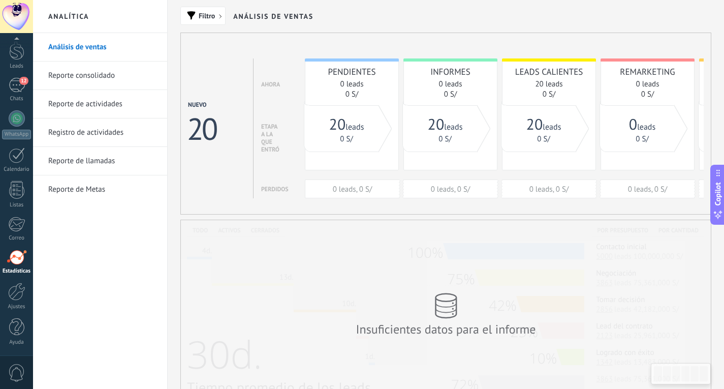
drag, startPoint x: 534, startPoint y: 280, endPoint x: 141, endPoint y: 169, distance: 408.3
click at [534, 280] on div "Insuficientes datos para el informe" at bounding box center [446, 314] width 530 height 189
click at [16, 88] on div "12" at bounding box center [17, 85] width 16 height 15
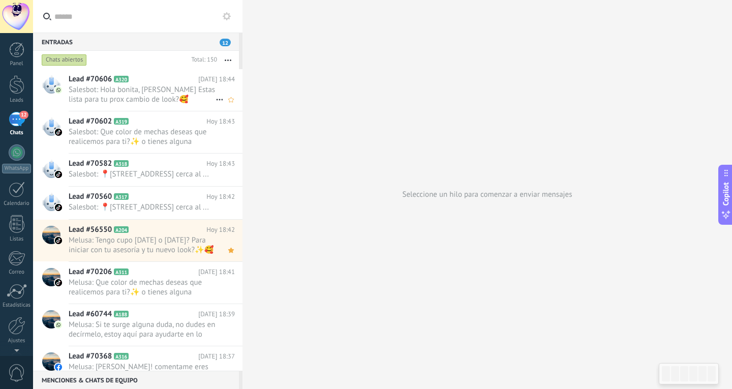
click at [141, 95] on span "Salesbot: Hola bonita, [PERSON_NAME] Estas lista para tu prox cambio de look?🥰 …" at bounding box center [142, 94] width 147 height 19
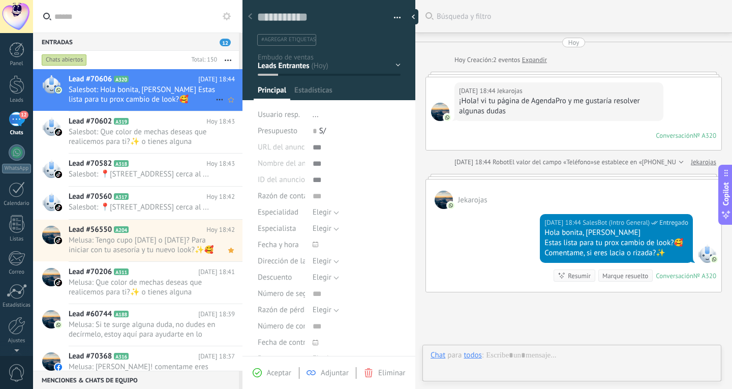
scroll to position [15, 0]
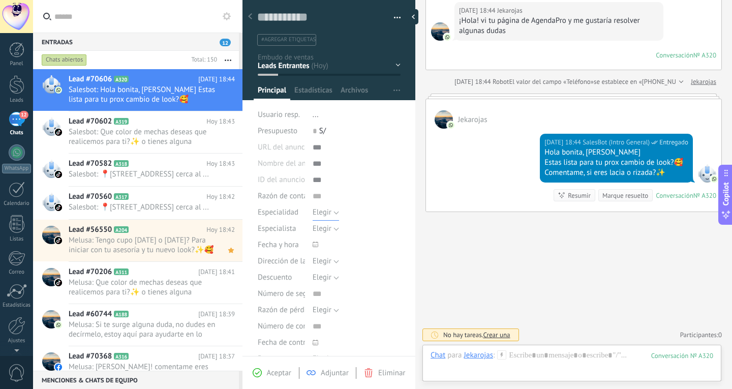
click at [330, 212] on button "Elegir" at bounding box center [326, 212] width 26 height 16
click at [333, 212] on span "Elegir" at bounding box center [346, 213] width 90 height 10
click at [338, 227] on button "Elegir" at bounding box center [326, 229] width 26 height 16
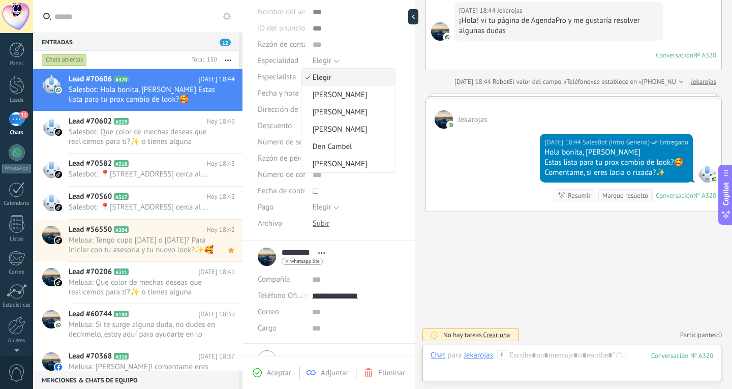
scroll to position [152, 0]
click at [386, 221] on div "Descargar Reemplazar [GEOGRAPHIC_DATA] Versiones Eliminar" at bounding box center [357, 223] width 88 height 16
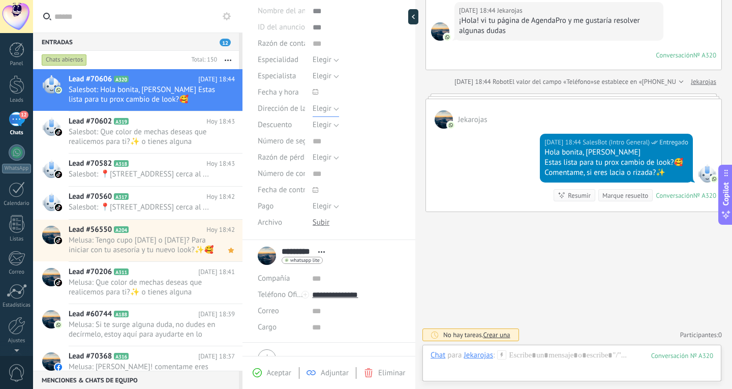
click at [327, 111] on span "Elegir" at bounding box center [322, 109] width 19 height 10
click at [333, 110] on span "Elegir" at bounding box center [346, 109] width 90 height 10
click at [332, 121] on button "Elegir" at bounding box center [326, 125] width 26 height 16
click at [332, 121] on span "Elegir" at bounding box center [346, 125] width 90 height 10
click at [330, 158] on button "Elegir" at bounding box center [326, 157] width 26 height 16
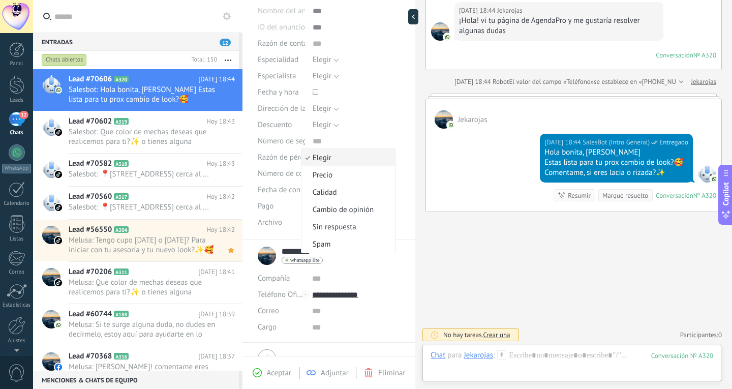
click at [330, 158] on span "Elegir" at bounding box center [346, 158] width 90 height 10
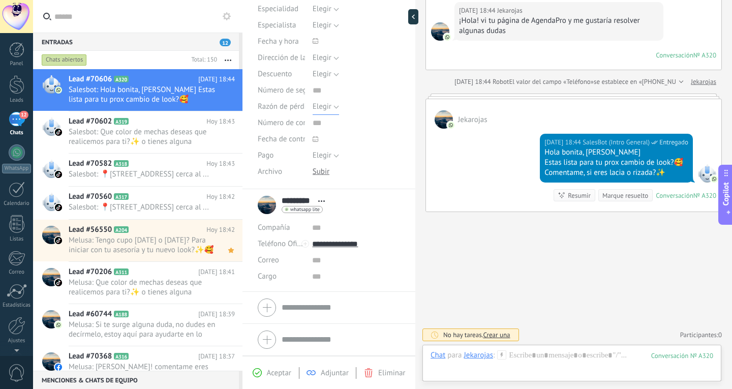
scroll to position [0, 0]
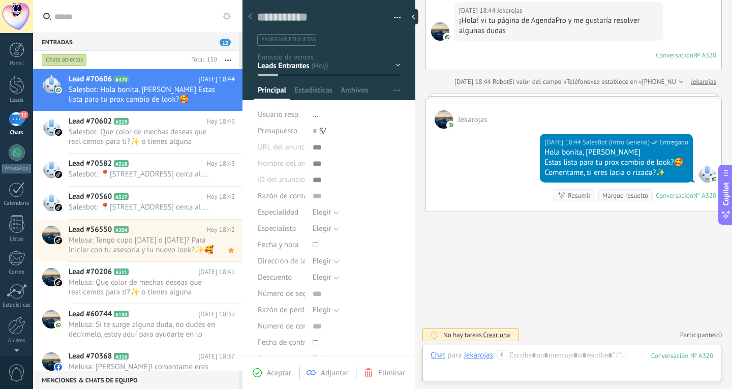
click at [392, 18] on button "button" at bounding box center [393, 17] width 15 height 15
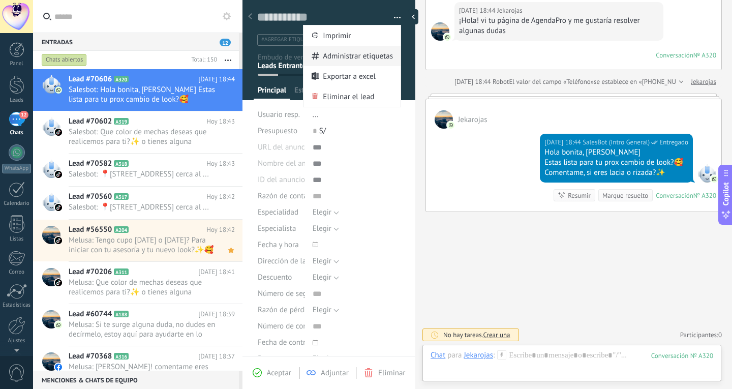
click at [374, 57] on span "Administrar etiquetas" at bounding box center [358, 56] width 70 height 20
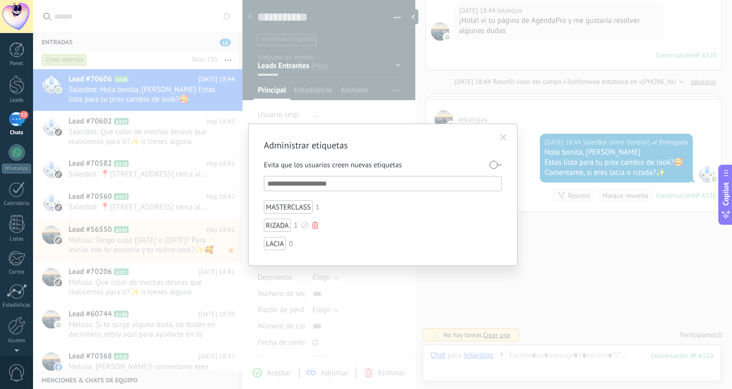
click at [273, 230] on div "RIZADA" at bounding box center [277, 225] width 27 height 13
click at [274, 228] on div "RIZADA" at bounding box center [277, 225] width 27 height 13
click at [285, 225] on div "RIZADA" at bounding box center [277, 225] width 27 height 13
click at [322, 186] on input "text" at bounding box center [383, 183] width 232 height 12
click at [511, 144] on span at bounding box center [503, 137] width 17 height 17
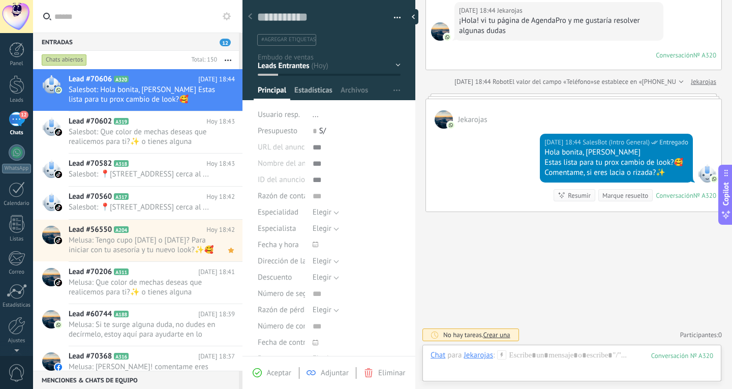
drag, startPoint x: 357, startPoint y: 89, endPoint x: 331, endPoint y: 93, distance: 26.2
click at [357, 89] on span "Archivos" at bounding box center [354, 92] width 27 height 15
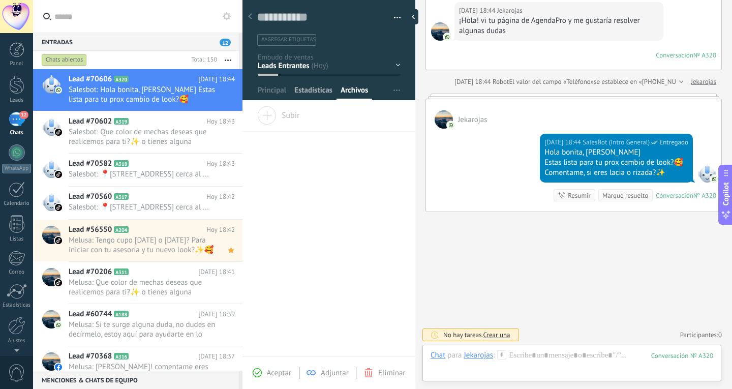
click at [322, 93] on span "Estadísticas" at bounding box center [313, 92] width 38 height 15
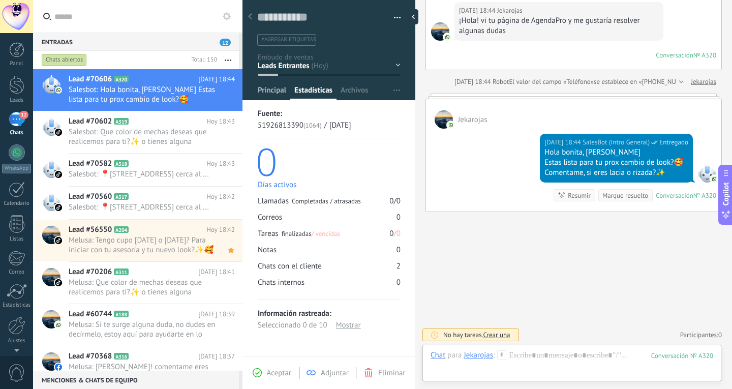
click at [276, 89] on span "Principal" at bounding box center [272, 92] width 28 height 15
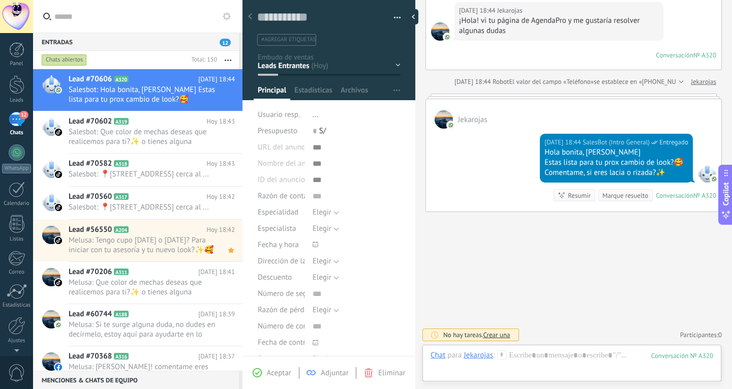
click at [0, 0] on div "PENDIENTES INFORMES LEADS CALIENTES REMARKETING Cita confirmada GANADOS" at bounding box center [0, 0] width 0 height 0
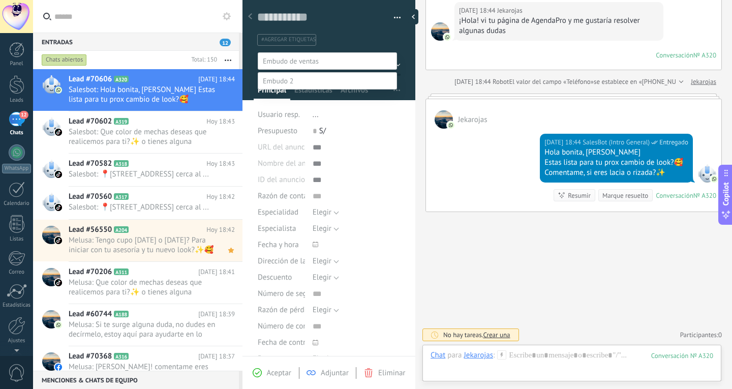
click at [0, 0] on label "PENDIENTES" at bounding box center [0, 0] width 0 height 0
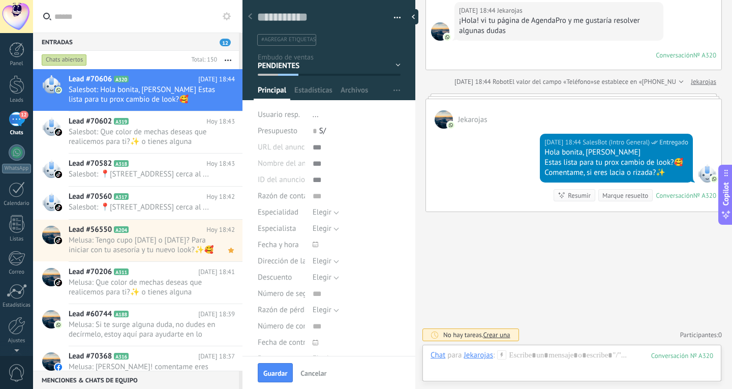
click at [0, 0] on div "PENDIENTES INFORMES LEADS CALIENTES REMARKETING Cita confirmada GANADOS" at bounding box center [0, 0] width 0 height 0
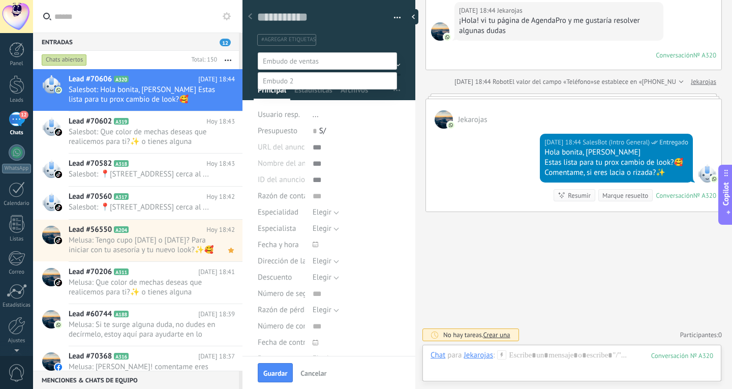
click at [0, 0] on label "INFORMES" at bounding box center [0, 0] width 0 height 0
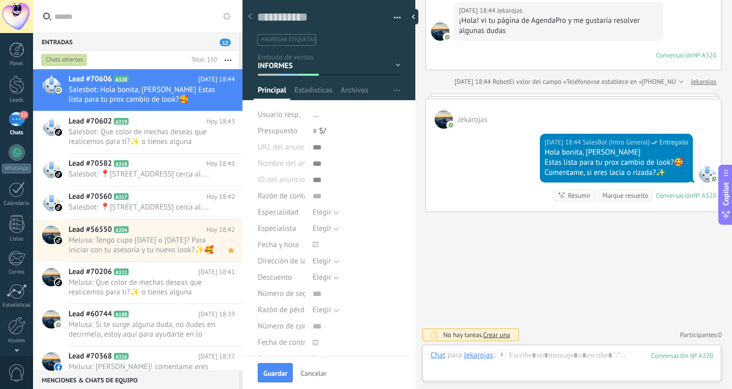
click at [0, 0] on div "PENDIENTES INFORMES LEADS CALIENTES REMARKETING Cita confirmada GANADOS" at bounding box center [0, 0] width 0 height 0
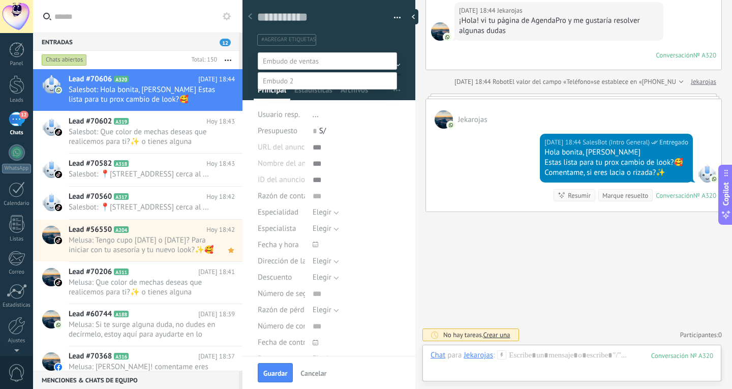
click at [0, 0] on label "INFORMES" at bounding box center [0, 0] width 0 height 0
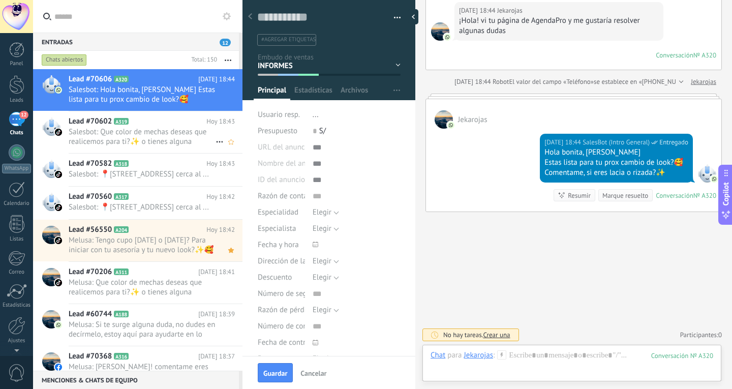
click at [159, 147] on div "Lead #70602 A319 [DATE] 18:43 Salesbot: Que color de mechas deseas que realicem…" at bounding box center [156, 132] width 174 height 42
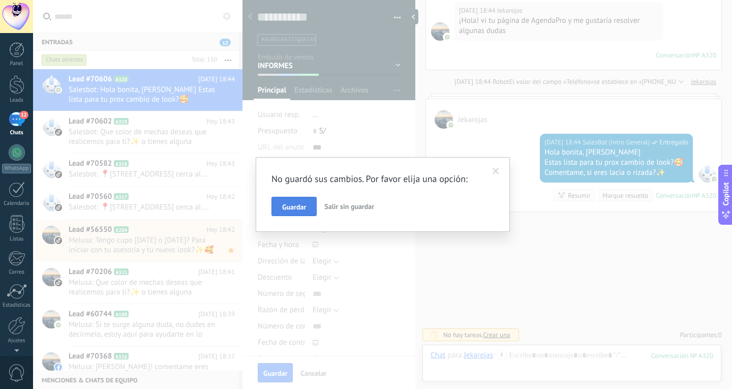
click at [300, 211] on button "Guardar" at bounding box center [293, 206] width 45 height 19
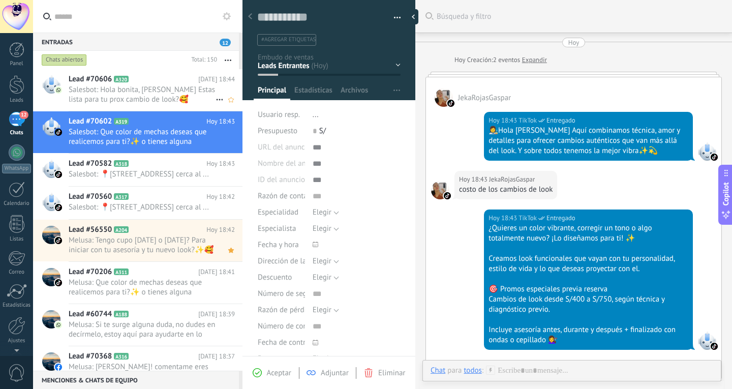
scroll to position [421, 0]
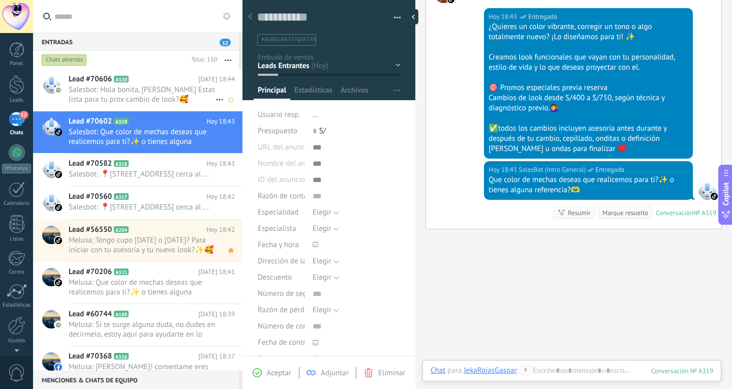
click at [177, 98] on span "Salesbot: Hola bonita, [PERSON_NAME] Estas lista para tu prox cambio de look?🥰 …" at bounding box center [142, 94] width 147 height 19
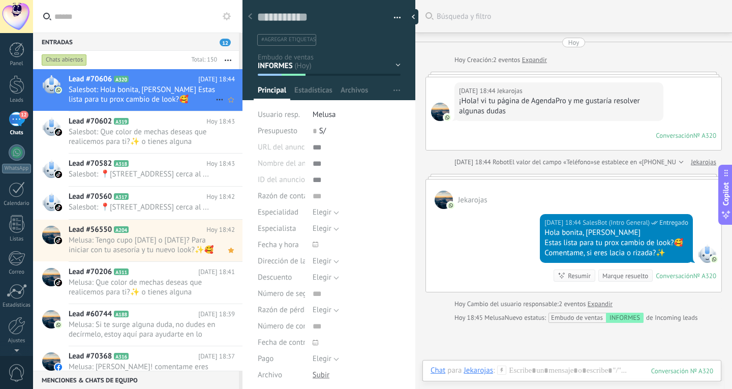
scroll to position [38, 0]
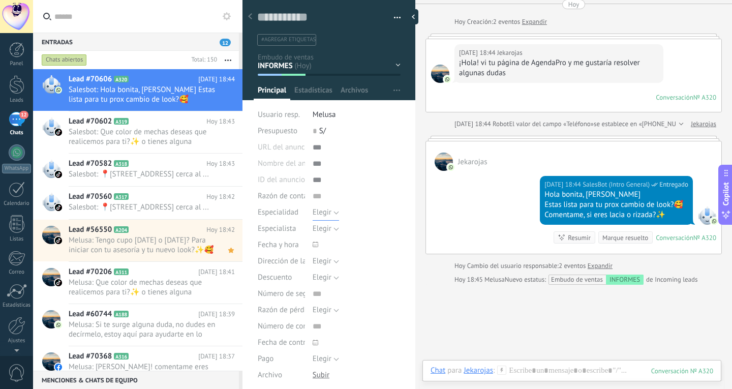
click at [332, 212] on button "Elegir" at bounding box center [326, 212] width 26 height 16
click at [401, 215] on div "Guardar y crear Imprimir Administrar etiquetas Exportar a excel" at bounding box center [328, 192] width 173 height 399
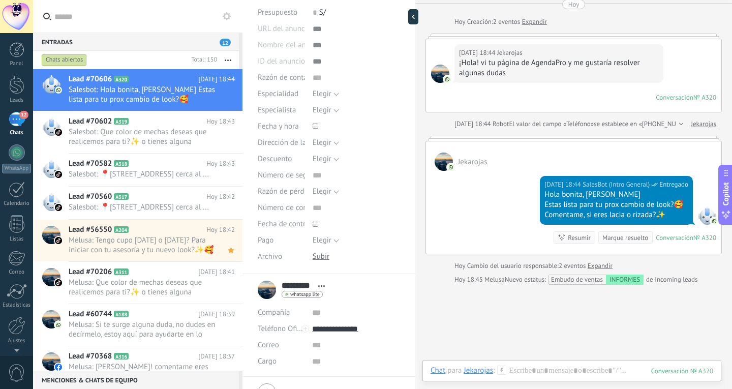
scroll to position [170, 0]
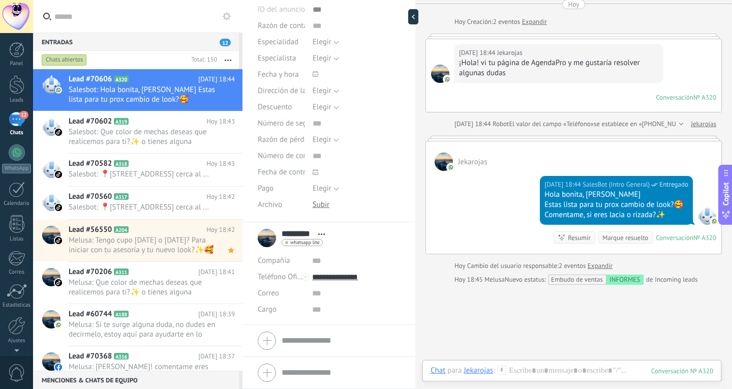
click at [582, 318] on div "Buscar Búsqueda y filtro Carga más [DATE] [DATE] Creación: 2 eventos Expandir […" at bounding box center [573, 212] width 317 height 500
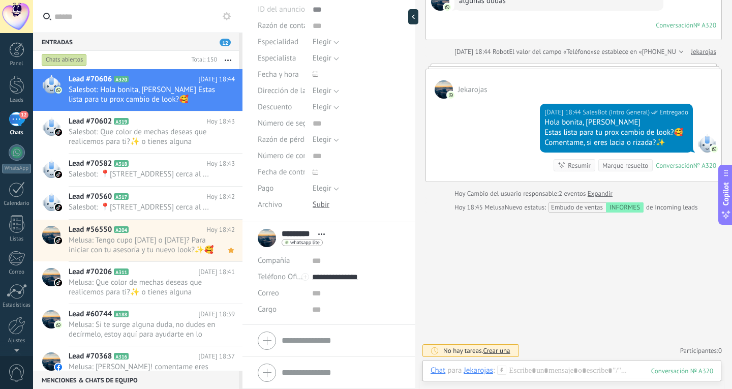
scroll to position [111, 0]
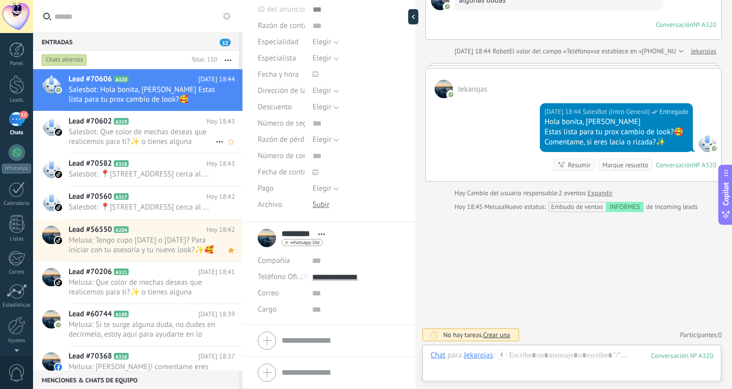
click at [90, 133] on span "Salesbot: Que color de mechas deseas que realicemos para ti?✨ o tienes alguna r…" at bounding box center [142, 136] width 147 height 19
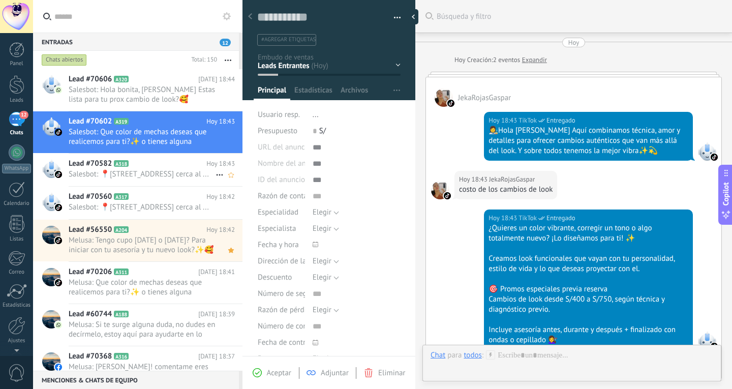
click at [146, 179] on span "Salesbot: 📍[STREET_ADDRESS] cerca al ..." at bounding box center [142, 174] width 147 height 10
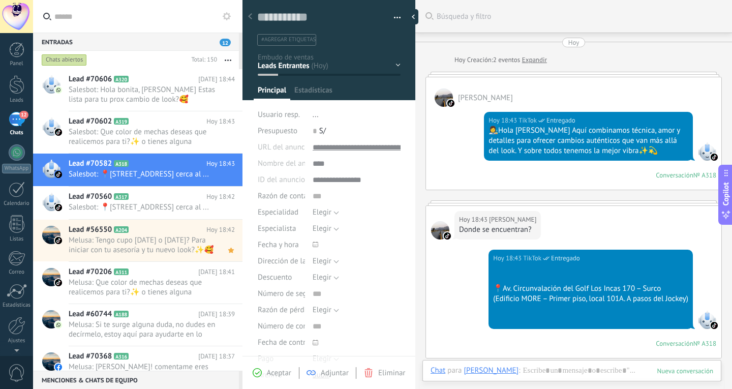
type textarea "**********"
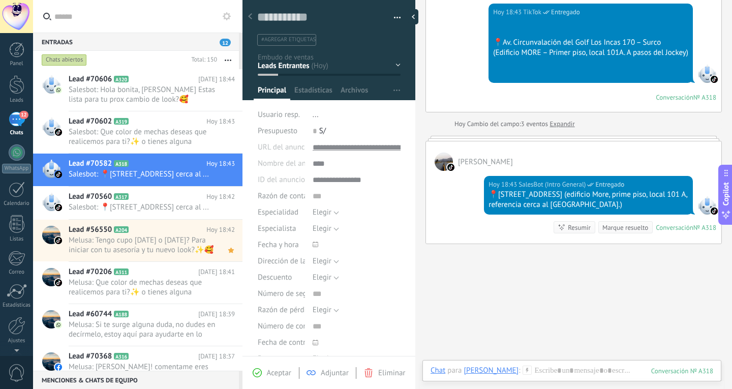
click at [562, 319] on div "Buscar Búsqueda y filtro Carga más [DATE] [DATE] Creación: 2 eventos Expandir […" at bounding box center [573, 87] width 317 height 667
